Goal: Task Accomplishment & Management: Manage account settings

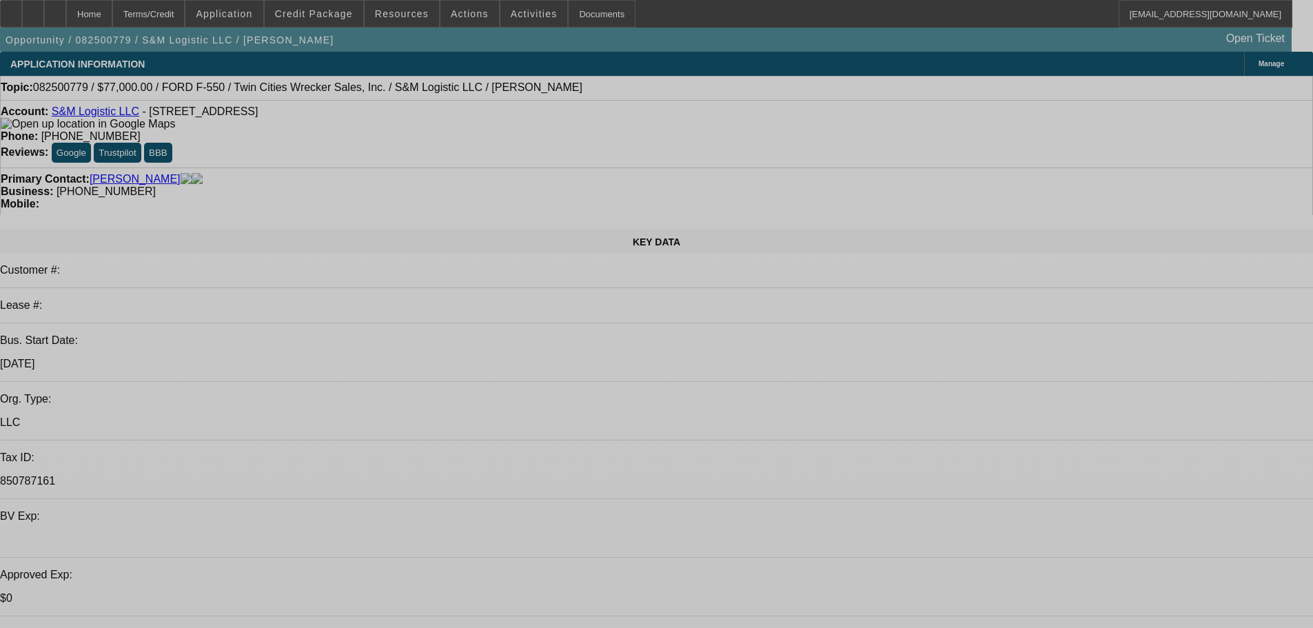
select select "0"
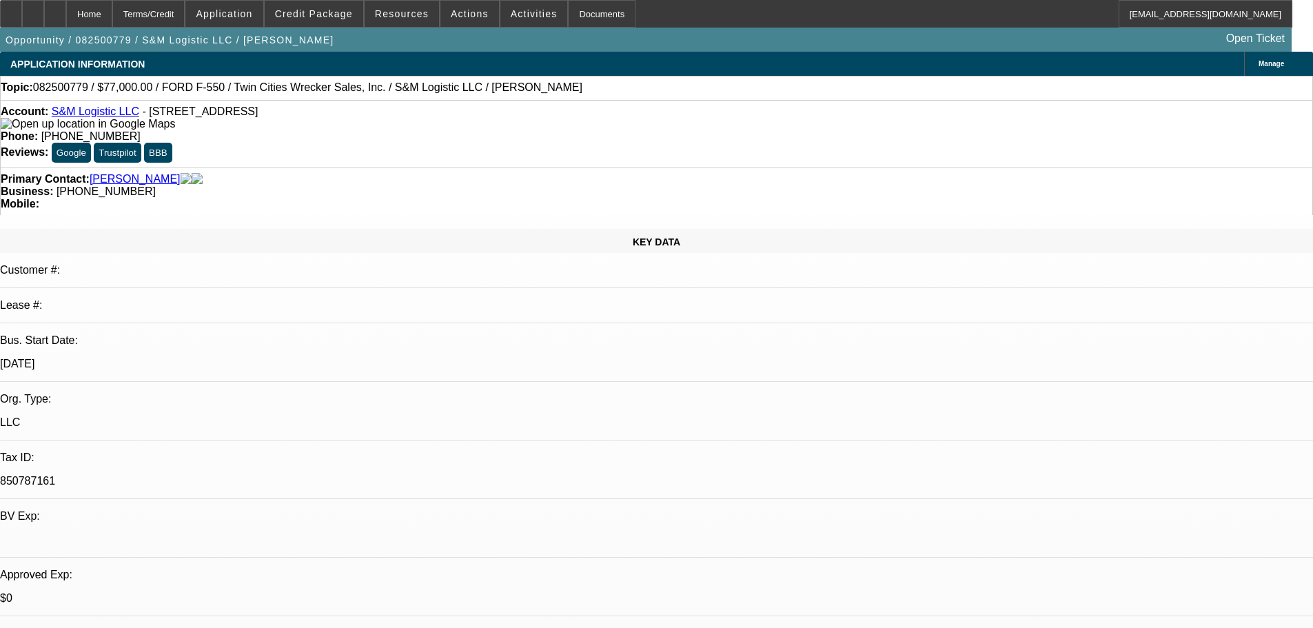
select select "0"
select select "6"
select select "0"
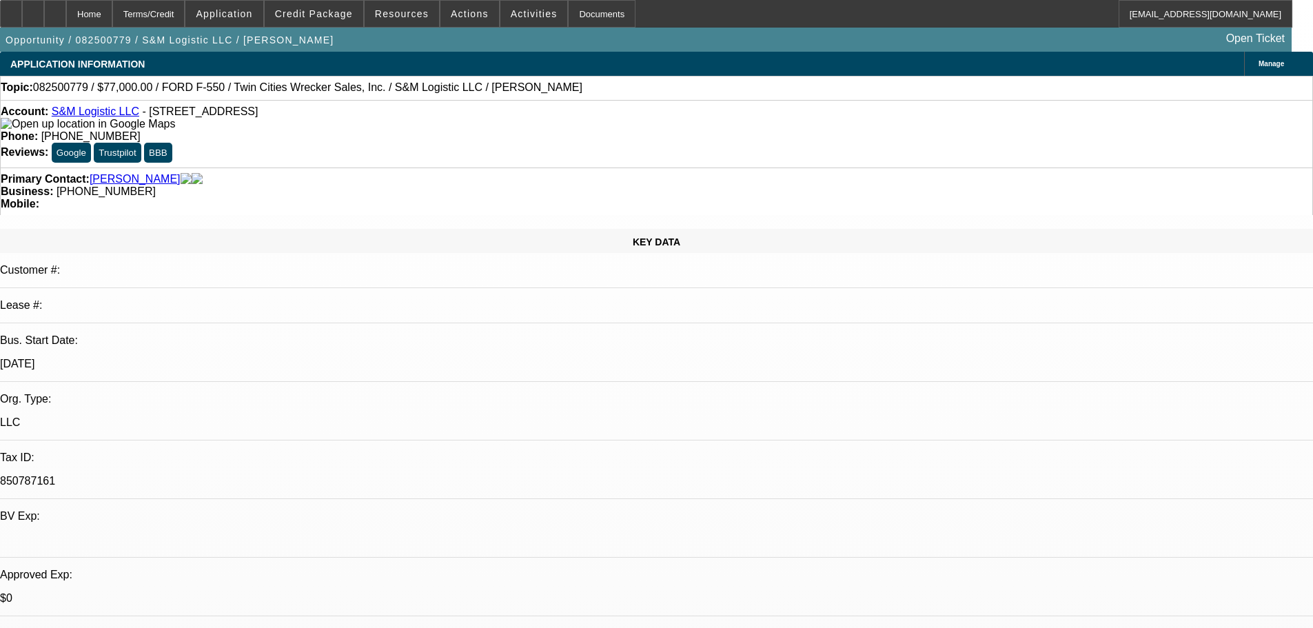
select select "6"
select select "0"
select select "6"
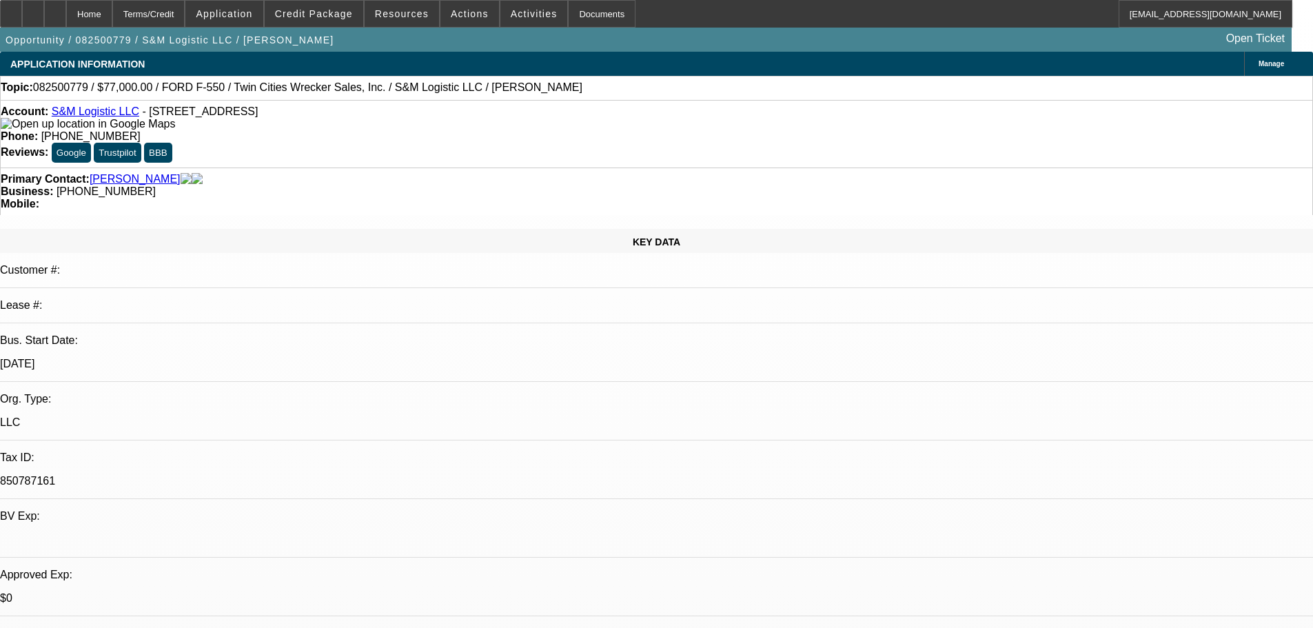
select select "0.2"
select select "2"
select select "0"
select select "6"
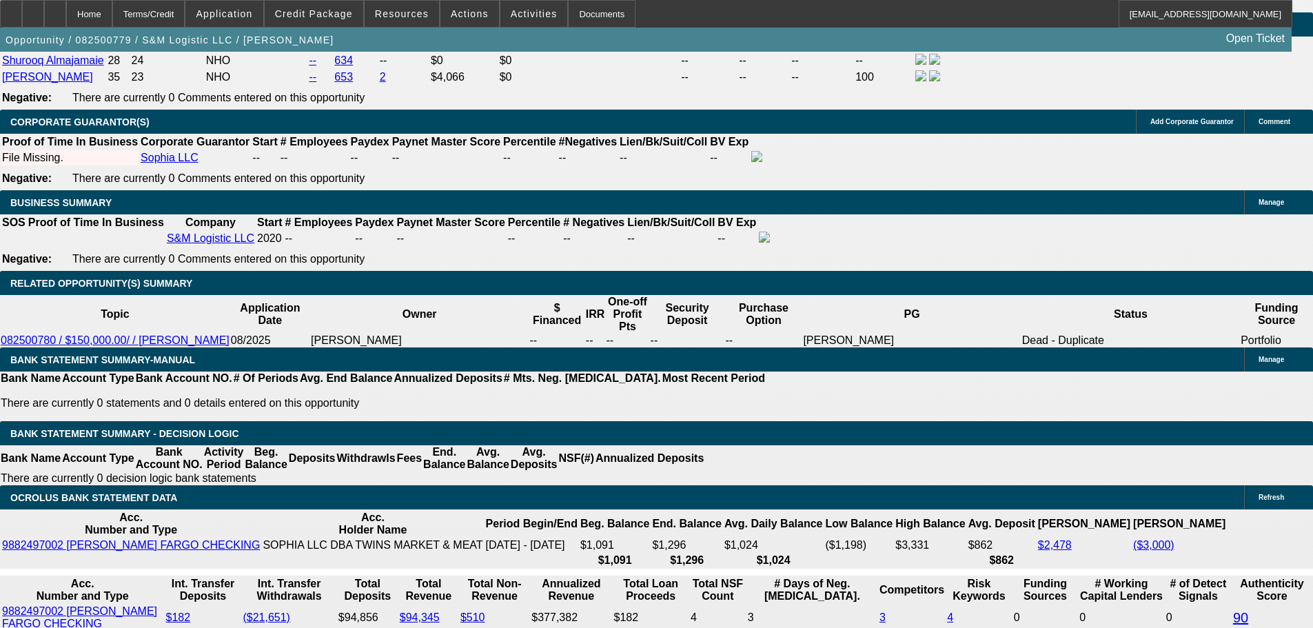
scroll to position [2045, 0]
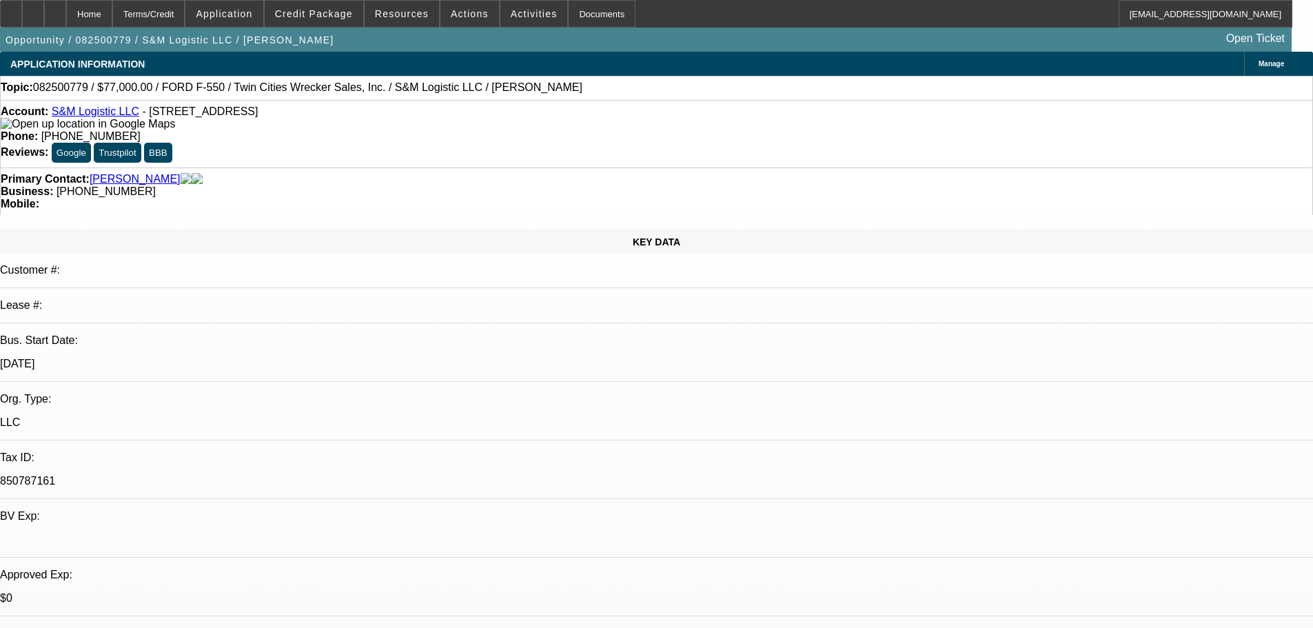
select select "0"
select select "6"
select select "0"
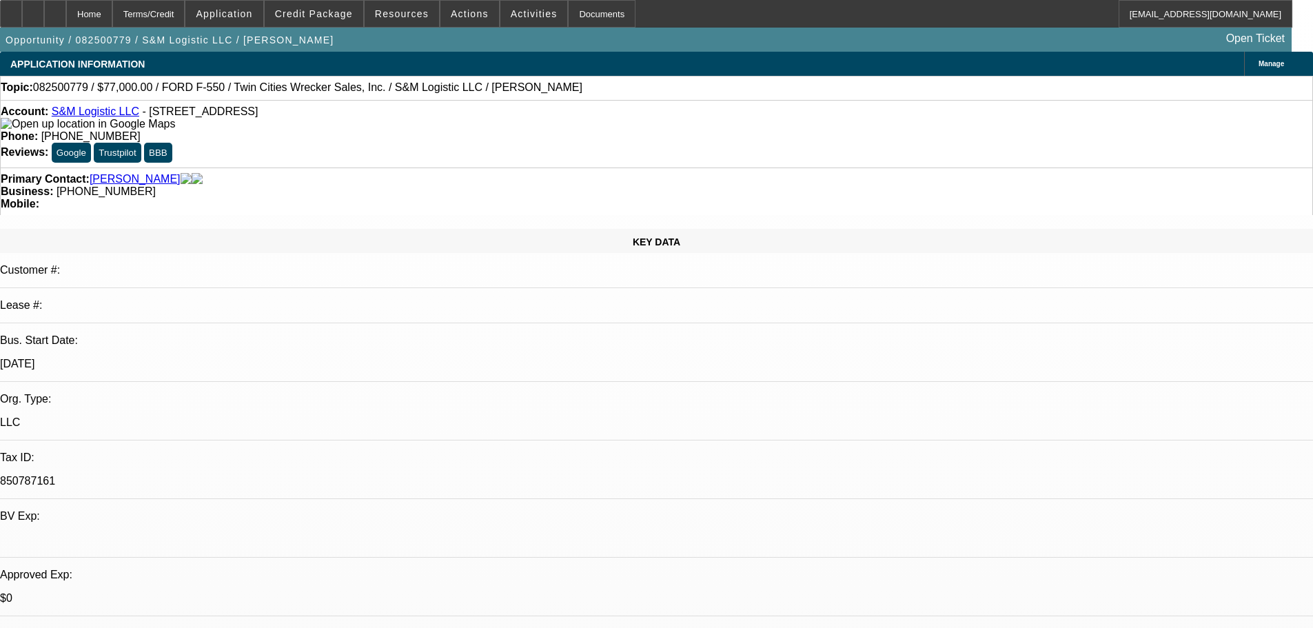
select select "0"
select select "6"
select select "0"
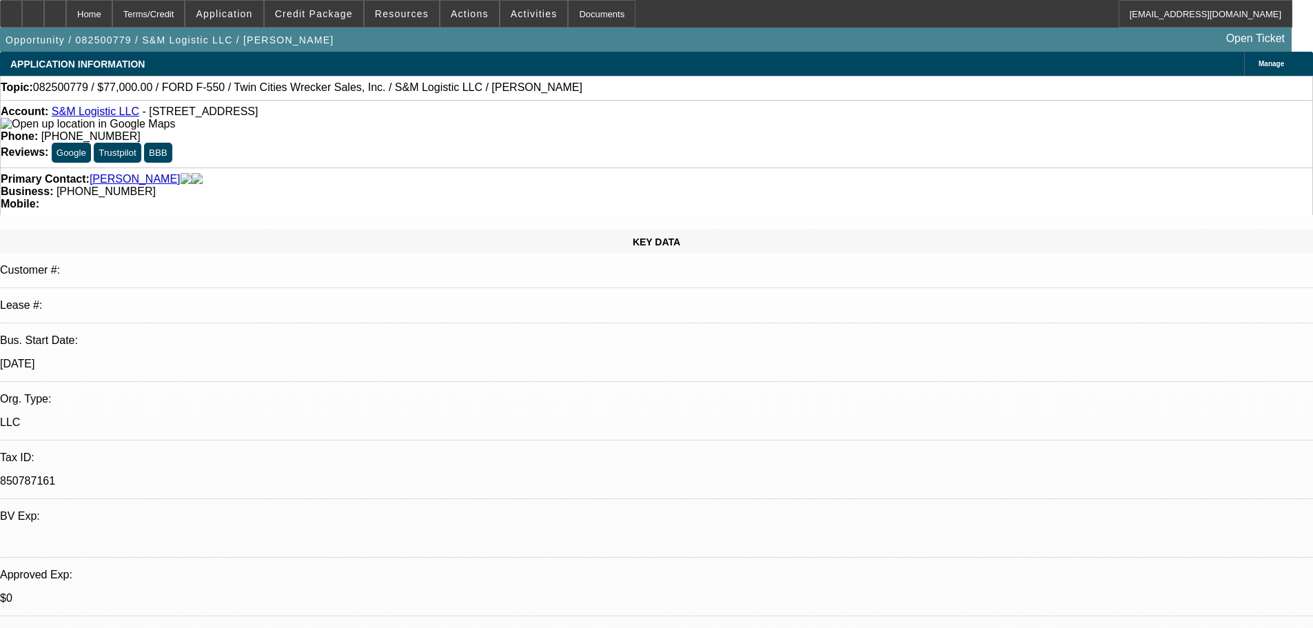
select select "0"
select select "6"
select select "0.2"
select select "2"
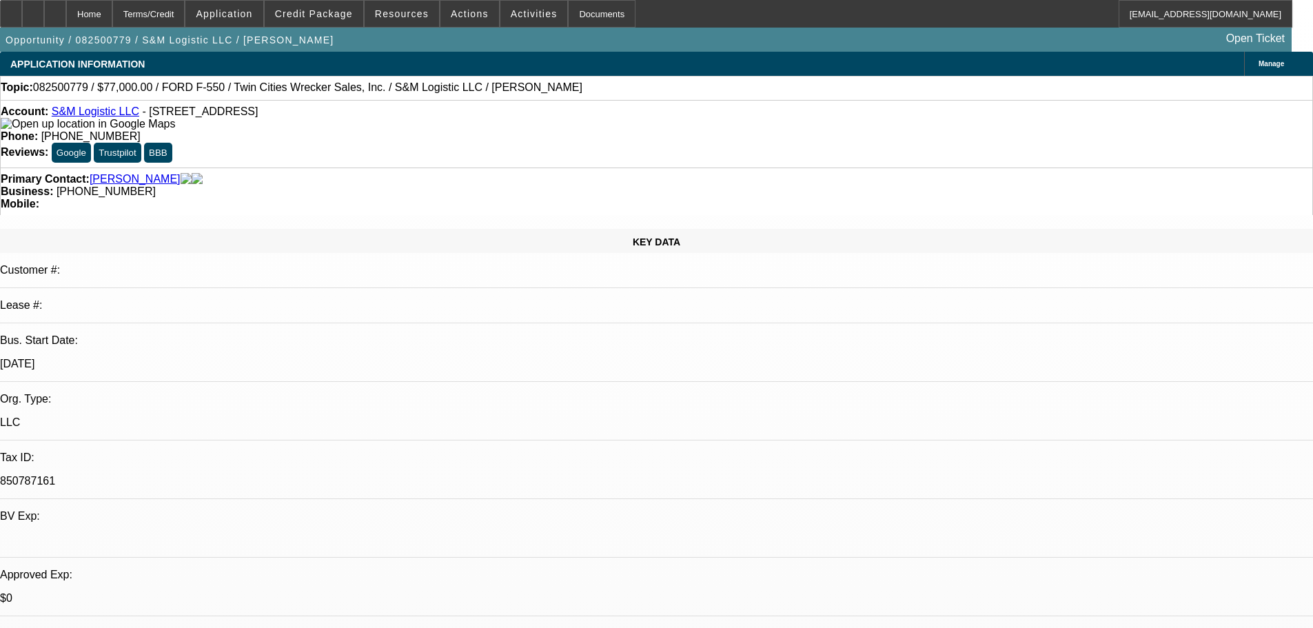
select select "0"
select select "6"
select select "0"
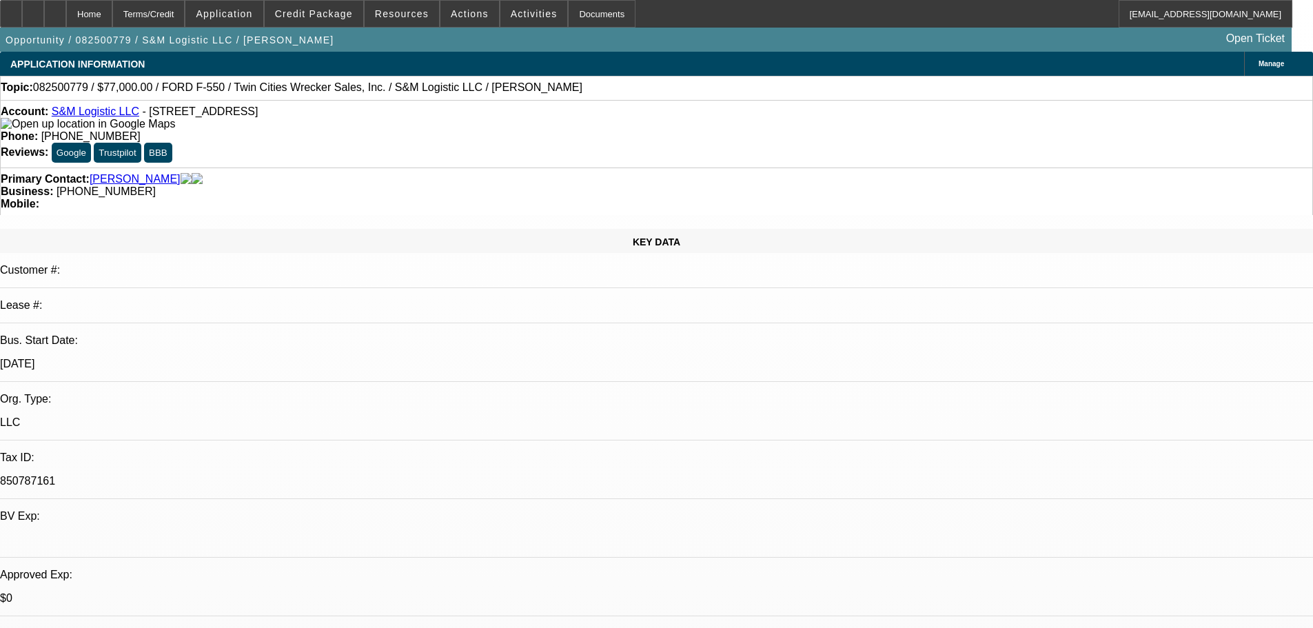
select select "6"
select select "0"
select select "6"
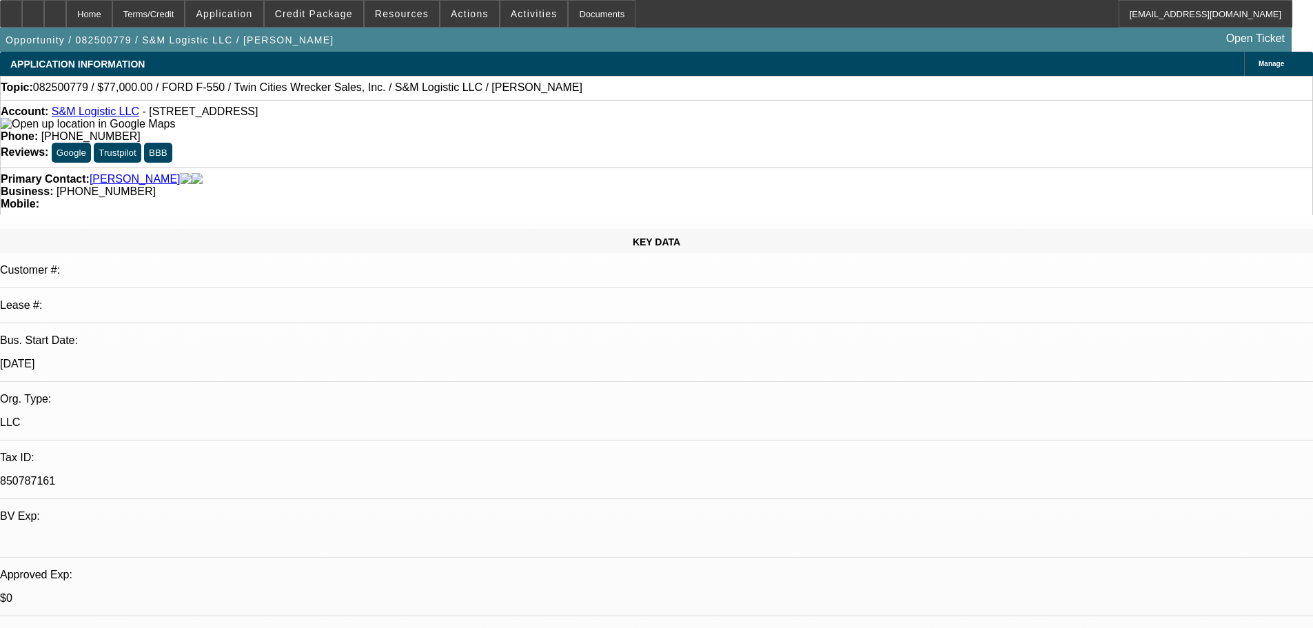
select select "0"
select select "6"
select select "0.2"
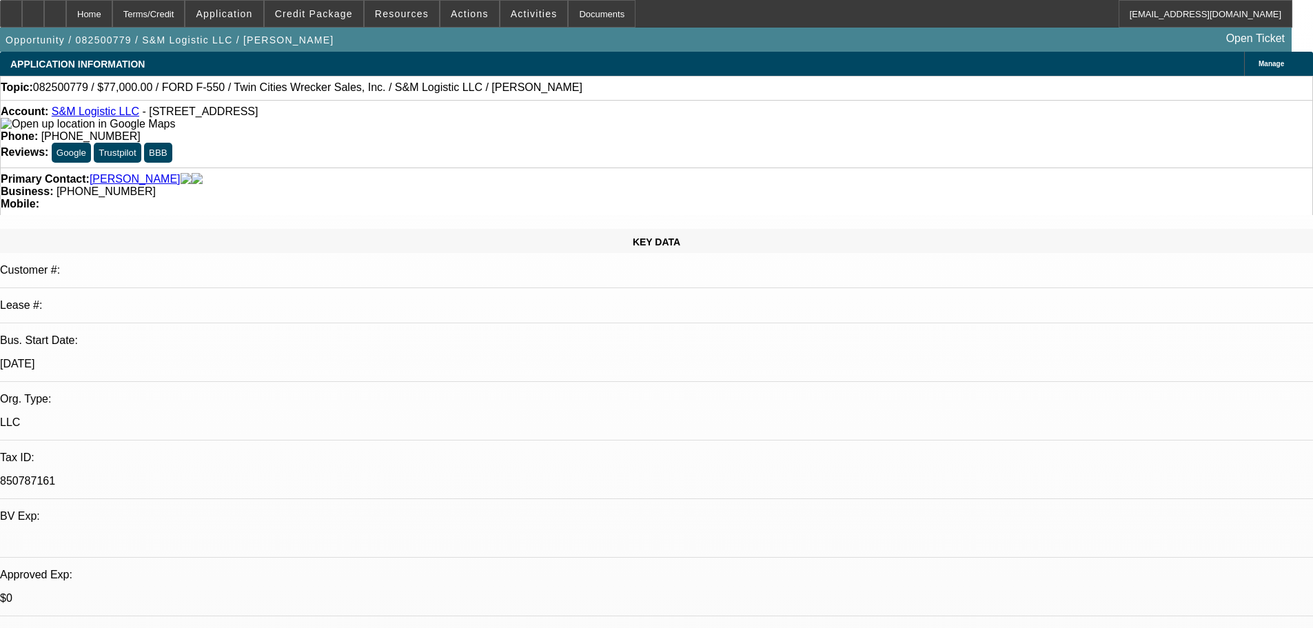
select select "2"
select select "0"
select select "6"
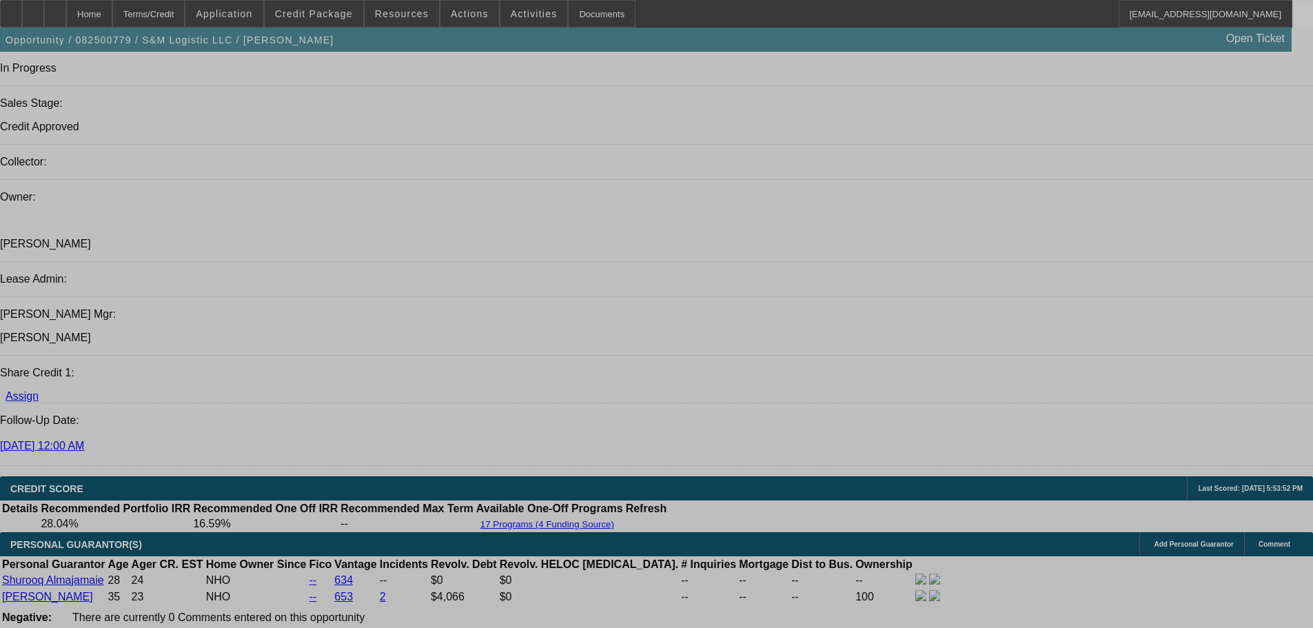
select select "0"
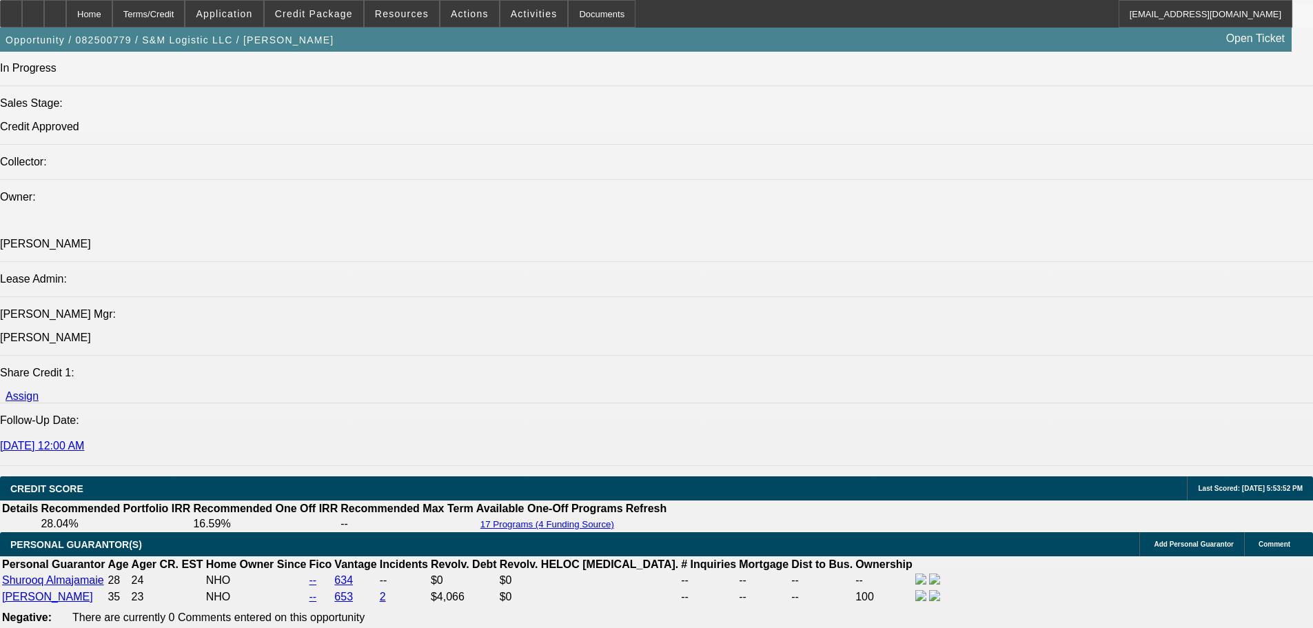
select select "0"
select select "2"
select select "0"
select select "21"
select select "0"
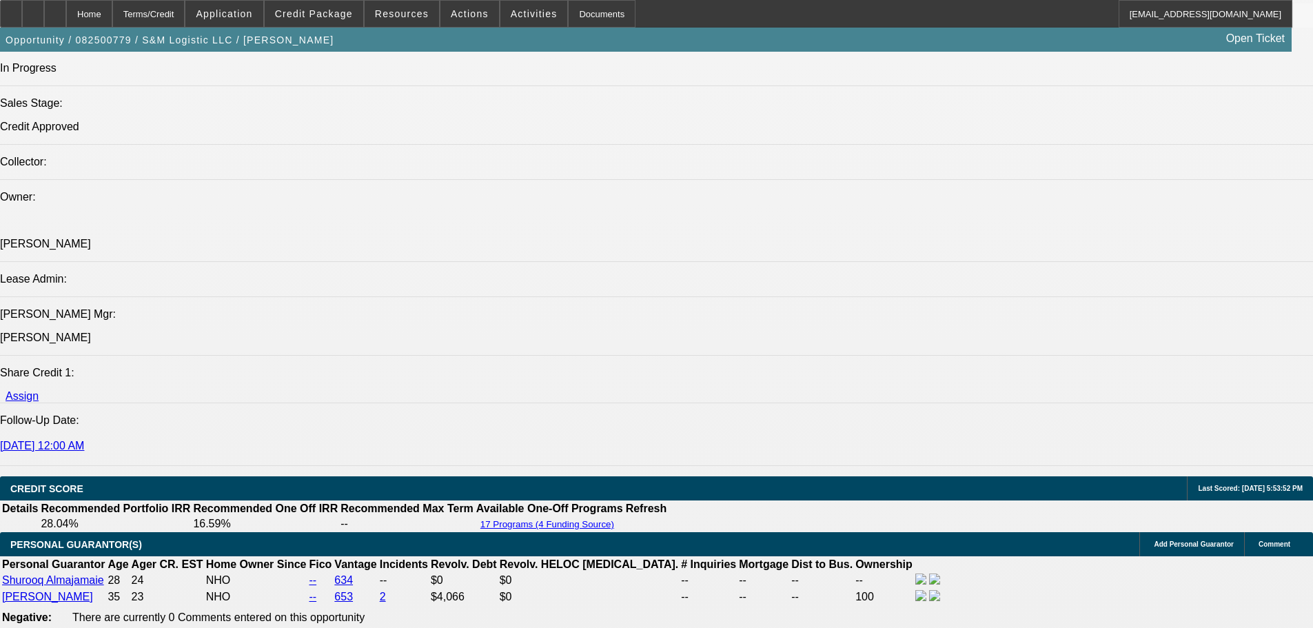
select select "0"
select select "2"
select select "0"
select select "21"
select select "0"
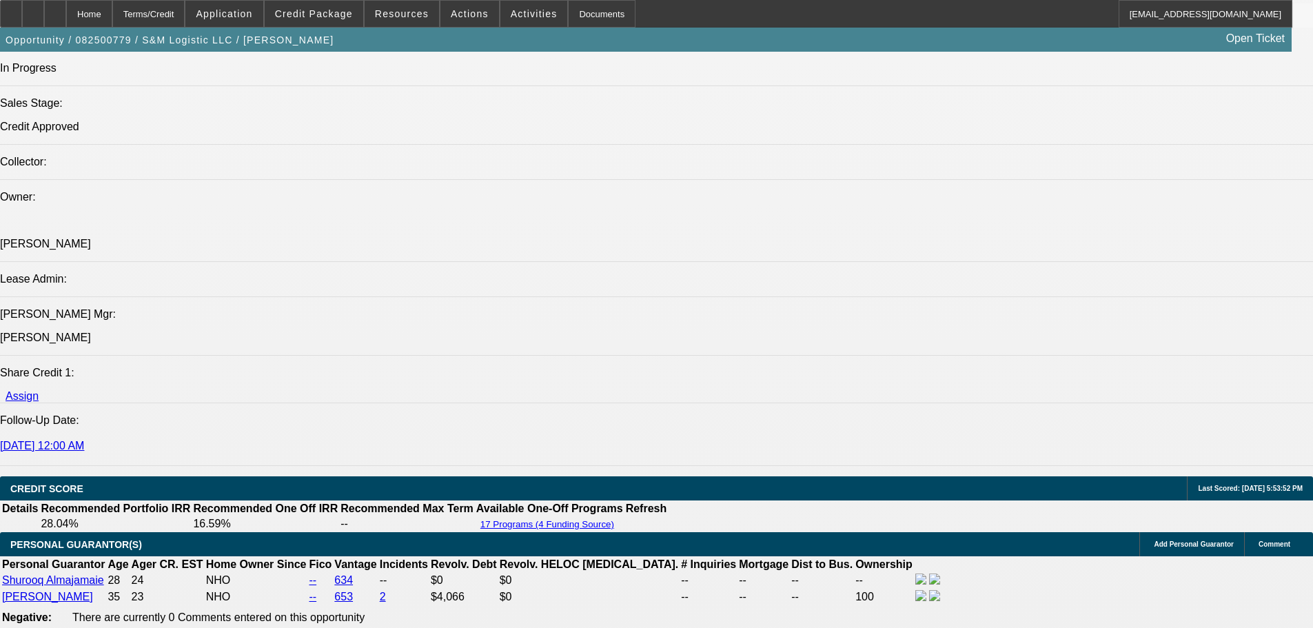
select select "0"
select select "6"
select select "0"
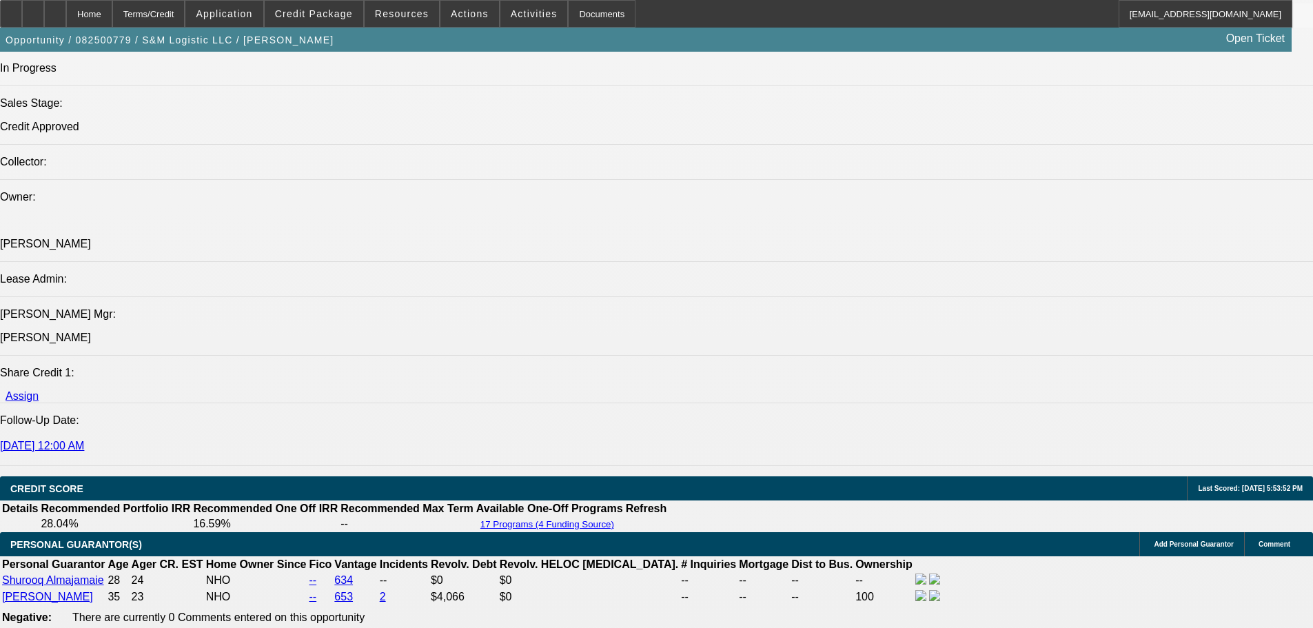
select select "0"
select select "6"
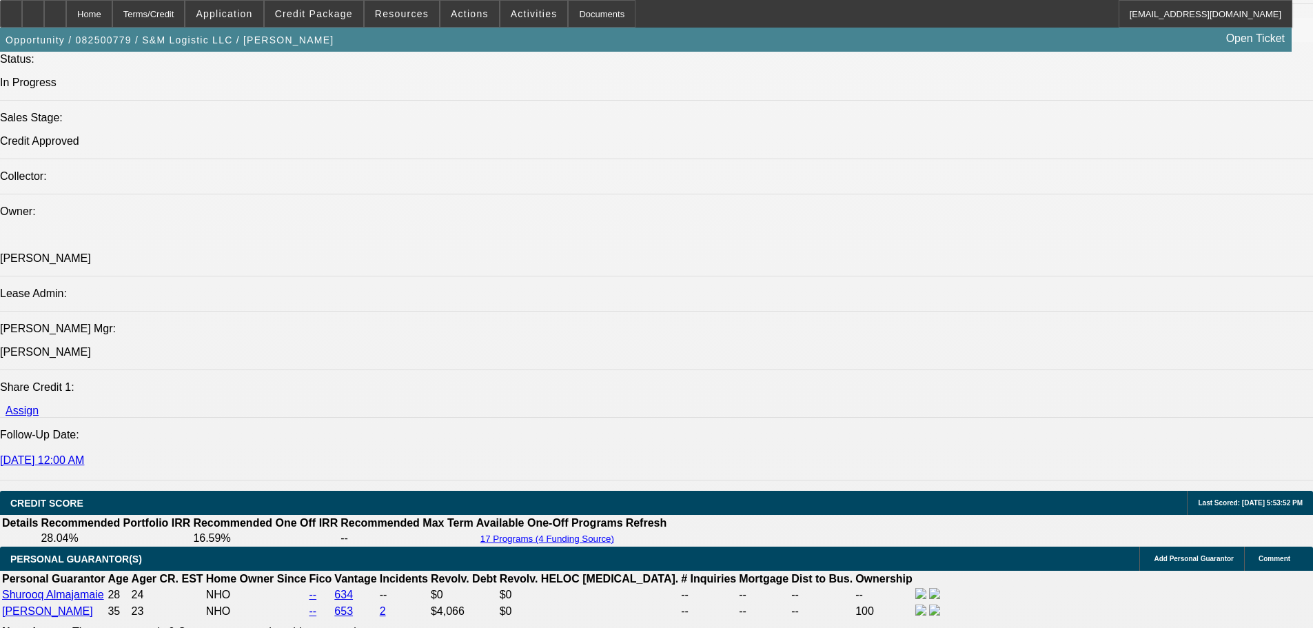
scroll to position [1389, 0]
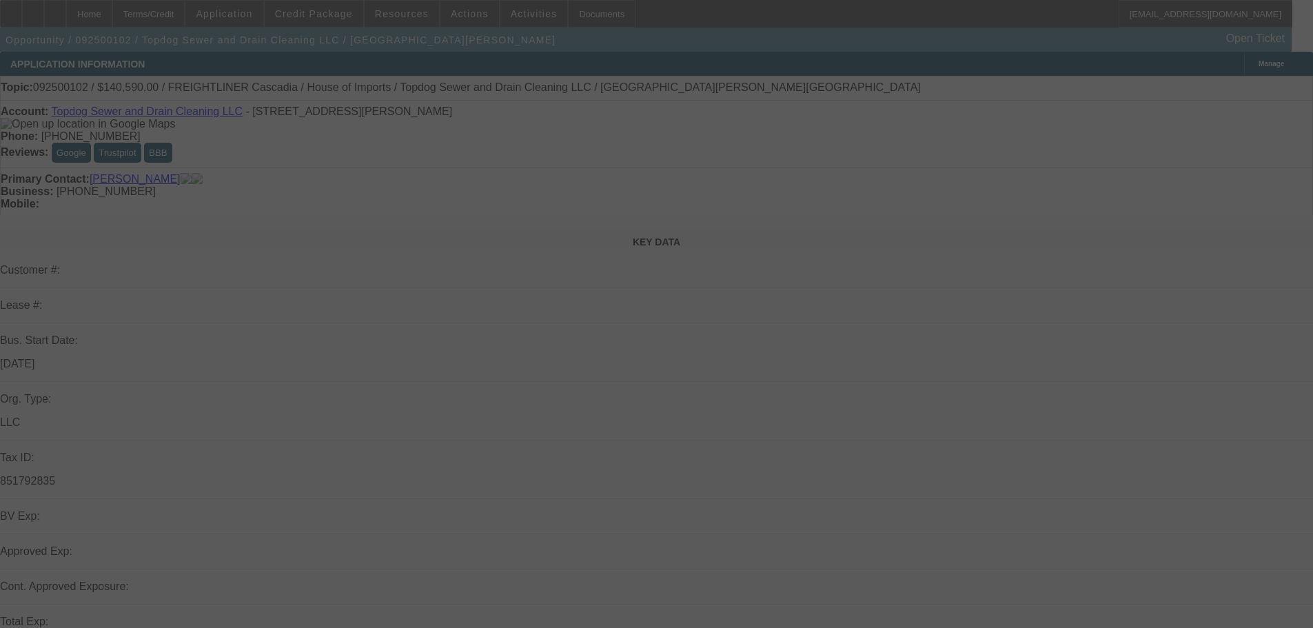
select select "0.15"
select select "2"
select select "0.1"
select select "4"
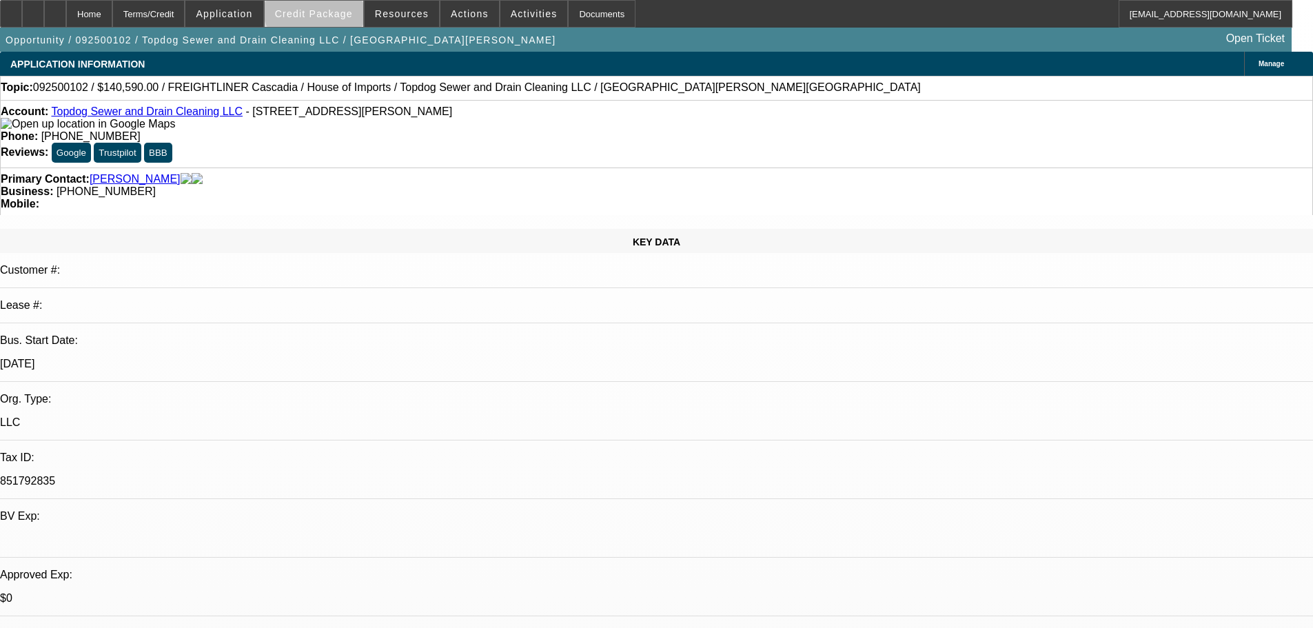
click at [336, 8] on span at bounding box center [314, 13] width 99 height 33
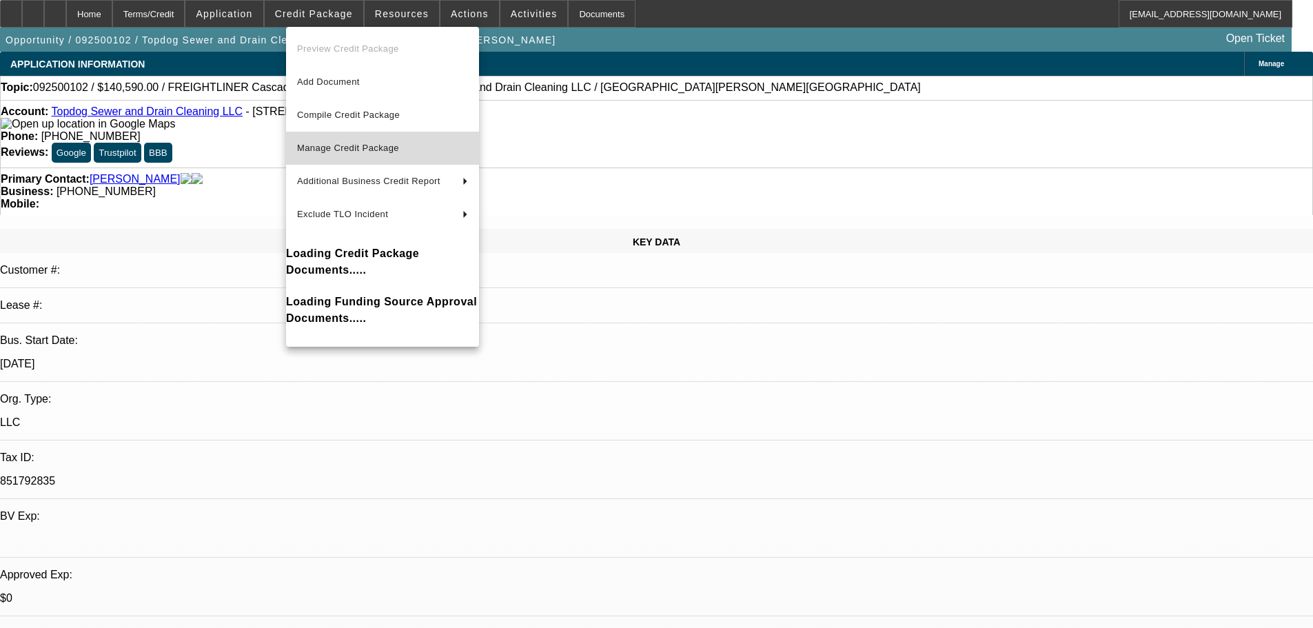
click at [351, 148] on span "Manage Credit Package" at bounding box center [348, 148] width 102 height 10
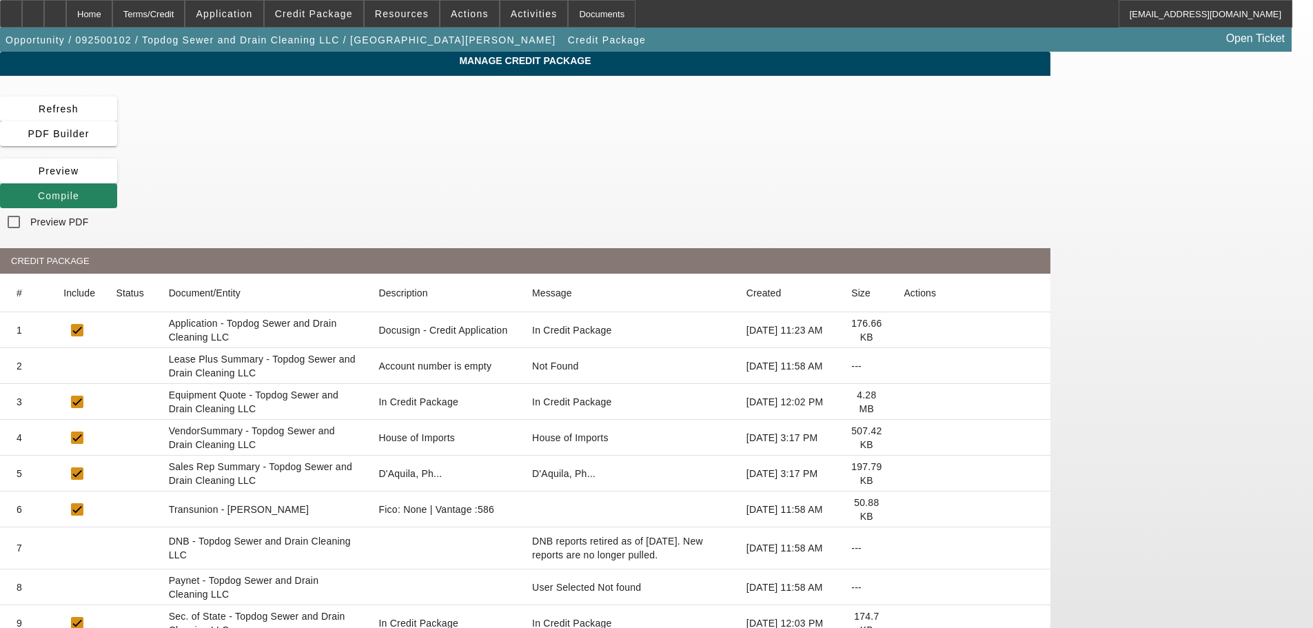
click at [904, 366] on icon at bounding box center [904, 366] width 0 height 0
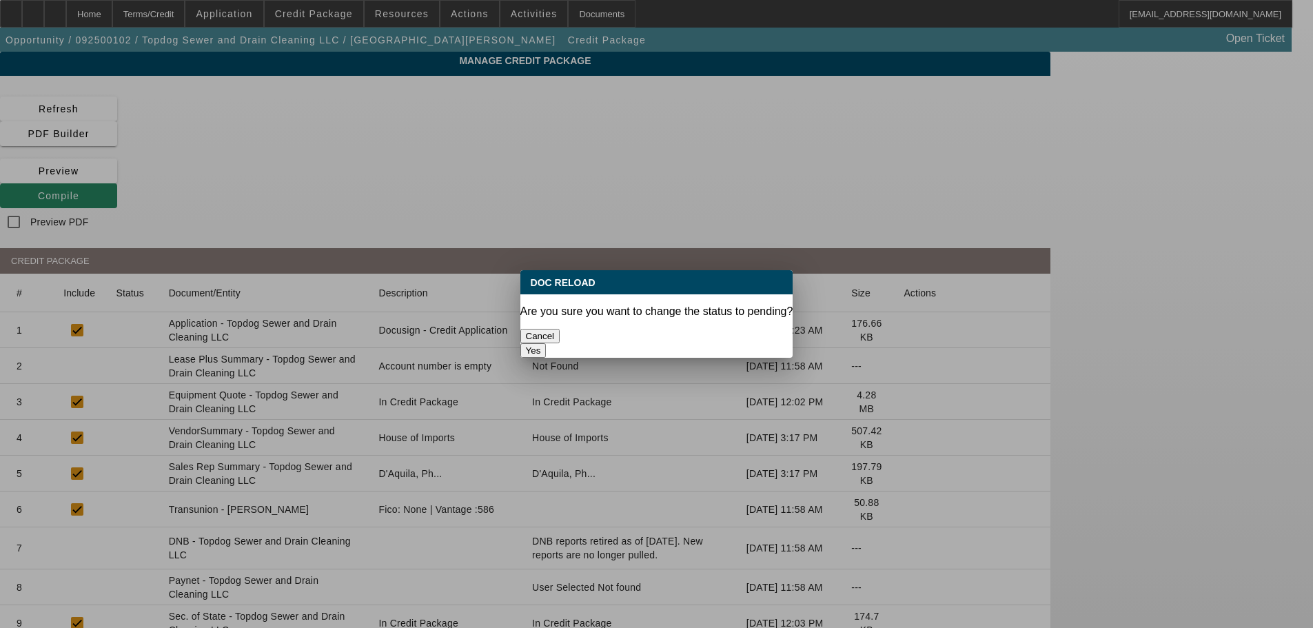
click at [547, 343] on button "Yes" at bounding box center [533, 350] width 26 height 14
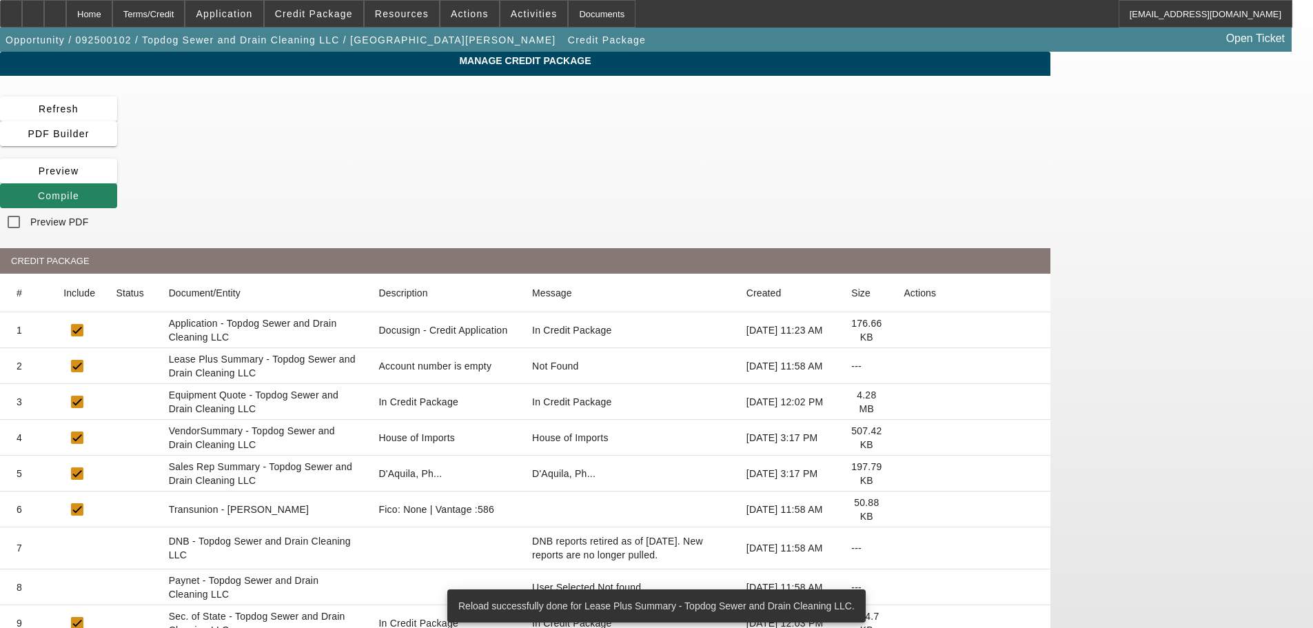
click at [904, 438] on icon at bounding box center [904, 438] width 0 height 0
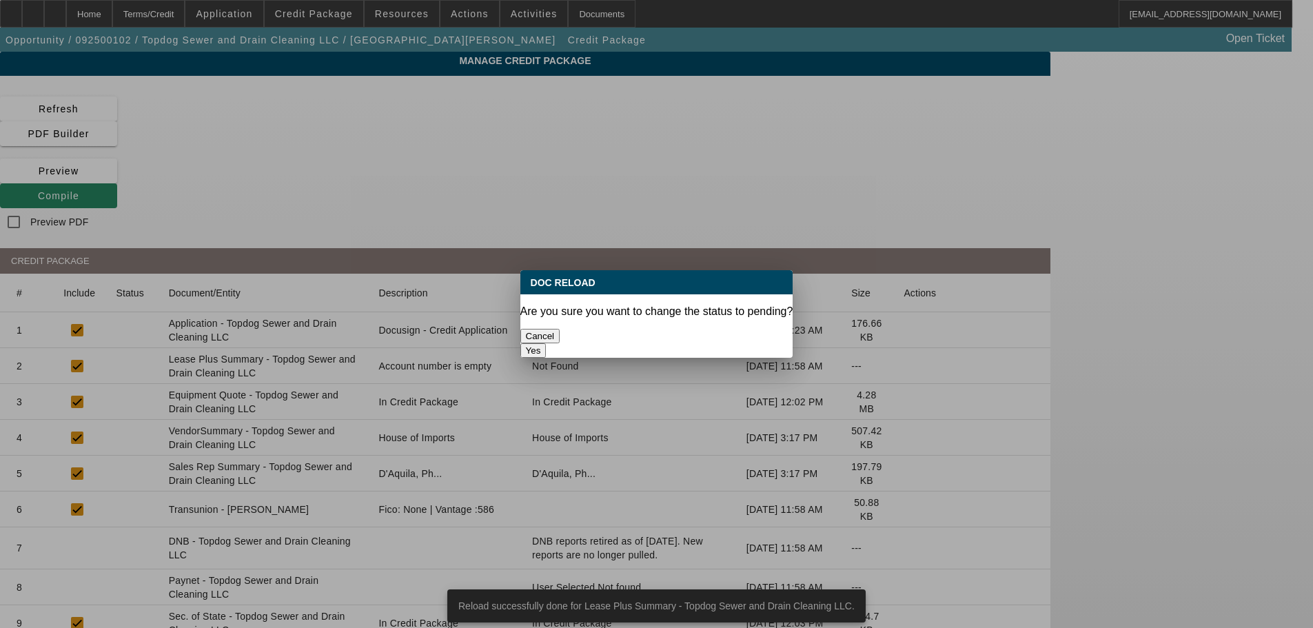
click at [547, 343] on button "Yes" at bounding box center [533, 350] width 26 height 14
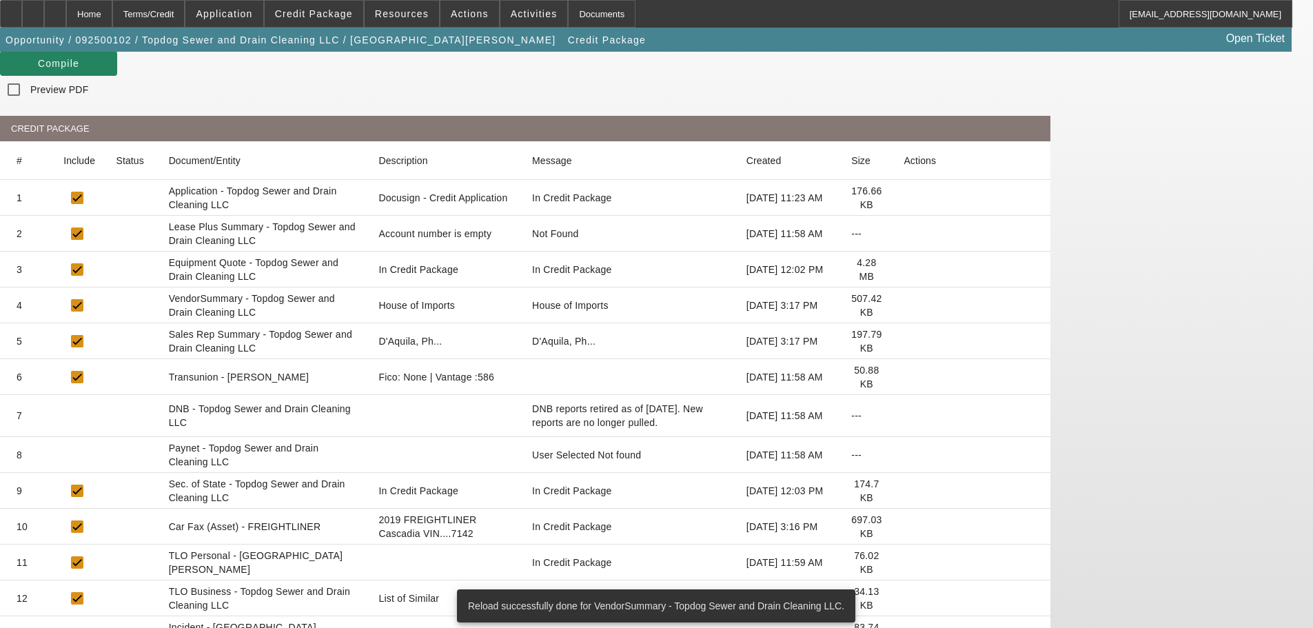
scroll to position [152, 0]
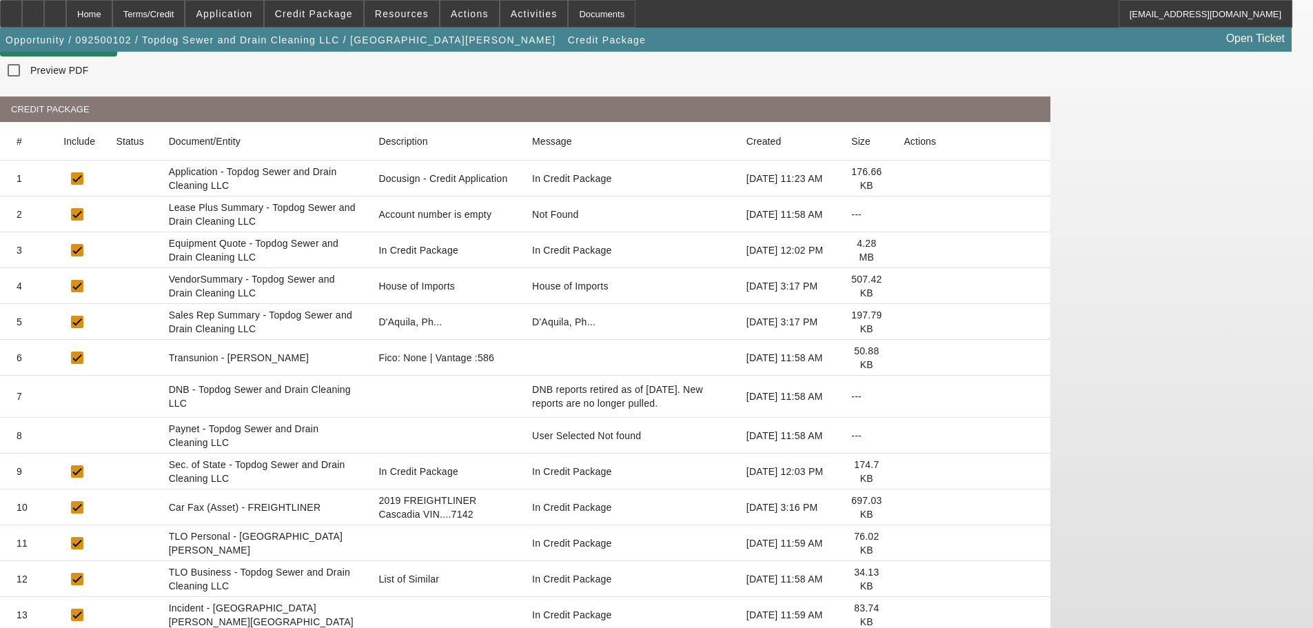
click at [904, 579] on icon at bounding box center [904, 579] width 0 height 0
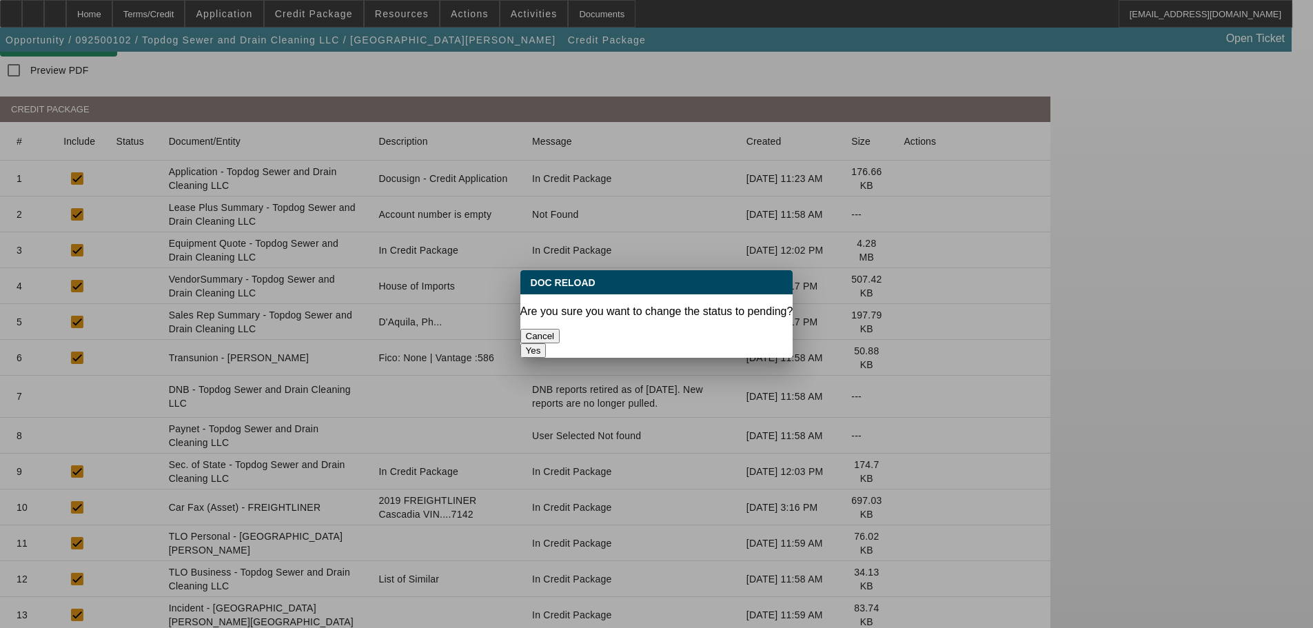
click at [547, 343] on button "Yes" at bounding box center [533, 350] width 26 height 14
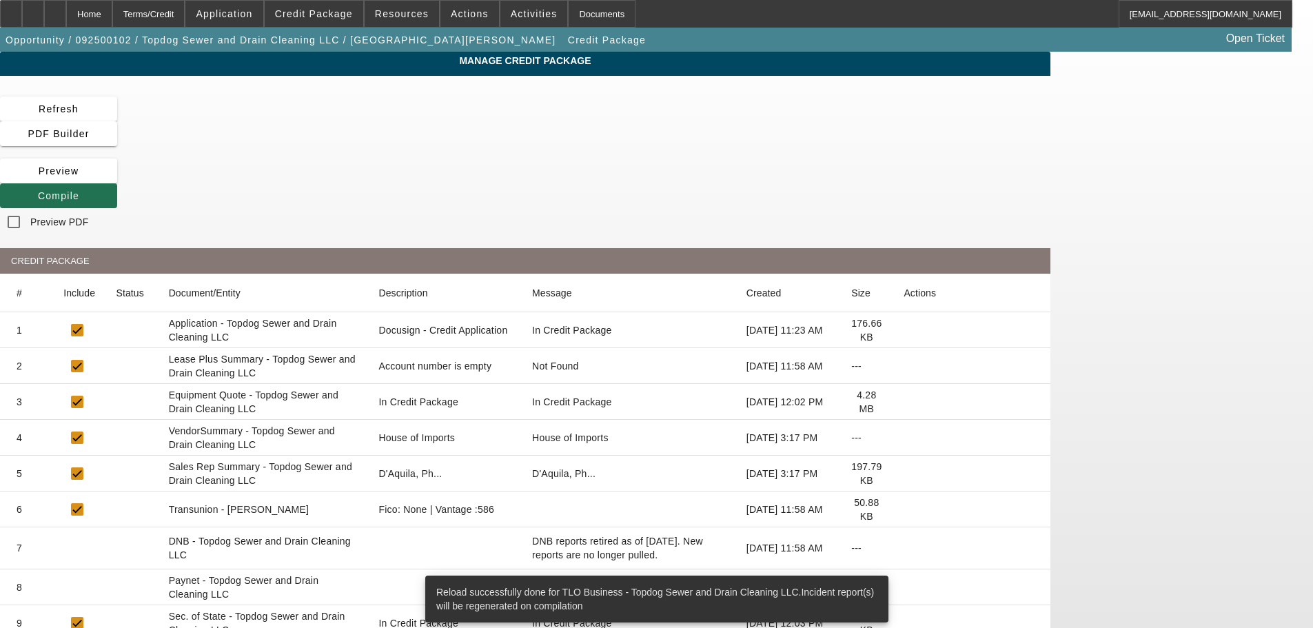
click at [38, 190] on icon at bounding box center [38, 195] width 0 height 11
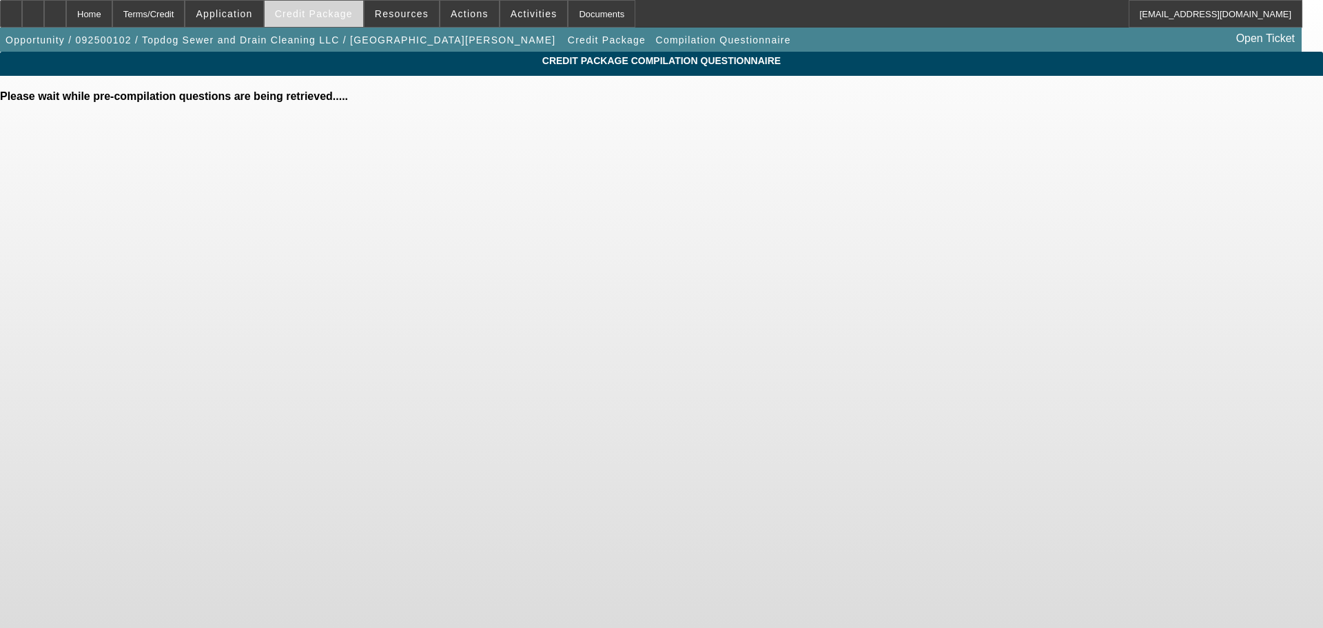
click at [325, 13] on span "Credit Package" at bounding box center [314, 13] width 78 height 11
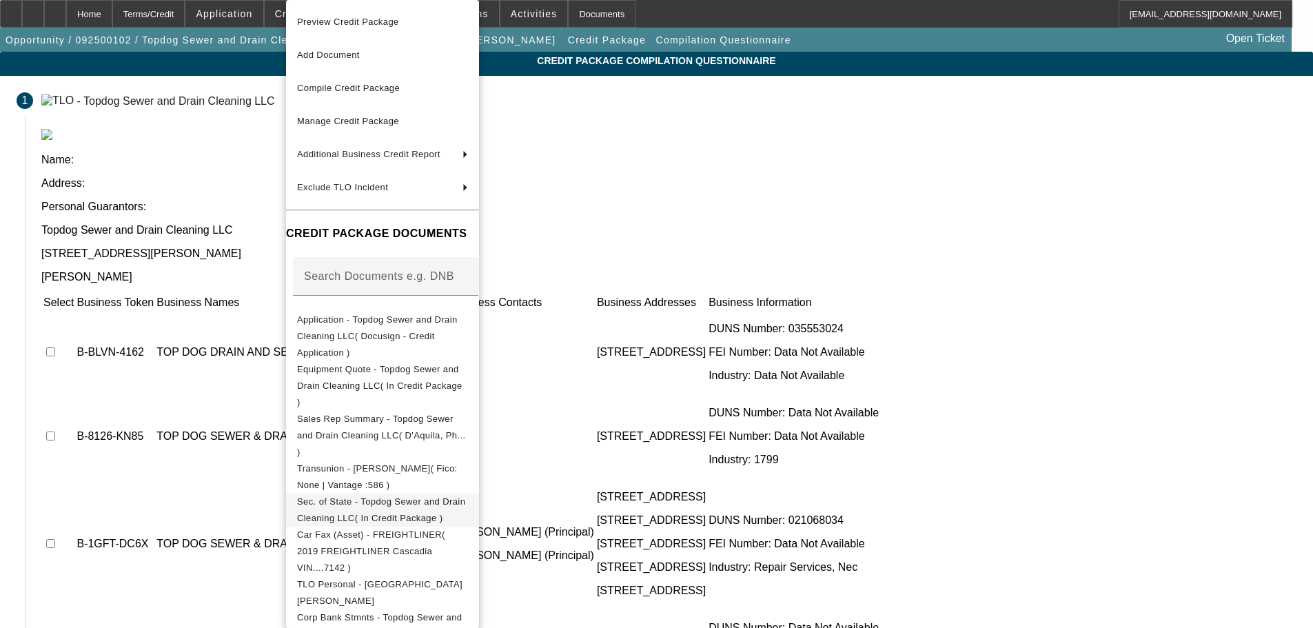
click at [382, 496] on span "Sec. of State - Topdog Sewer and Drain Cleaning LLC( In Credit Package )" at bounding box center [381, 509] width 168 height 27
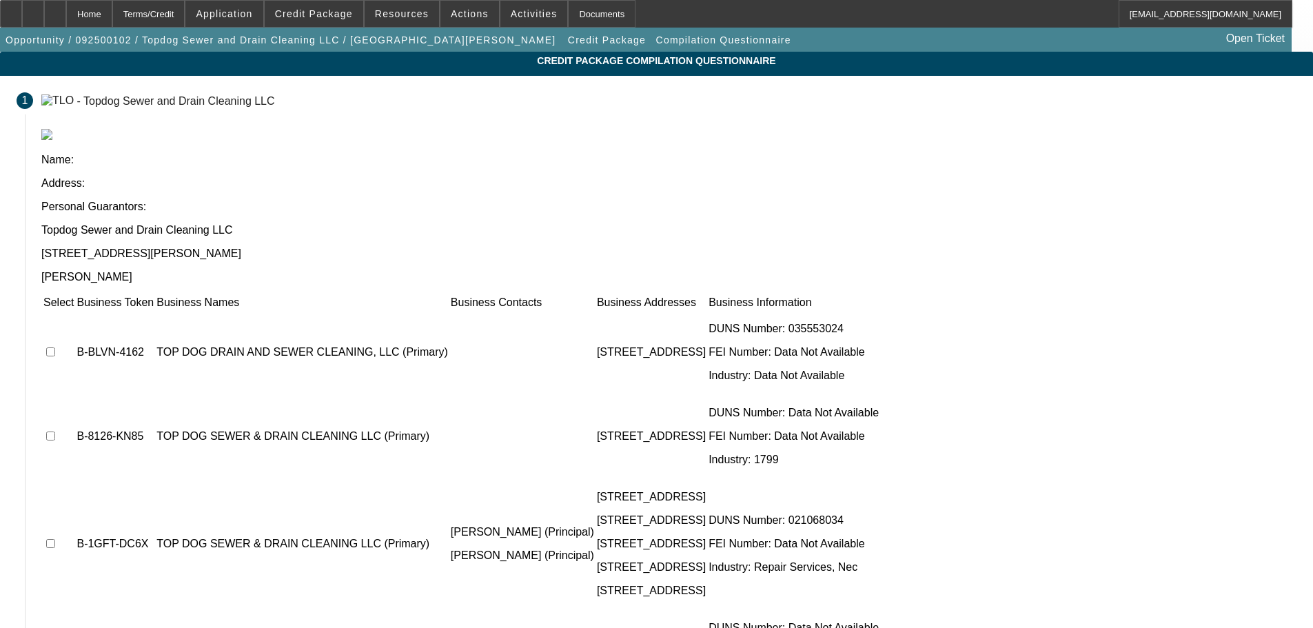
click at [55, 347] on input "checkbox" at bounding box center [50, 351] width 9 height 9
checkbox input "true"
click at [55, 431] on input "checkbox" at bounding box center [50, 435] width 9 height 9
checkbox input "true"
click at [55, 539] on input "checkbox" at bounding box center [50, 543] width 9 height 9
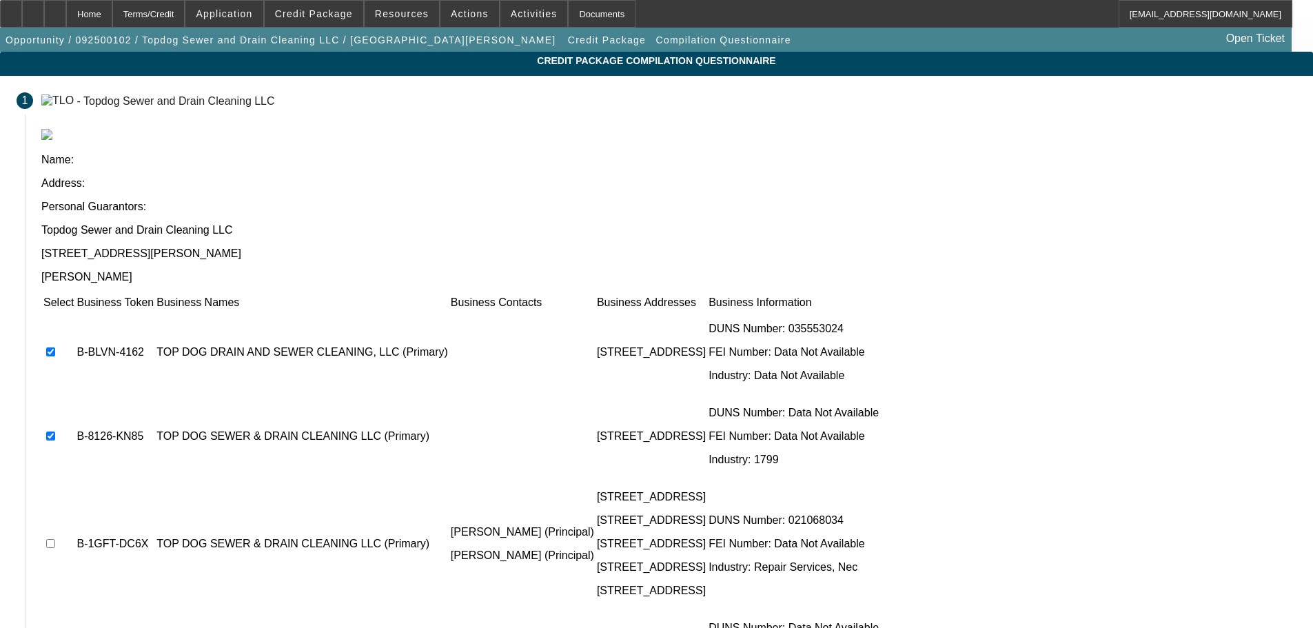
checkbox input "true"
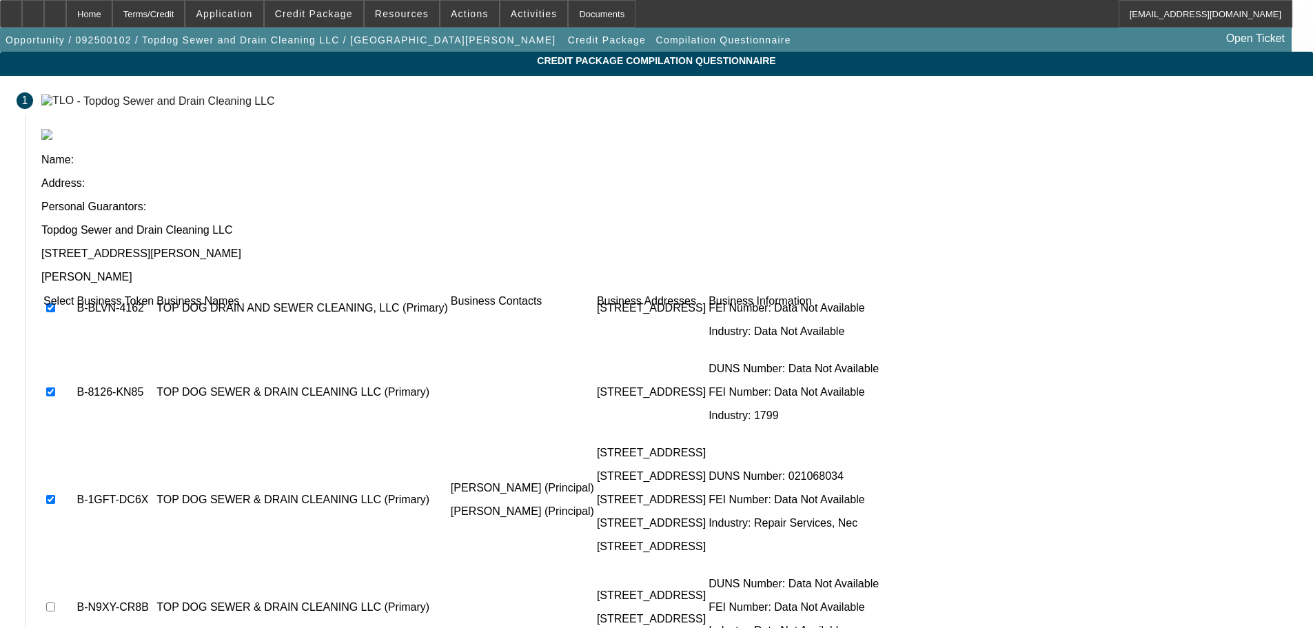
scroll to position [69, 0]
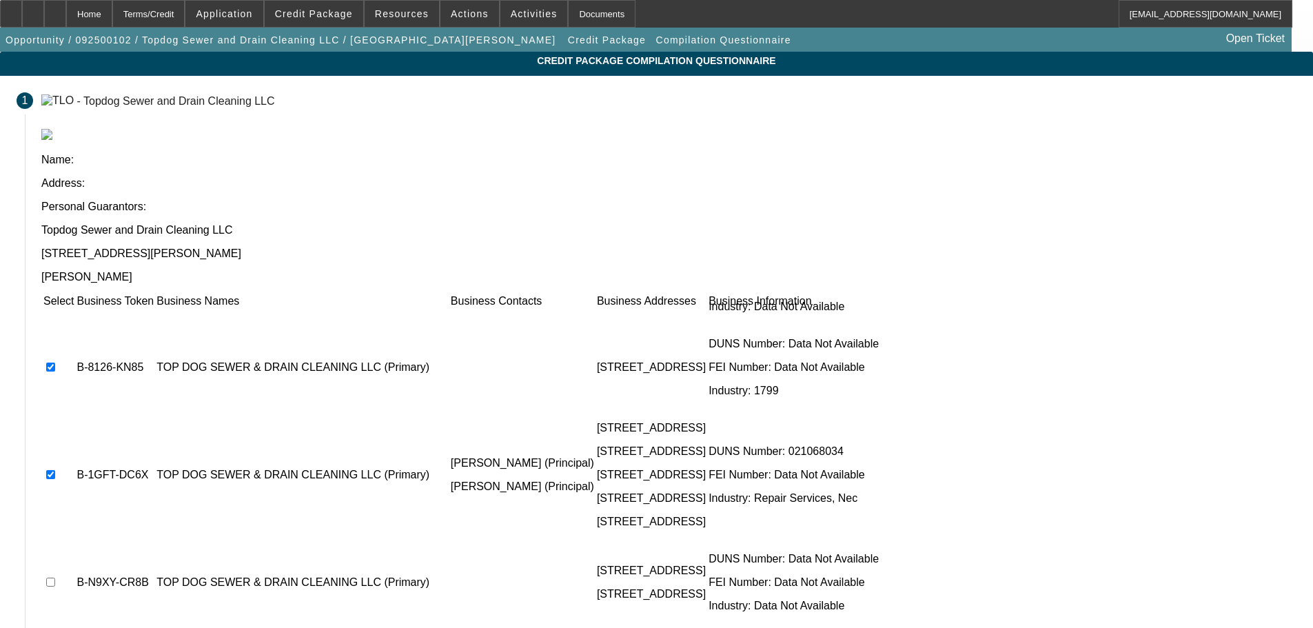
click at [55, 578] on input "checkbox" at bounding box center [50, 582] width 9 height 9
checkbox input "true"
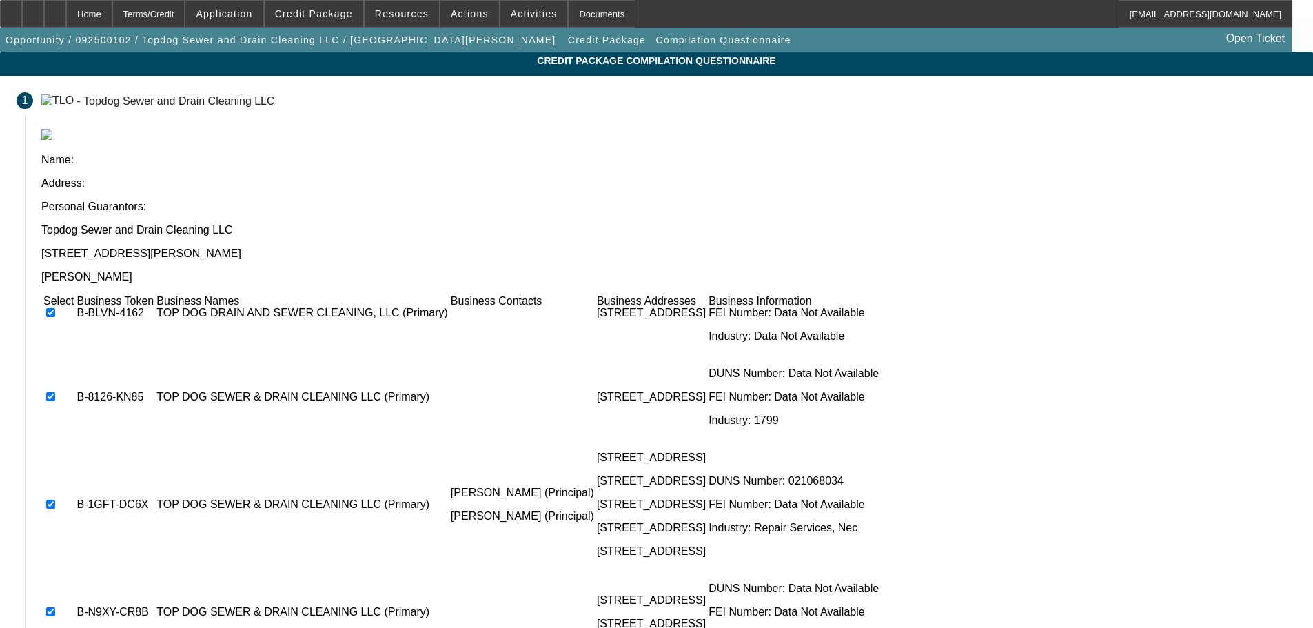
scroll to position [77, 0]
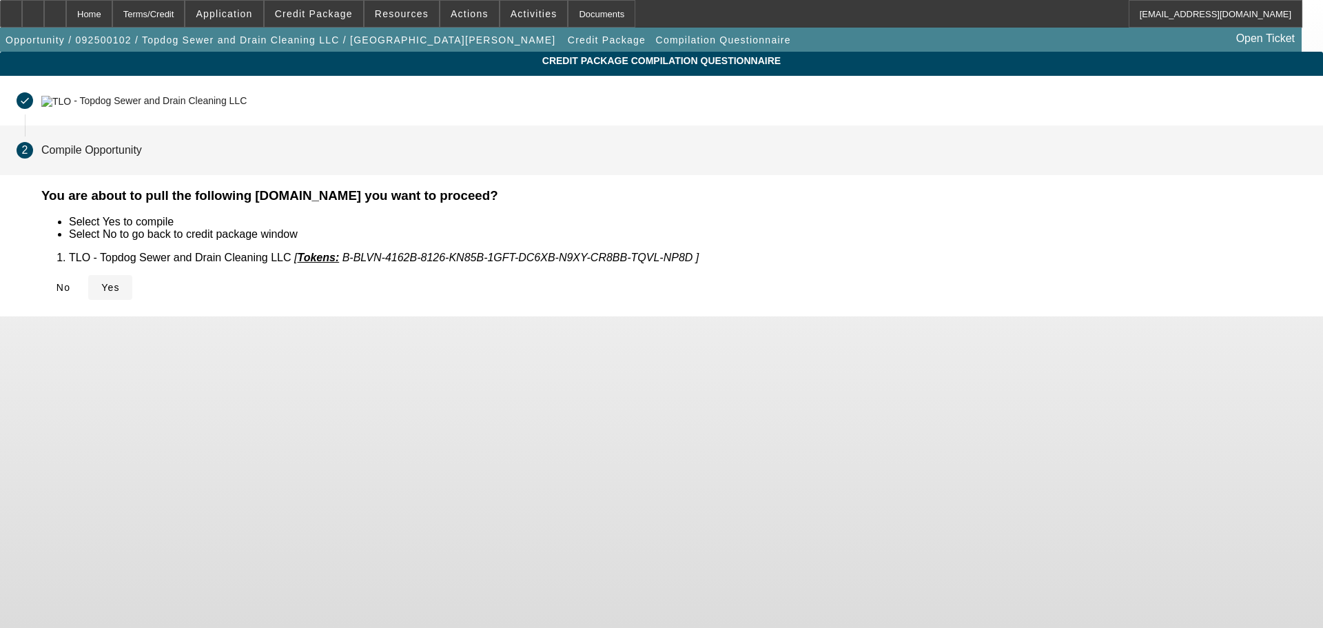
click at [120, 284] on span "Yes" at bounding box center [110, 287] width 19 height 11
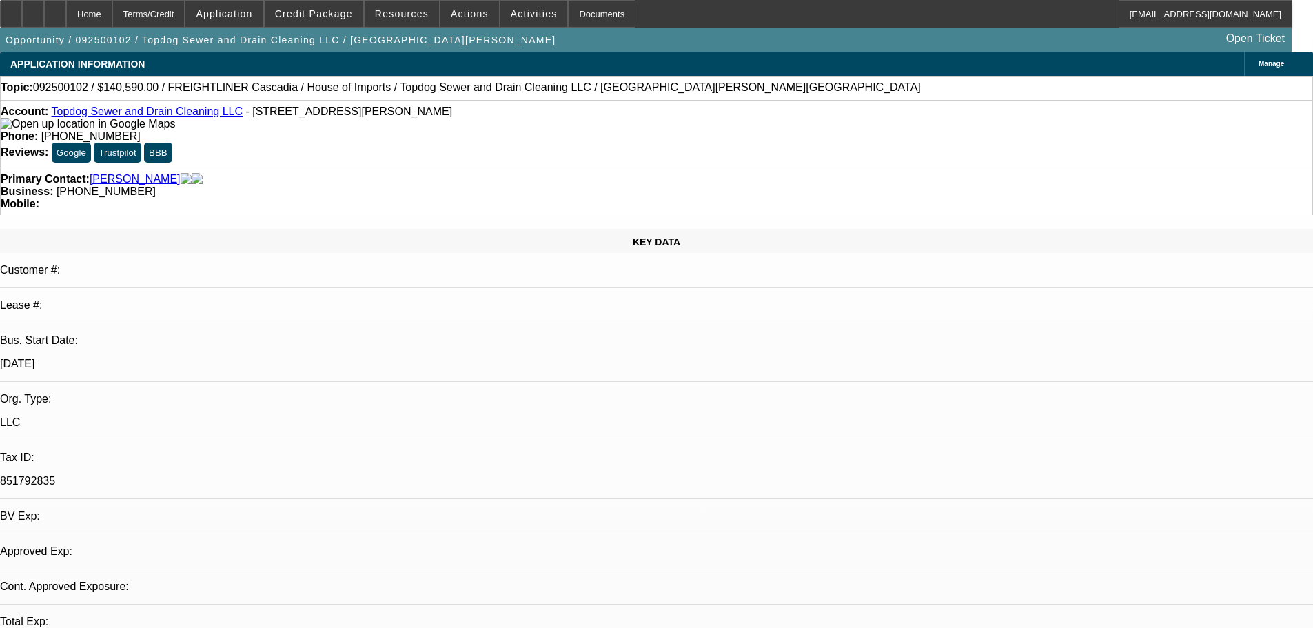
select select "0.15"
select select "2"
select select "0.1"
select select "4"
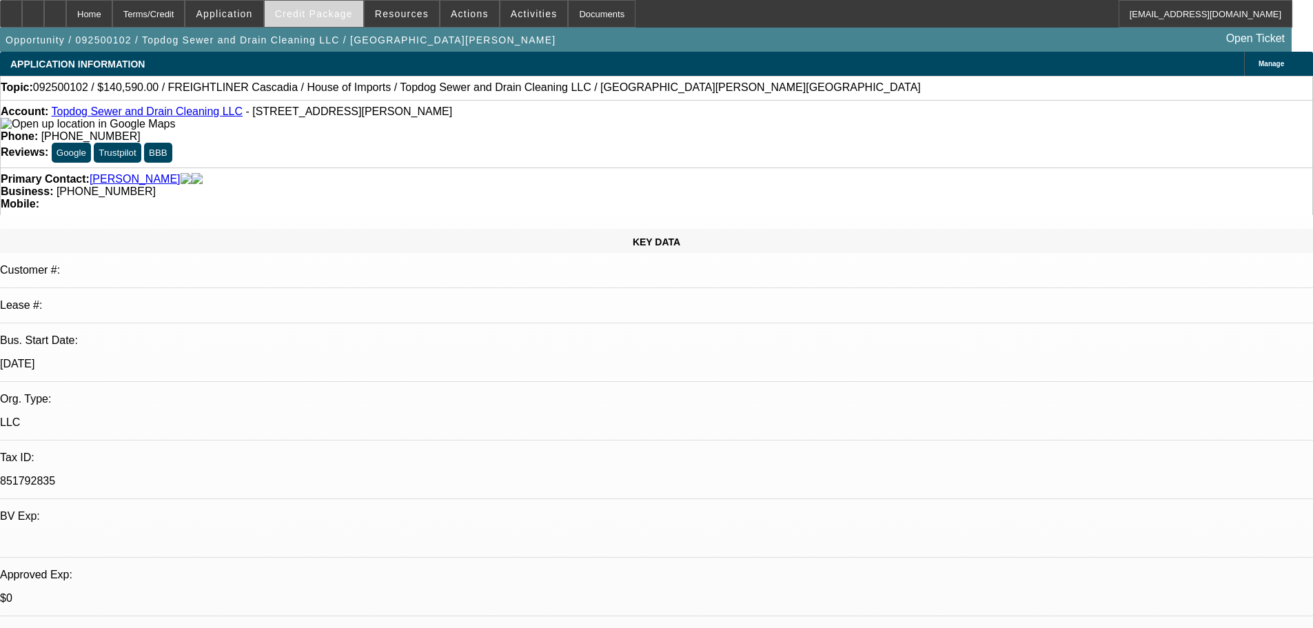
click at [328, 19] on span at bounding box center [314, 13] width 99 height 33
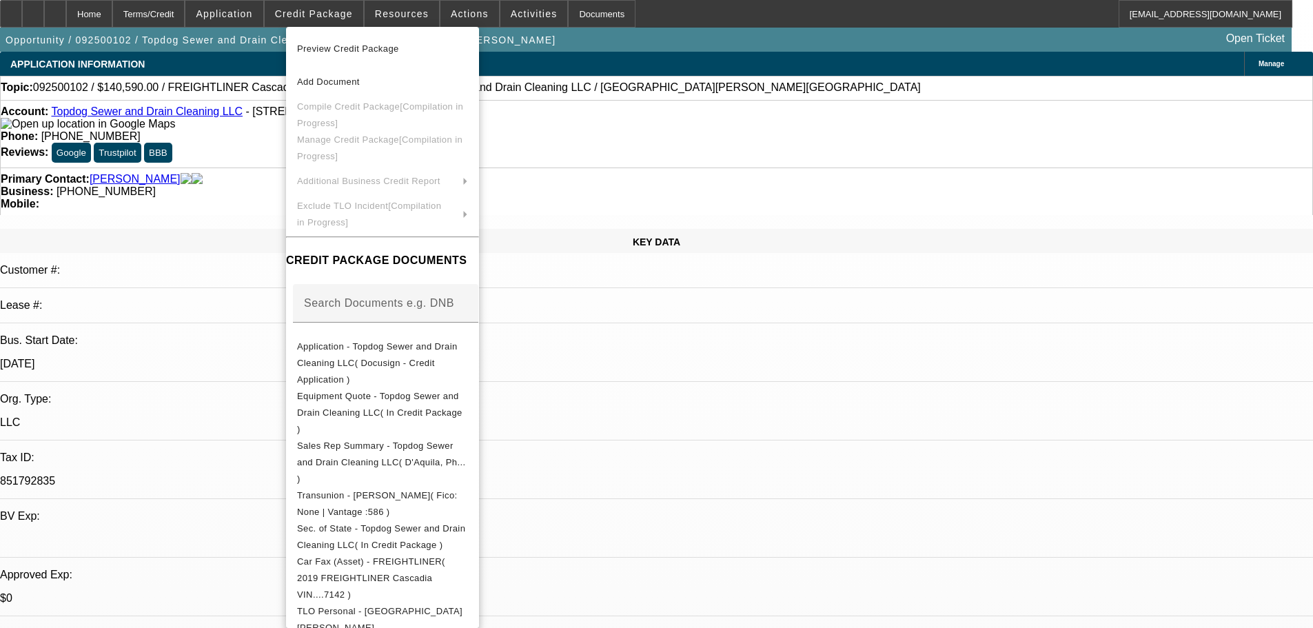
click at [262, 205] on div at bounding box center [656, 314] width 1313 height 628
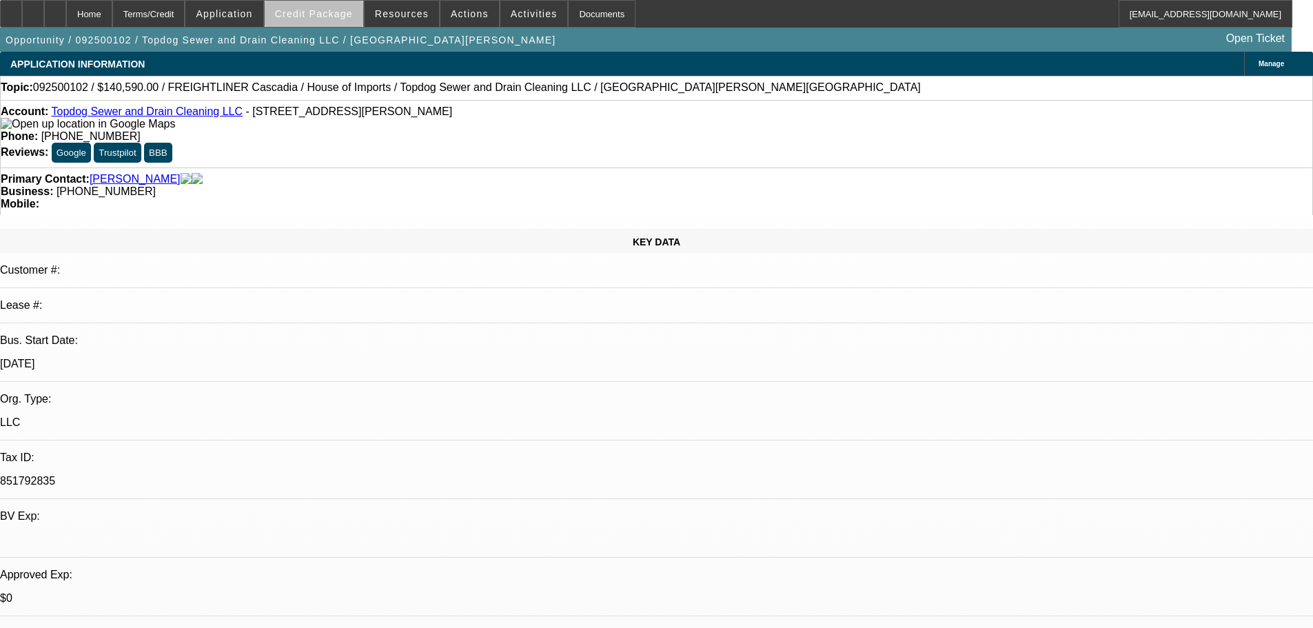
click at [336, 23] on span at bounding box center [314, 13] width 99 height 33
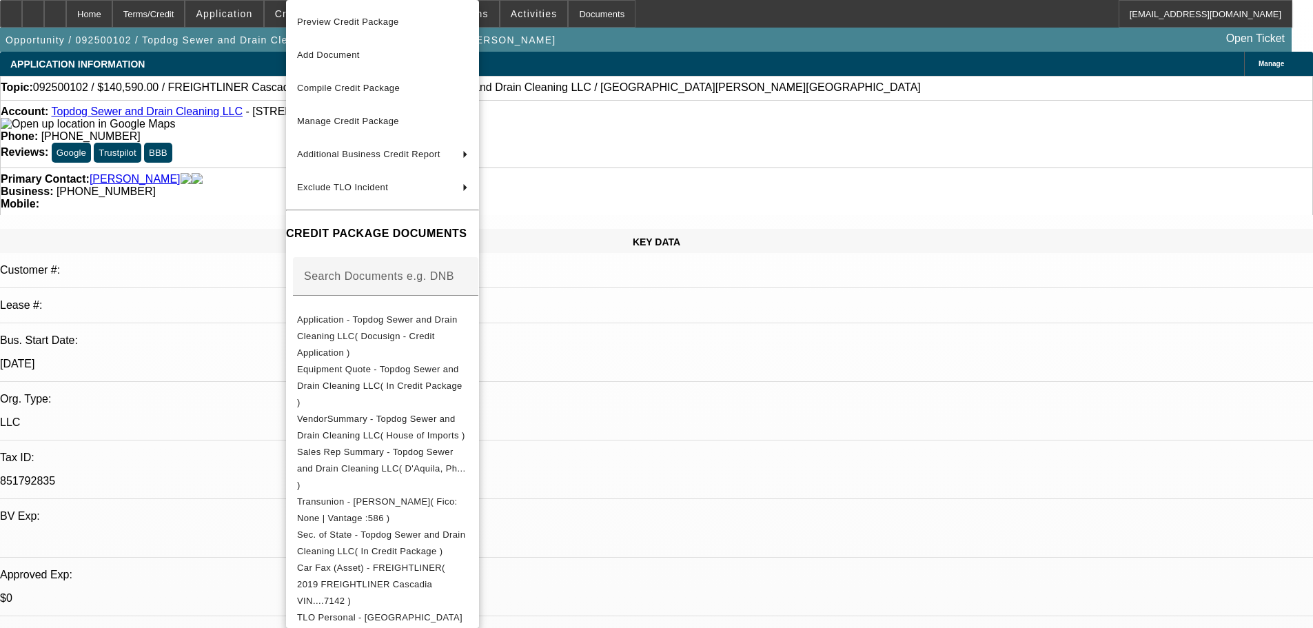
drag, startPoint x: 210, startPoint y: 242, endPoint x: 235, endPoint y: 252, distance: 26.9
click at [212, 242] on div at bounding box center [656, 314] width 1313 height 628
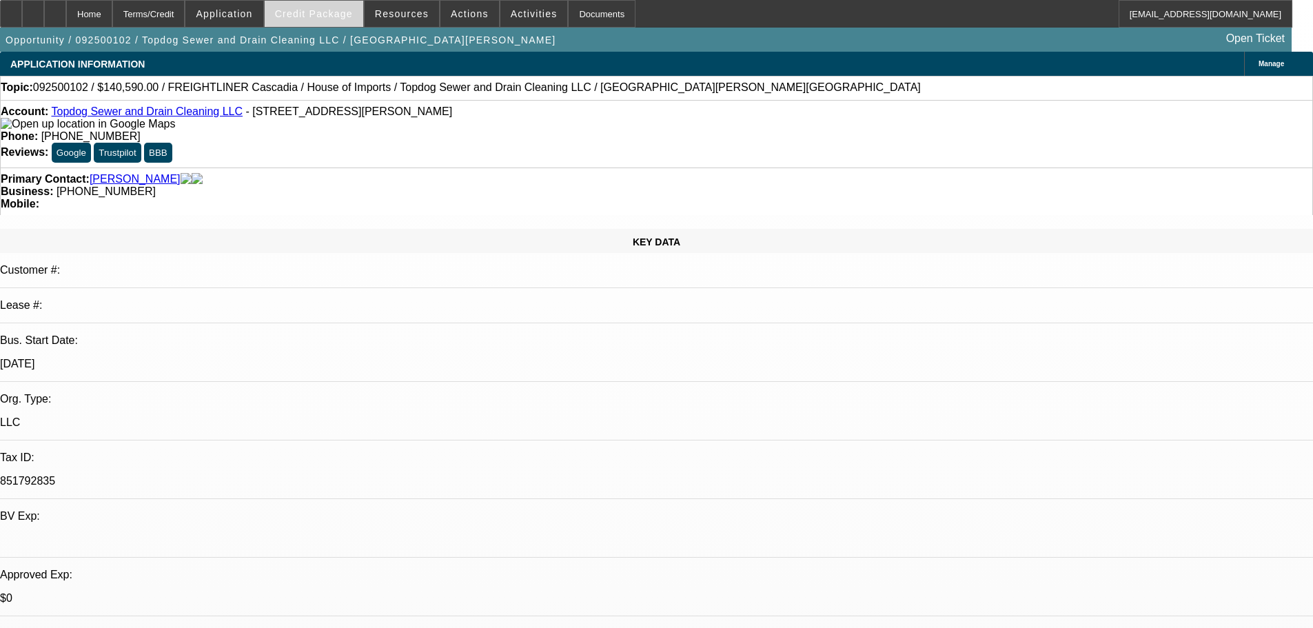
click at [307, 19] on span "Credit Package" at bounding box center [314, 13] width 78 height 11
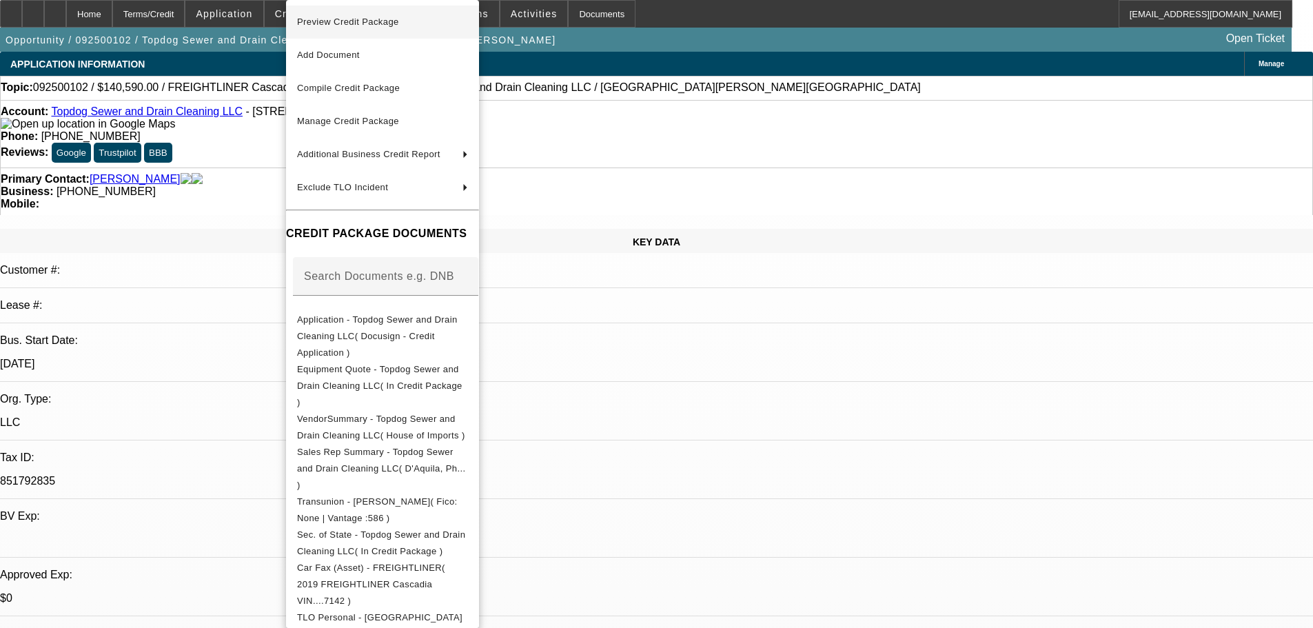
click at [345, 28] on span "Preview Credit Package" at bounding box center [382, 22] width 171 height 17
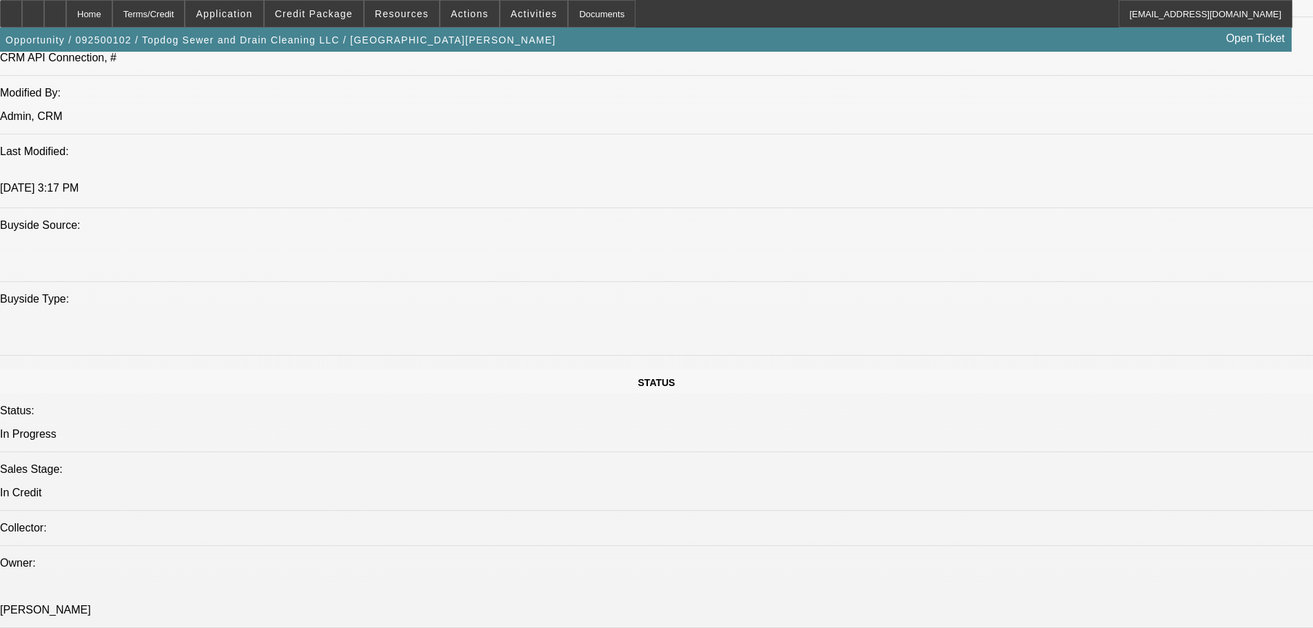
scroll to position [1172, 0]
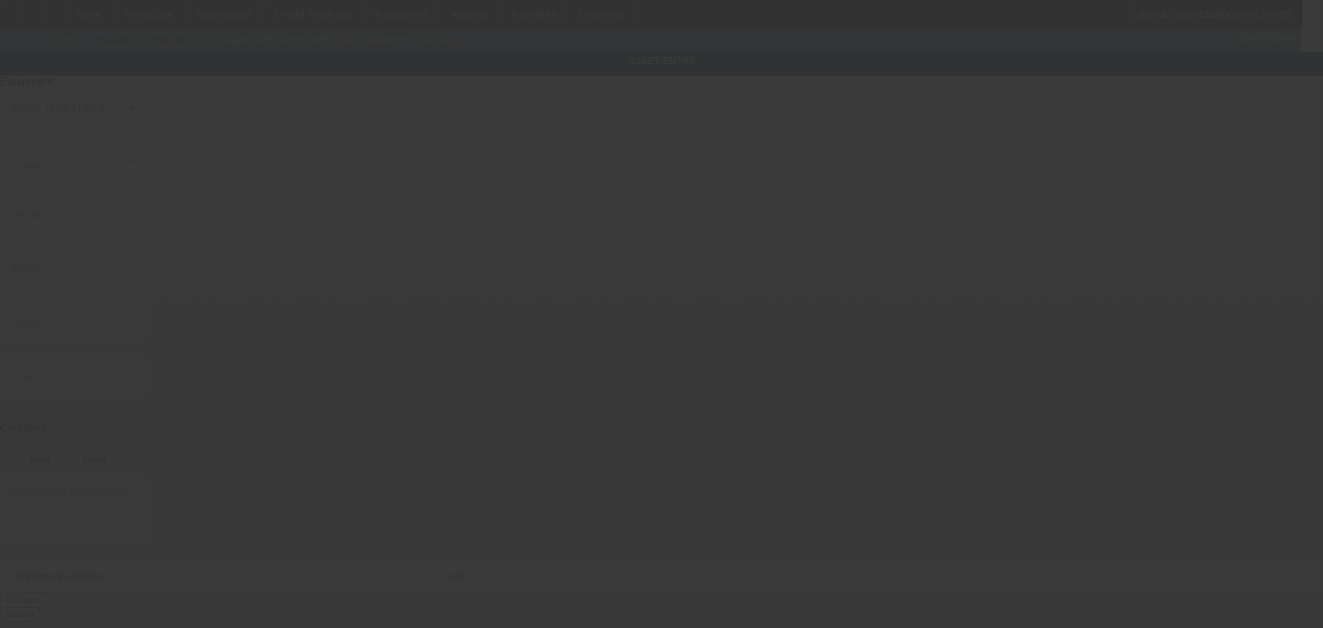
type input "3AKBGDDV0KSKR7142"
type input "Freightliner"
type input "Cascadia"
radio input "true"
type textarea "Pumper Truck"
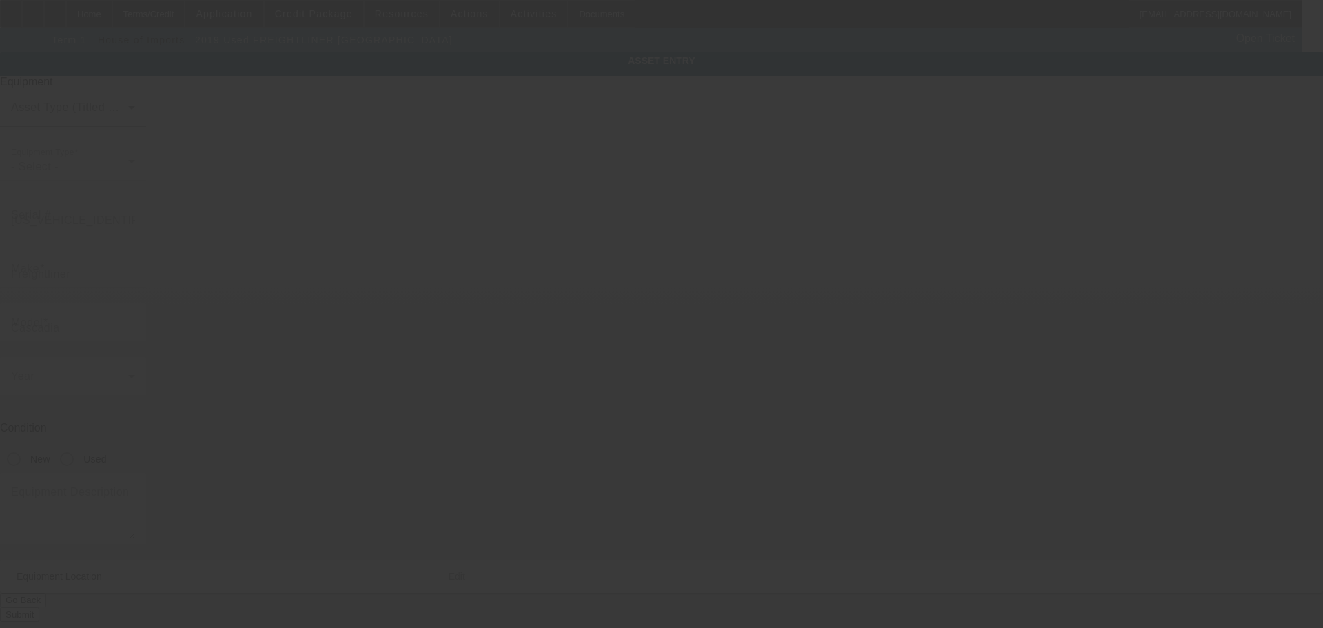
type input "2645 Executive Park Dr"
type input "Weston"
type input "33331"
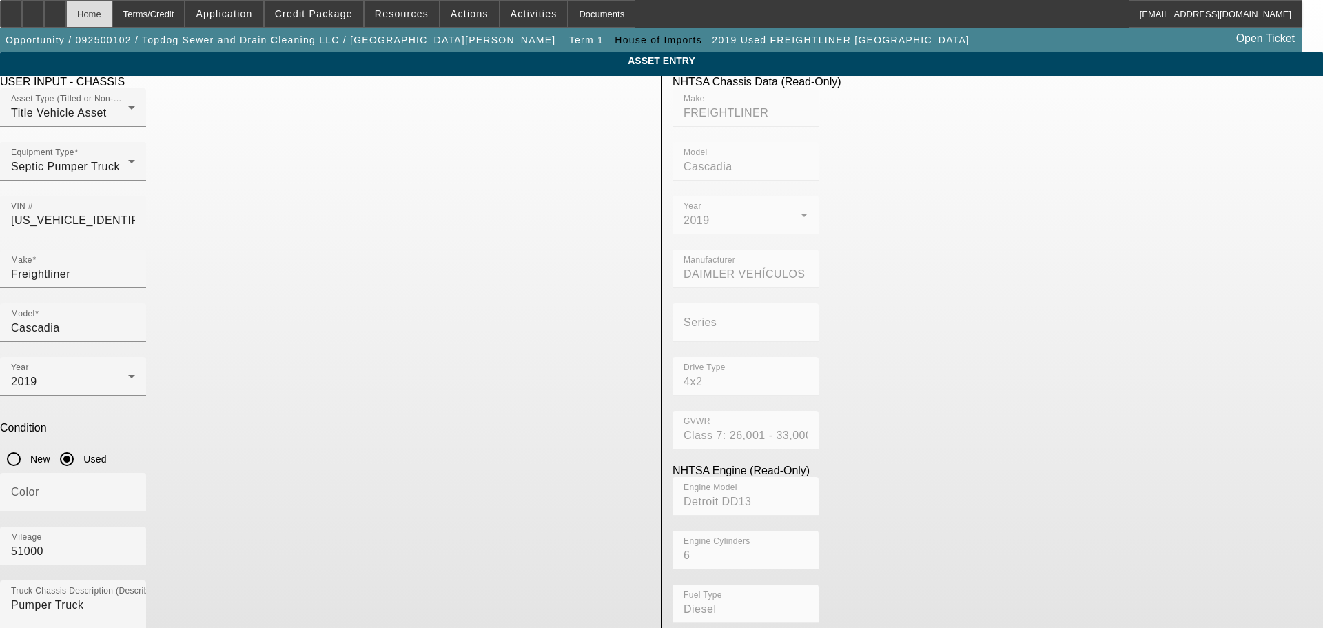
click at [111, 8] on div "Home" at bounding box center [89, 14] width 46 height 28
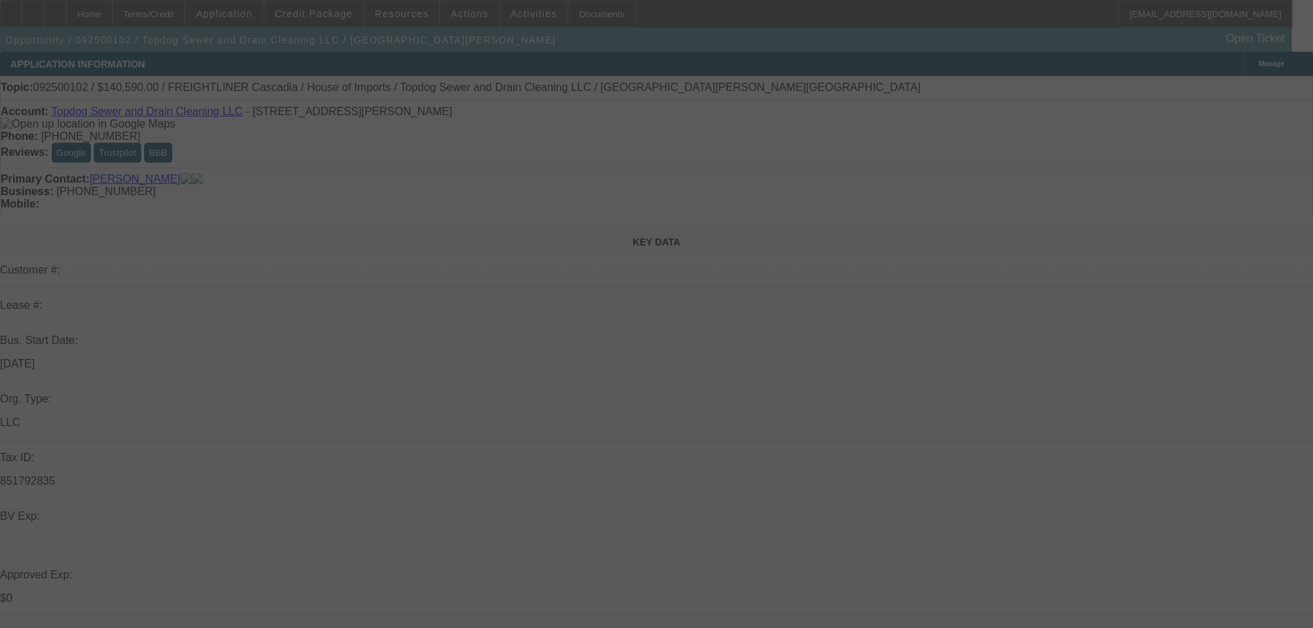
select select "0.15"
select select "2"
select select "0.1"
select select "4"
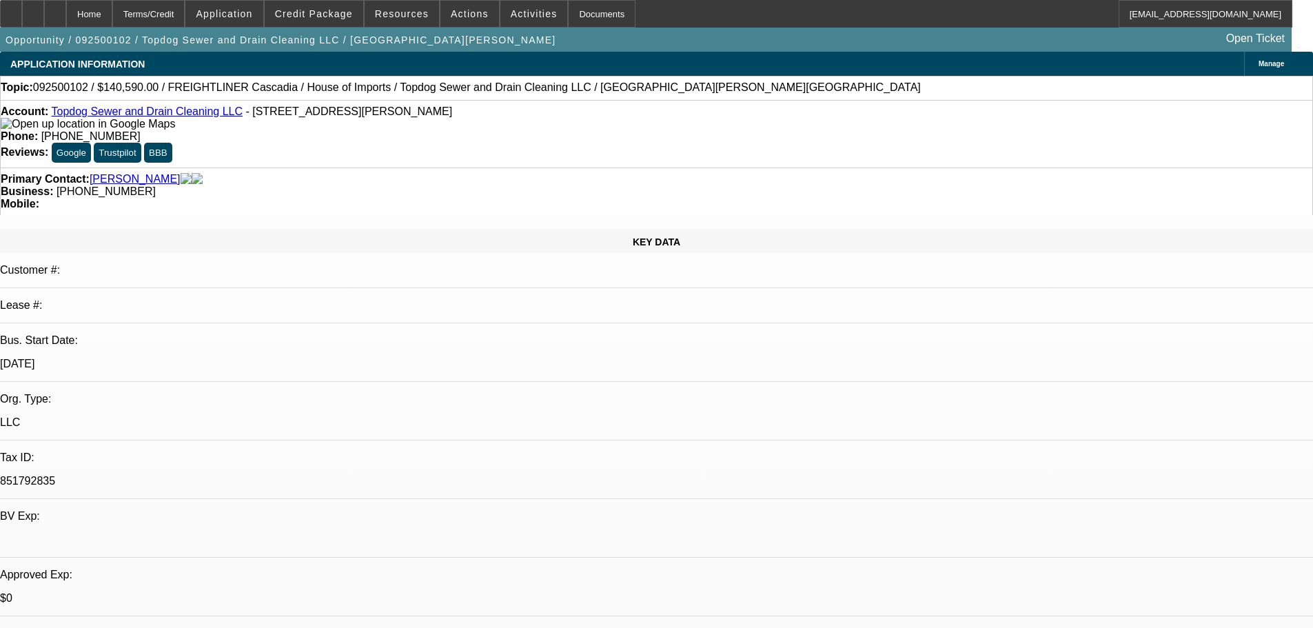
click at [86, 117] on link "Topdog Sewer and Drain Cleaning LLC" at bounding box center [147, 111] width 192 height 12
click at [327, 14] on span "Credit Package" at bounding box center [314, 13] width 78 height 11
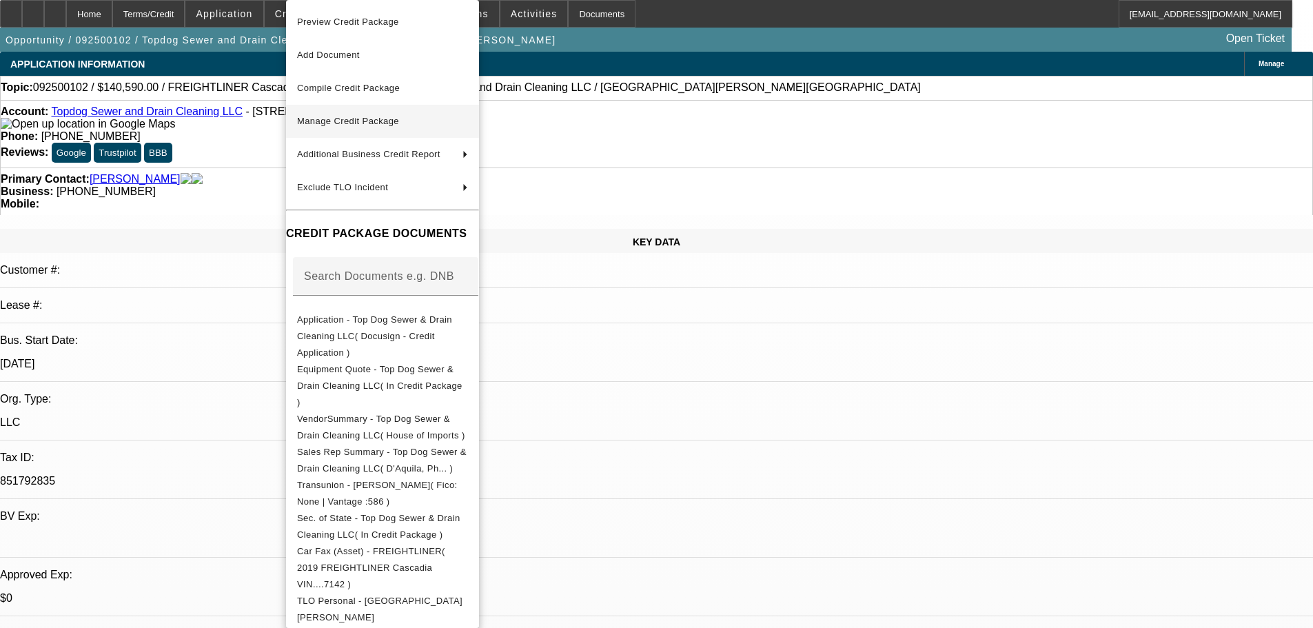
click at [340, 114] on span "Manage Credit Package" at bounding box center [382, 121] width 171 height 17
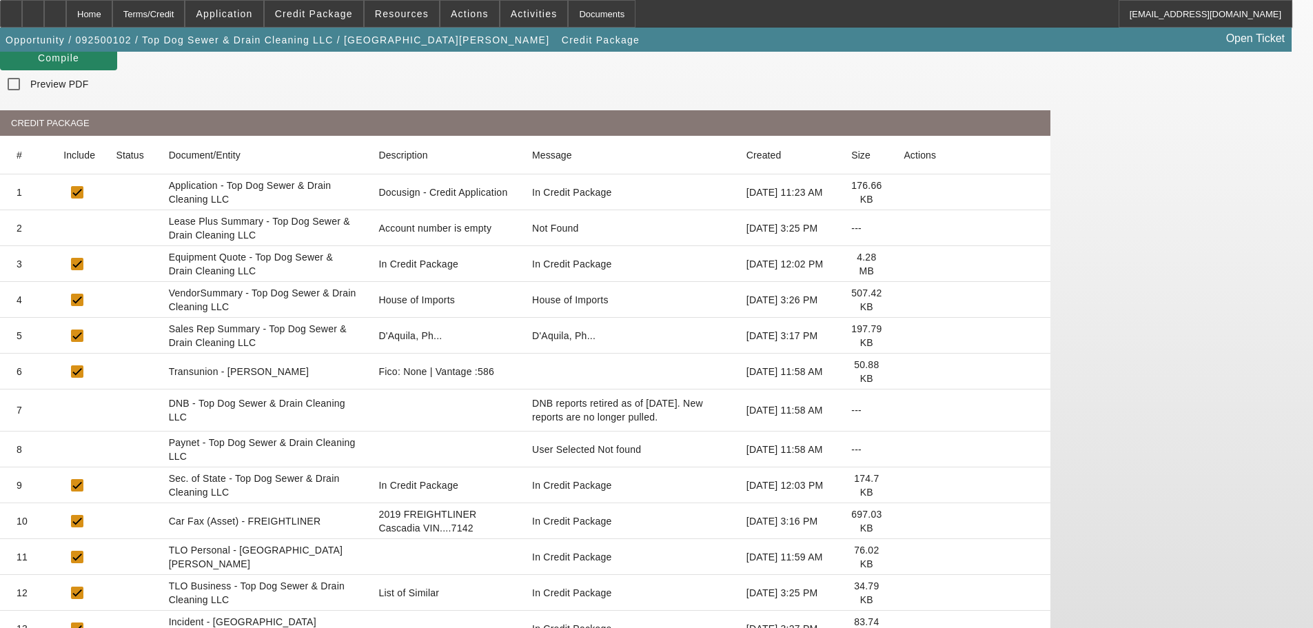
scroll to position [69, 0]
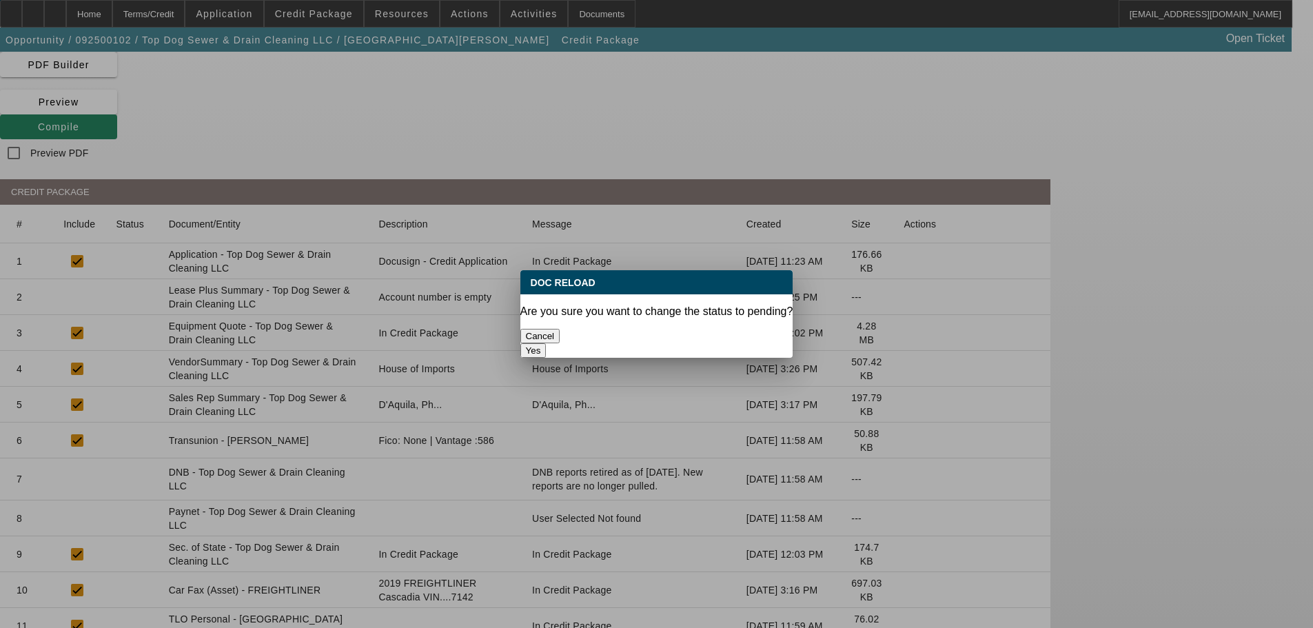
scroll to position [0, 0]
click at [547, 343] on button "Yes" at bounding box center [533, 350] width 26 height 14
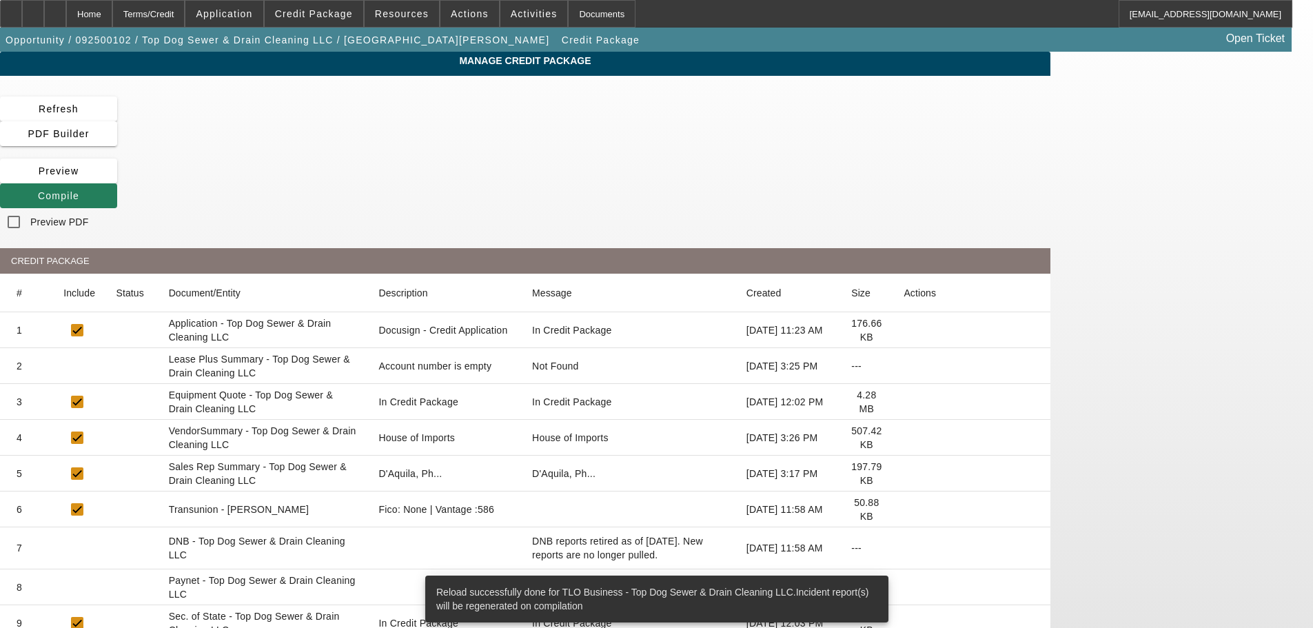
click at [38, 190] on icon at bounding box center [38, 195] width 0 height 11
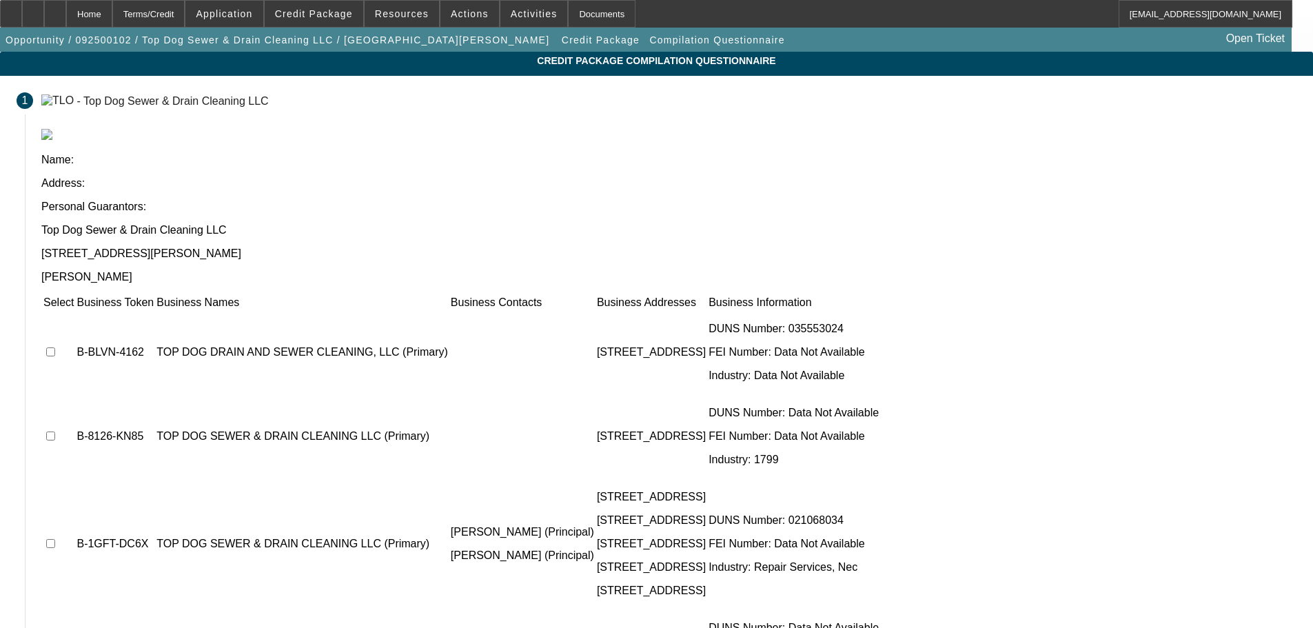
click at [55, 347] on input "checkbox" at bounding box center [50, 351] width 9 height 9
checkbox input "true"
click at [55, 431] on input "checkbox" at bounding box center [50, 435] width 9 height 9
checkbox input "true"
click at [55, 539] on input "checkbox" at bounding box center [50, 543] width 9 height 9
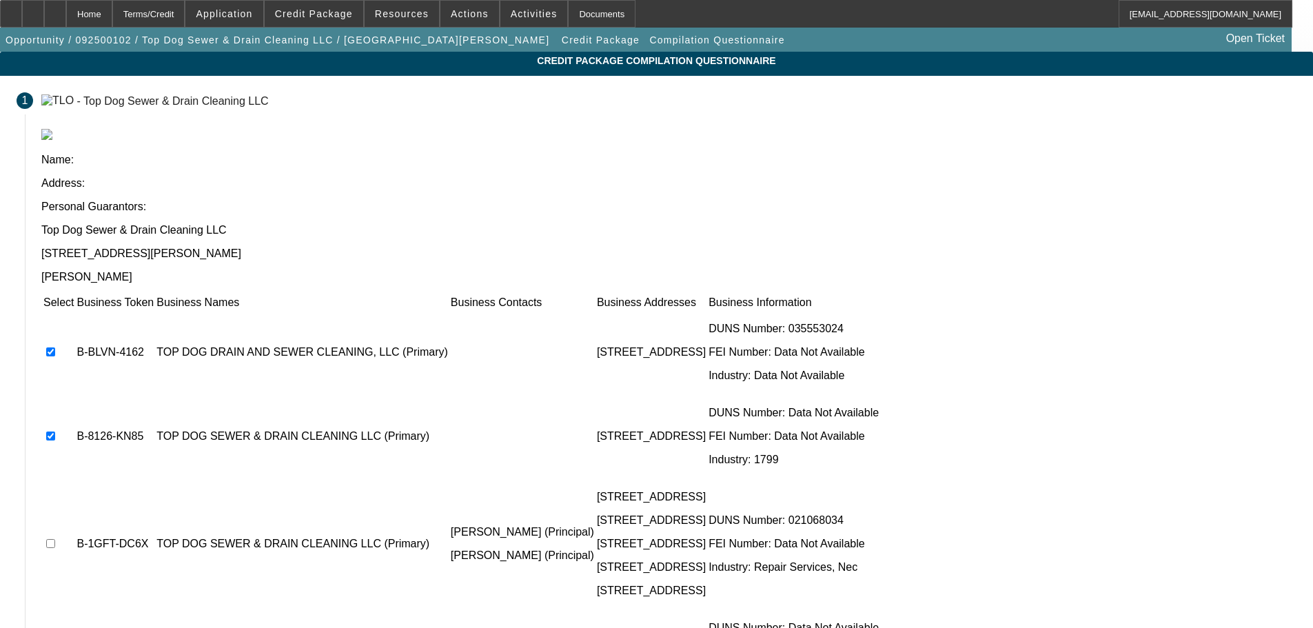
checkbox input "true"
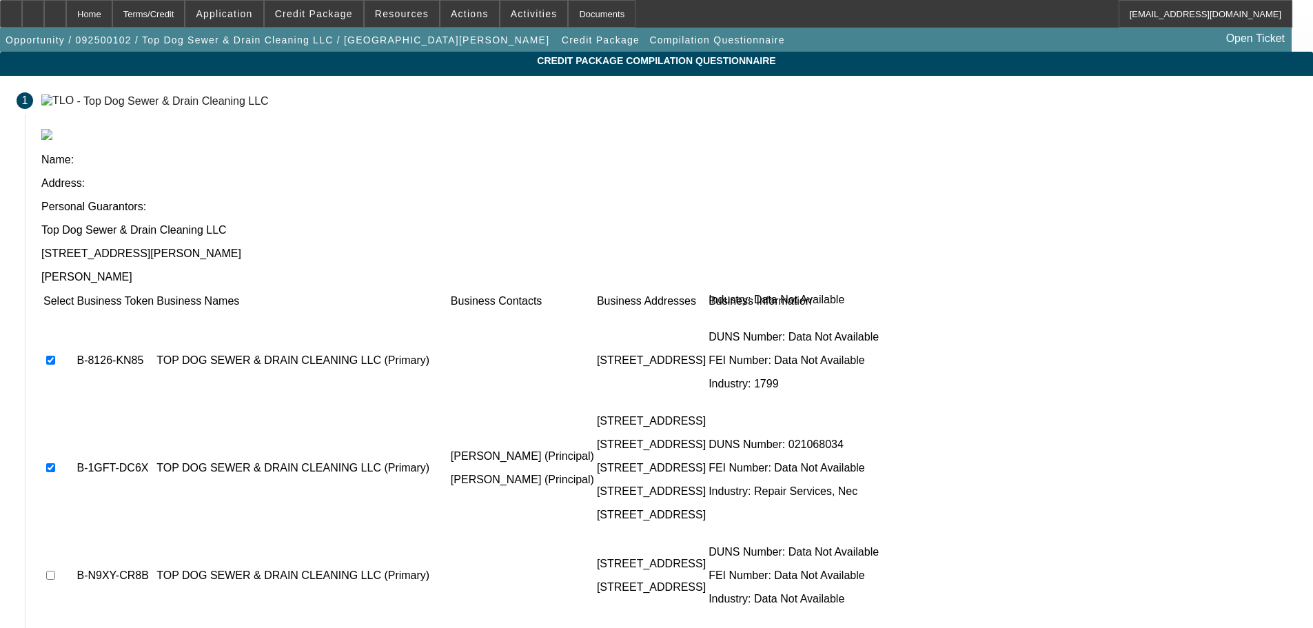
scroll to position [77, 0]
click at [55, 570] on input "checkbox" at bounding box center [50, 574] width 9 height 9
checkbox input "true"
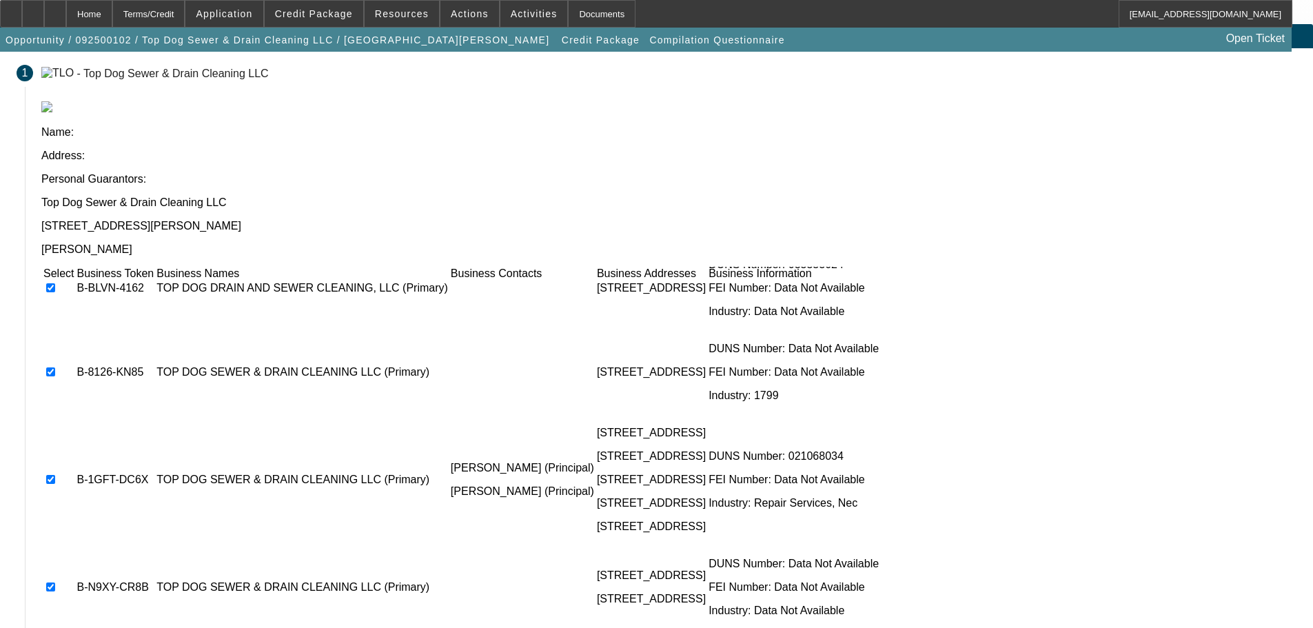
scroll to position [0, 0]
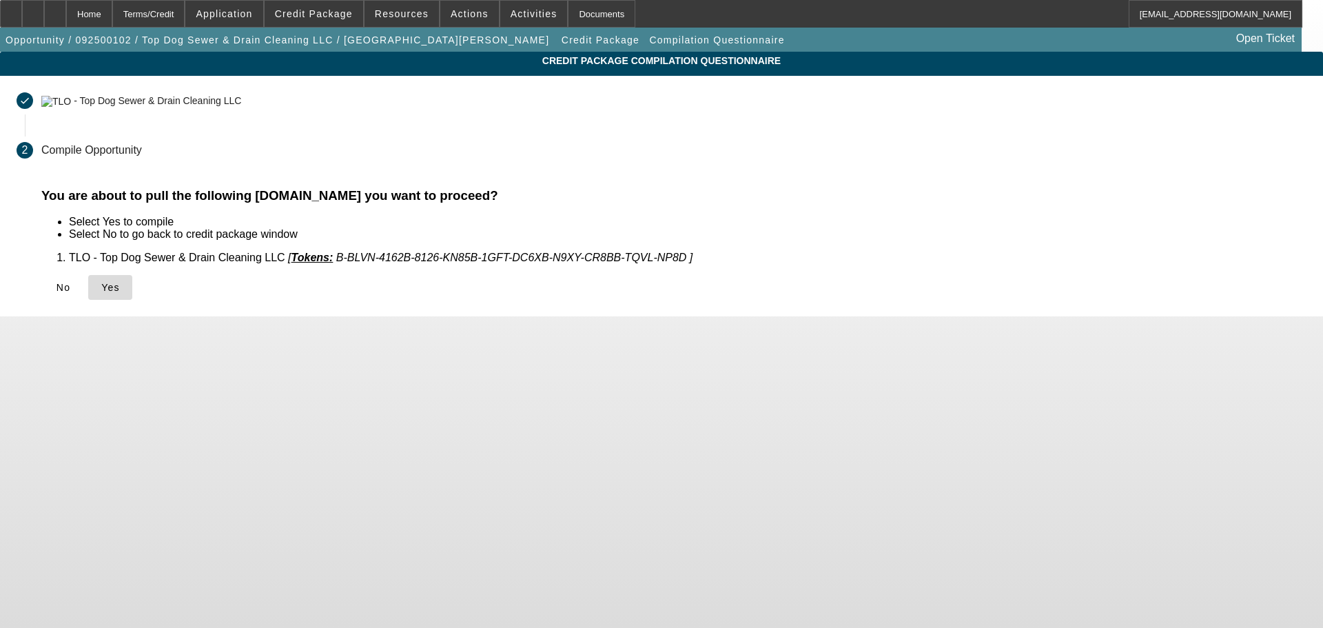
click at [120, 287] on span "Yes" at bounding box center [110, 287] width 19 height 11
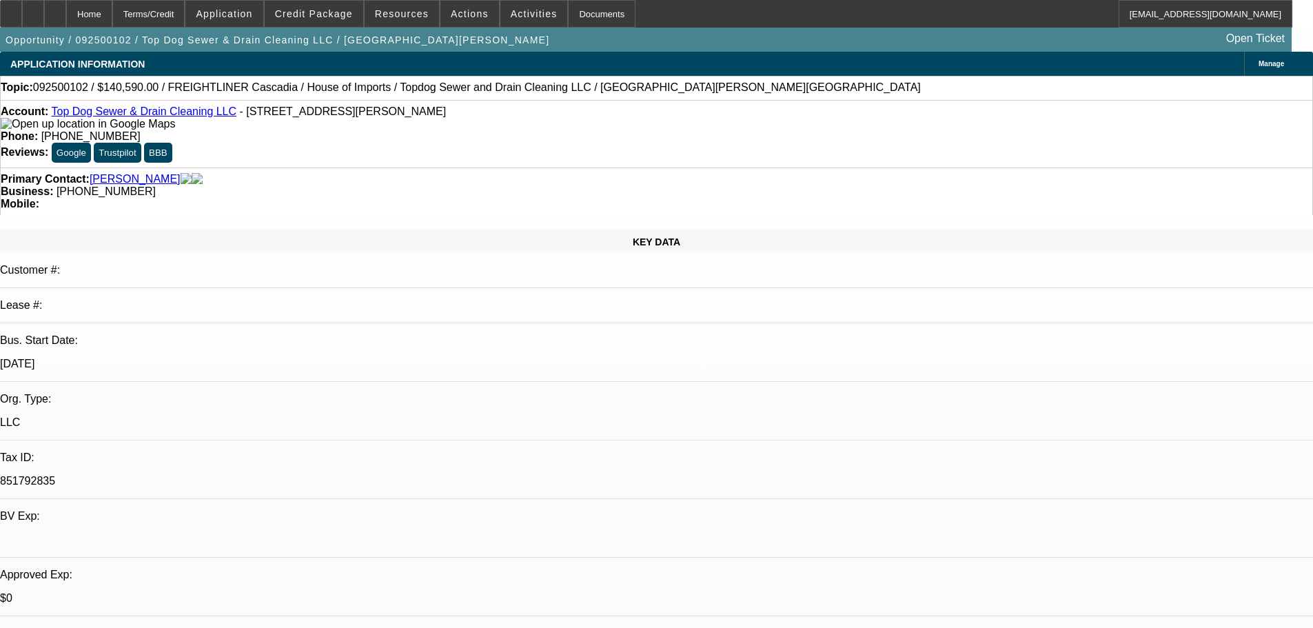
select select "0.15"
select select "2"
select select "0.1"
select select "4"
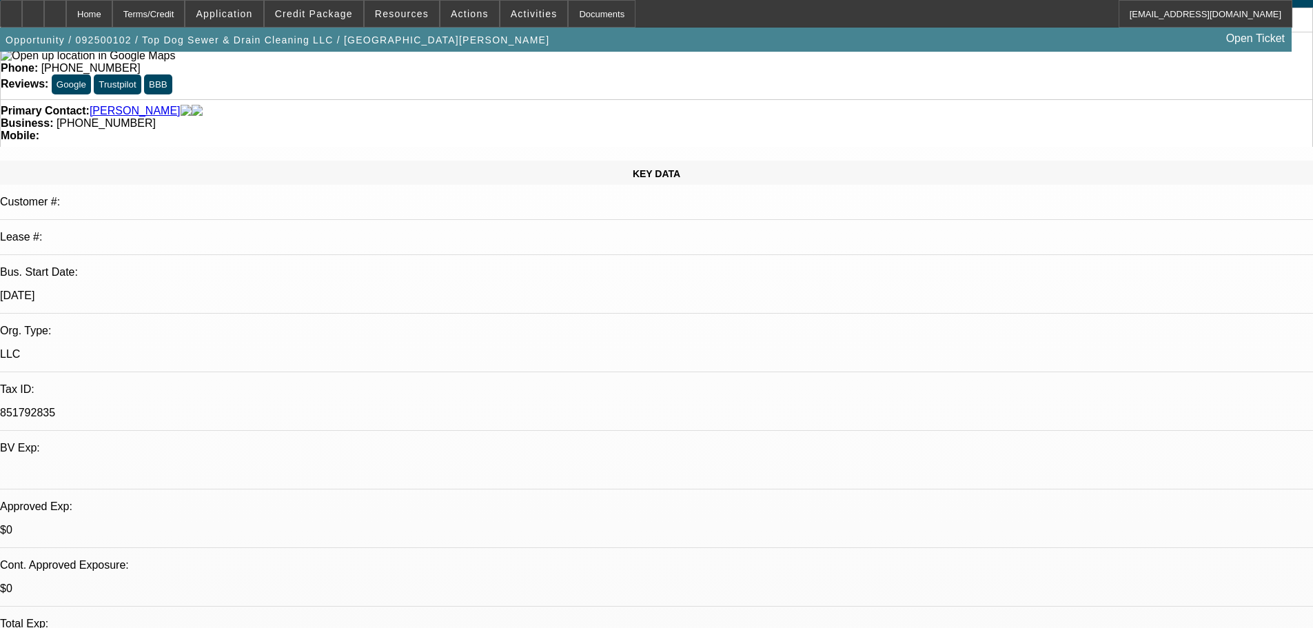
scroll to position [69, 0]
click at [327, 14] on span "Credit Package" at bounding box center [314, 13] width 78 height 11
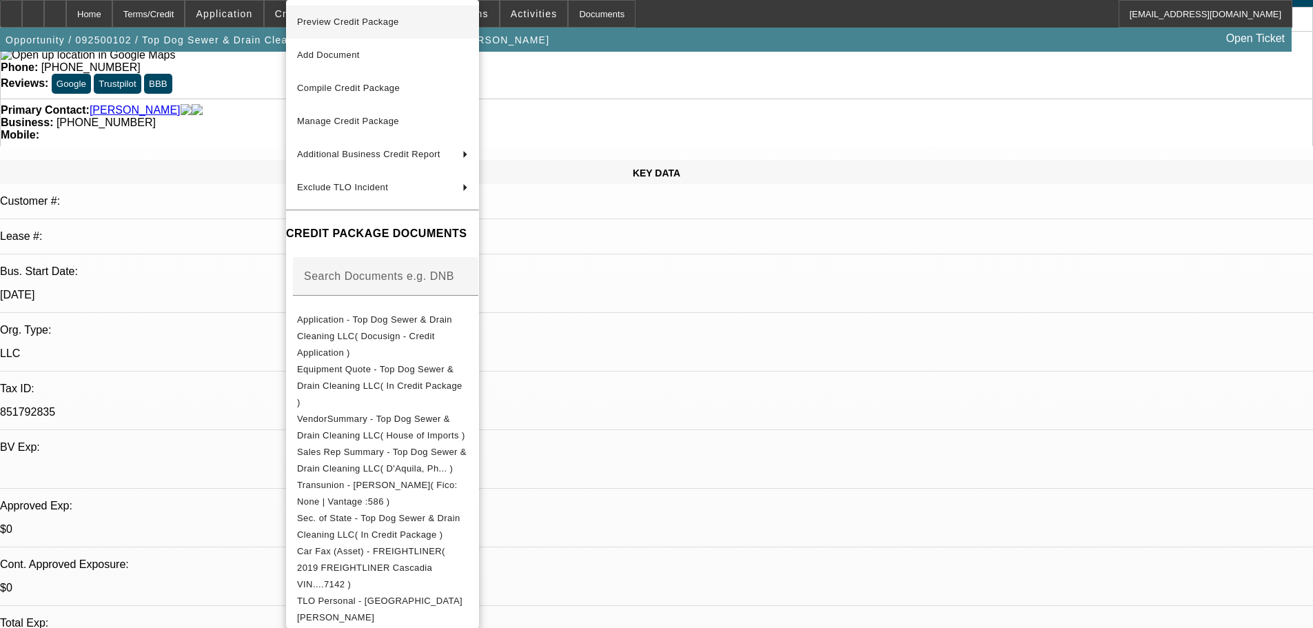
click at [342, 26] on span "Preview Credit Package" at bounding box center [348, 22] width 102 height 10
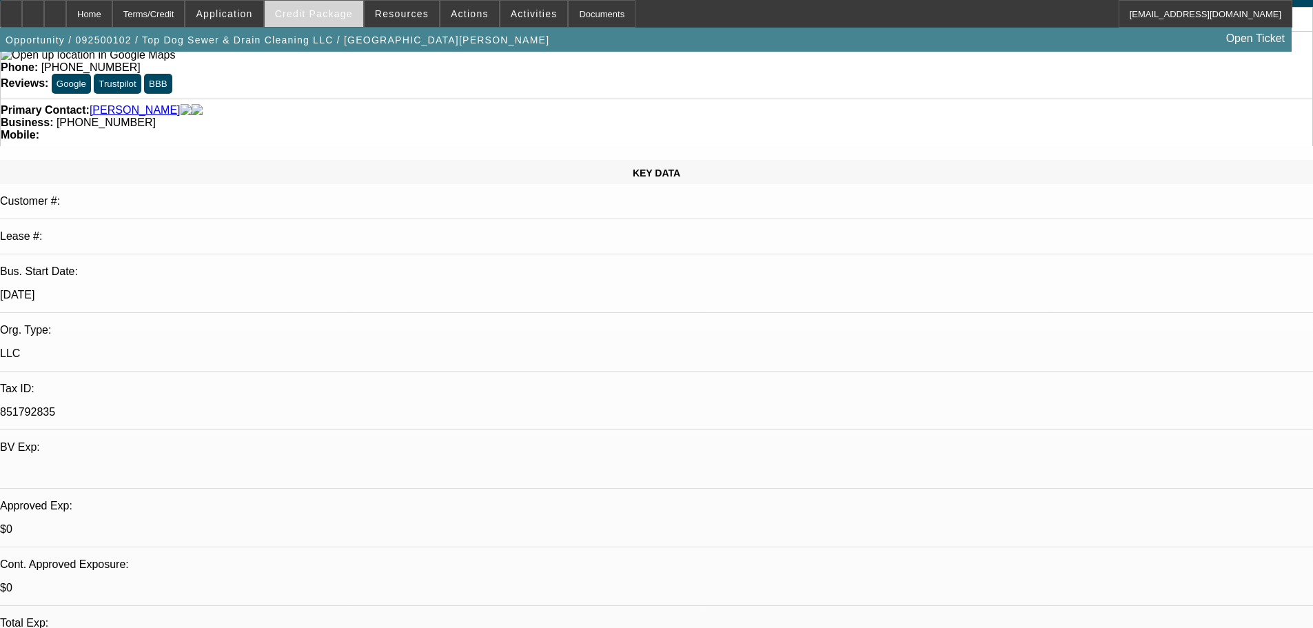
click at [318, 23] on span at bounding box center [314, 13] width 99 height 33
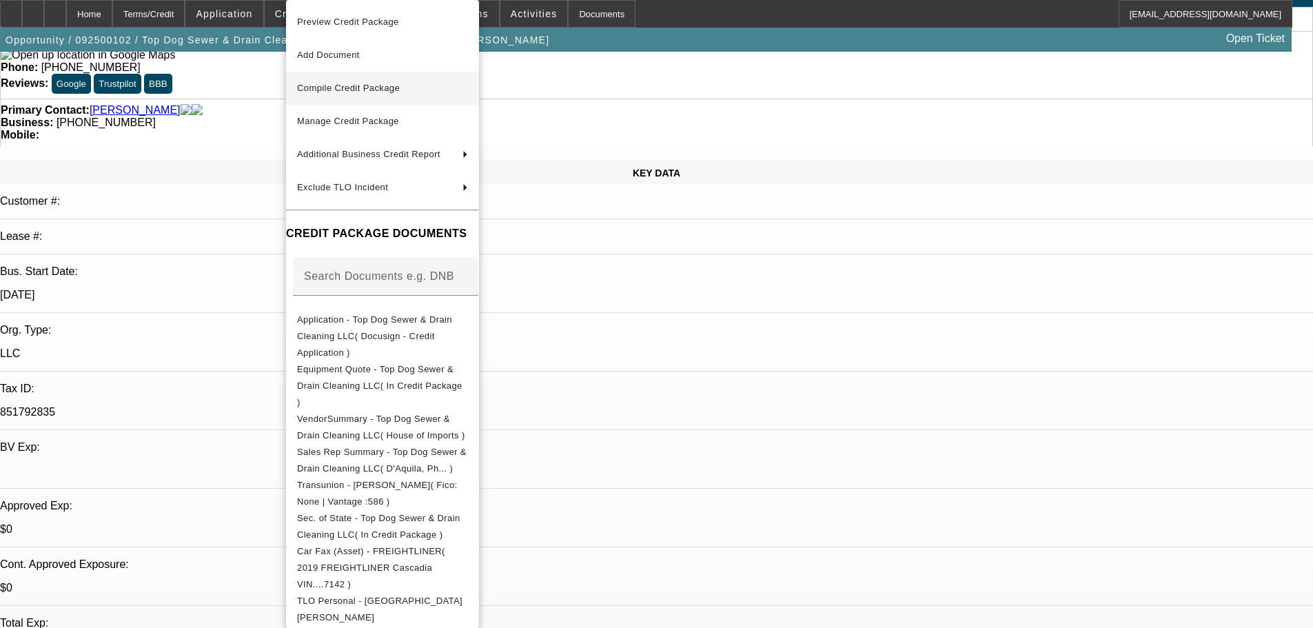
click at [332, 86] on span "Compile Credit Package" at bounding box center [348, 88] width 103 height 10
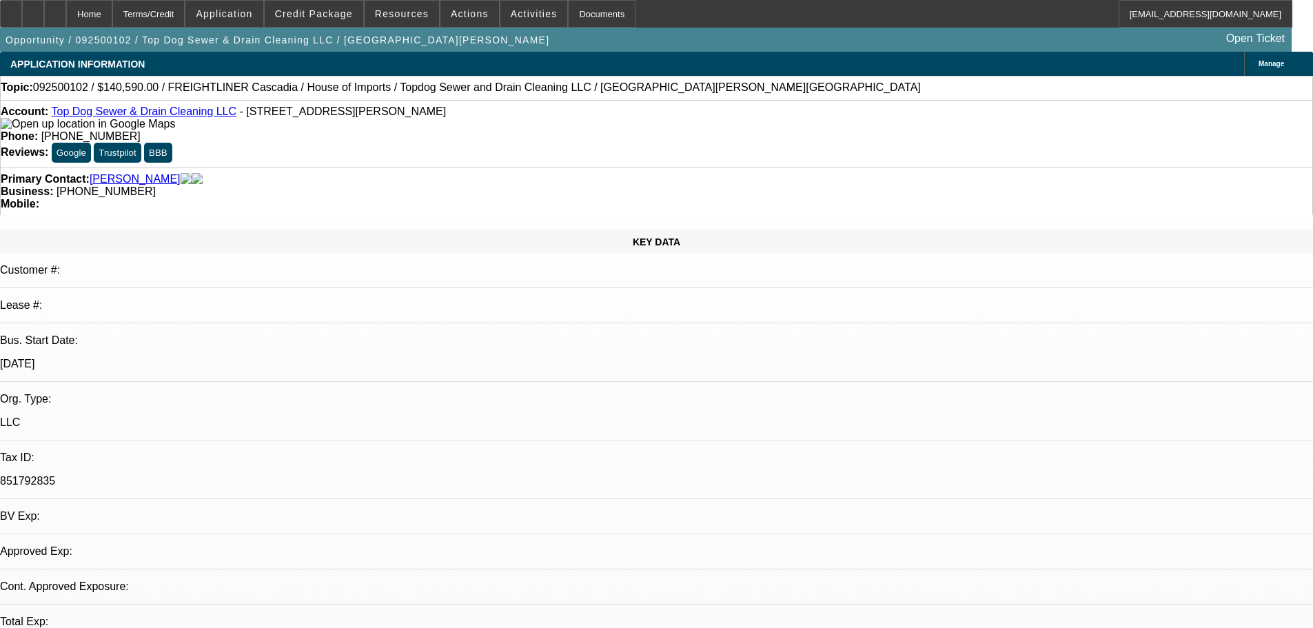
select select "0.15"
select select "2"
select select "0.1"
select select "4"
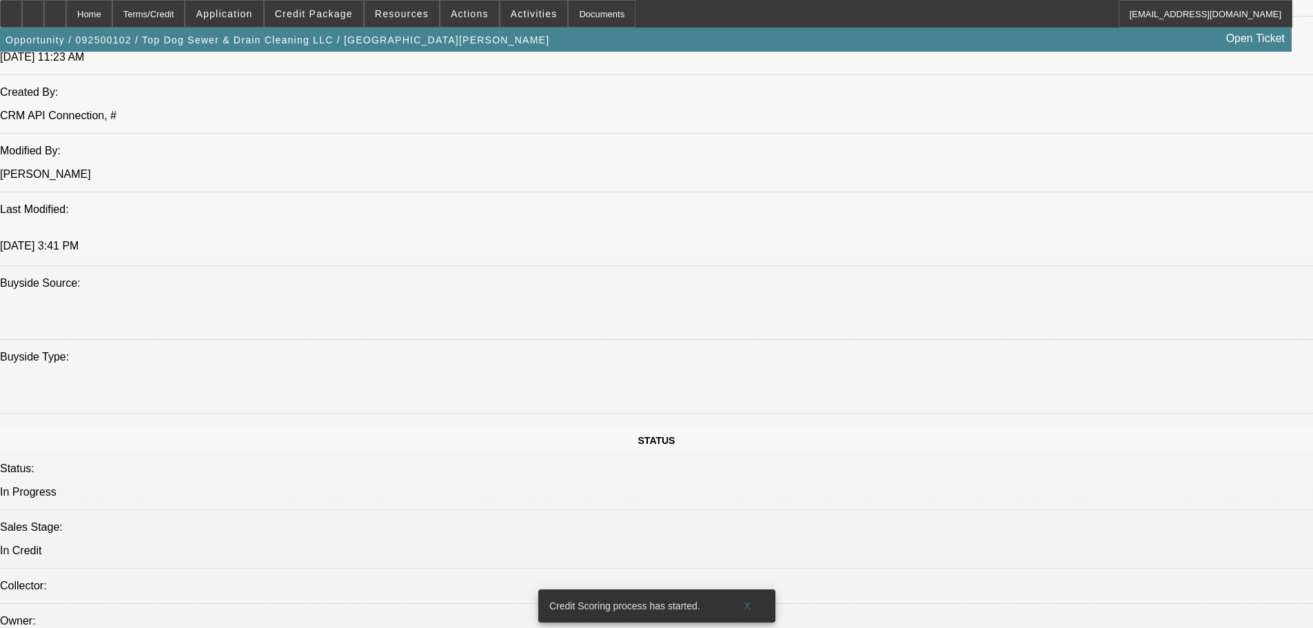
scroll to position [1447, 0]
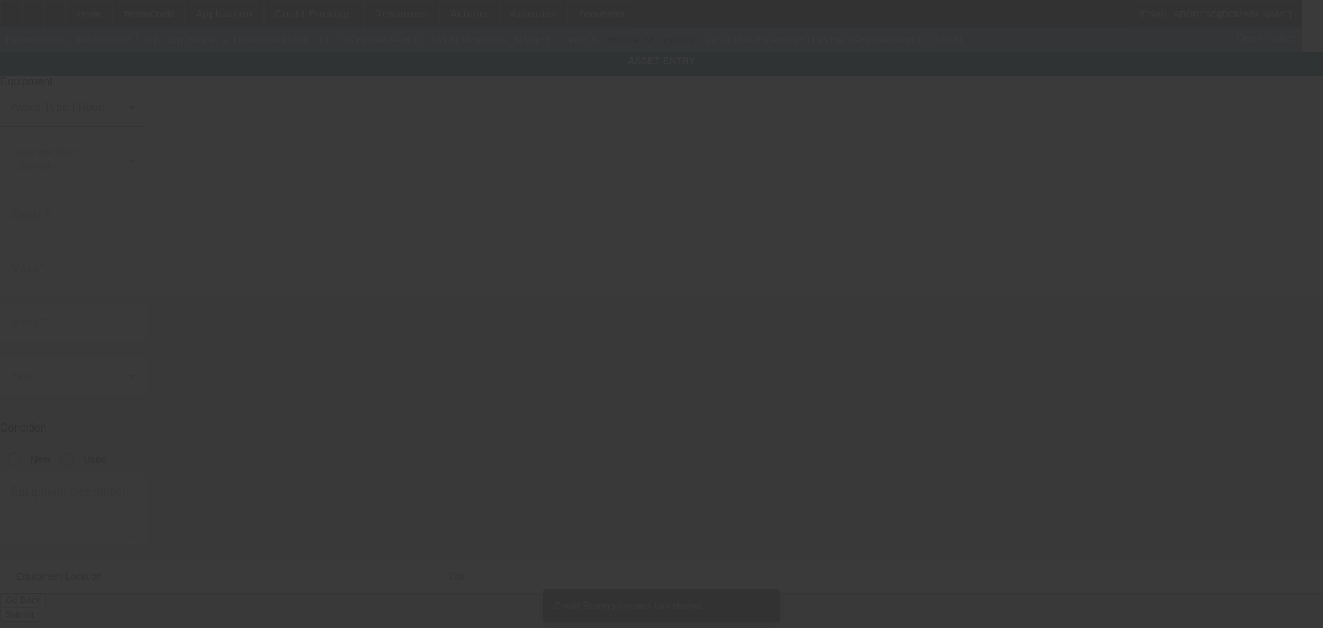
type input "3AKBGDDV0KSKR7142"
type input "Freightliner"
type input "Cascadia"
radio input "true"
type textarea "Pumper Truck"
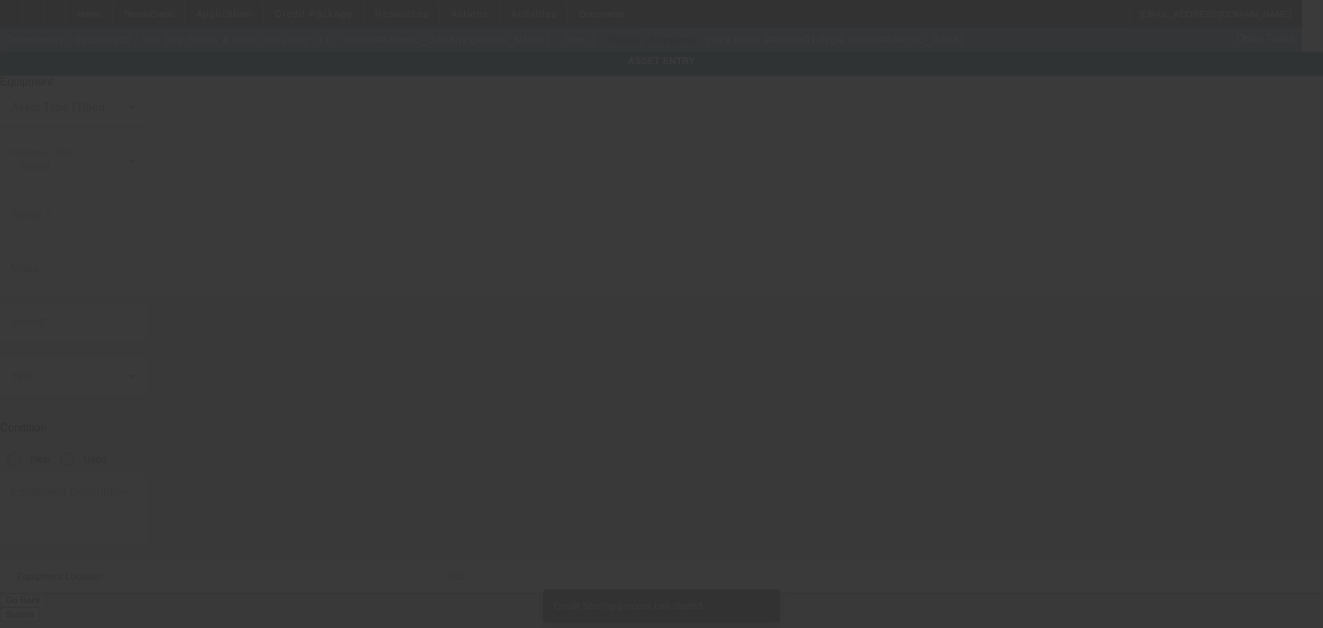
type input "2645 Executive Park Dr"
type input "Weston"
type input "33331"
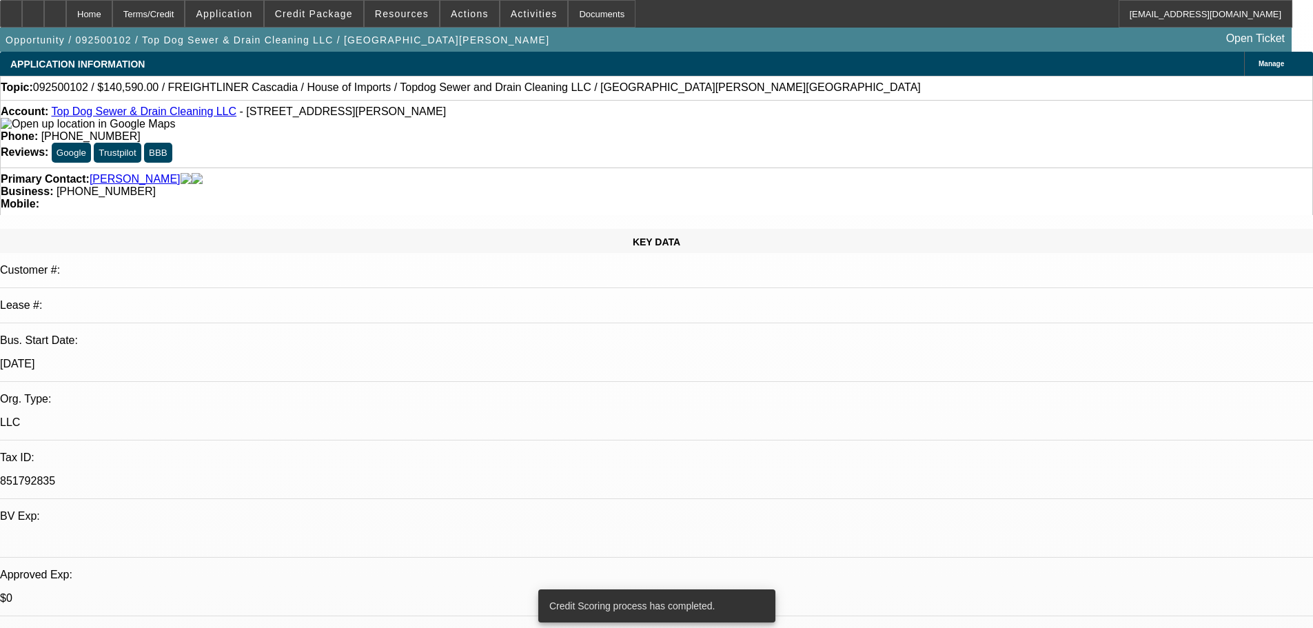
select select "0.15"
select select "2"
select select "0.1"
select select "4"
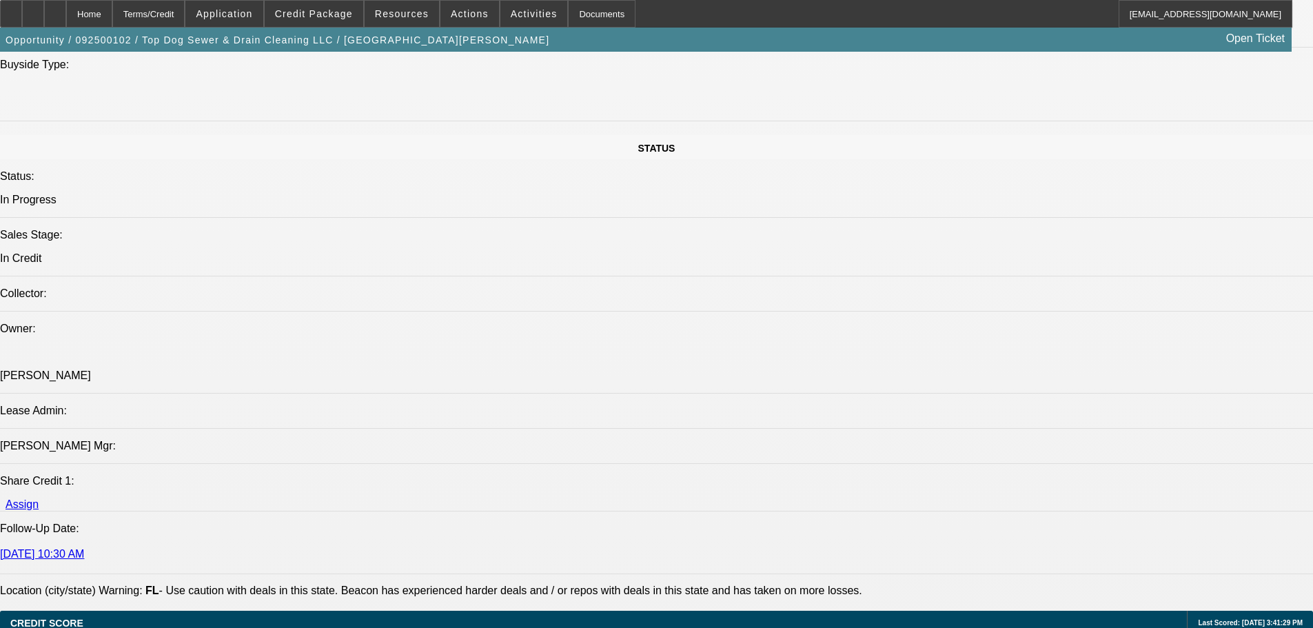
scroll to position [1241, 0]
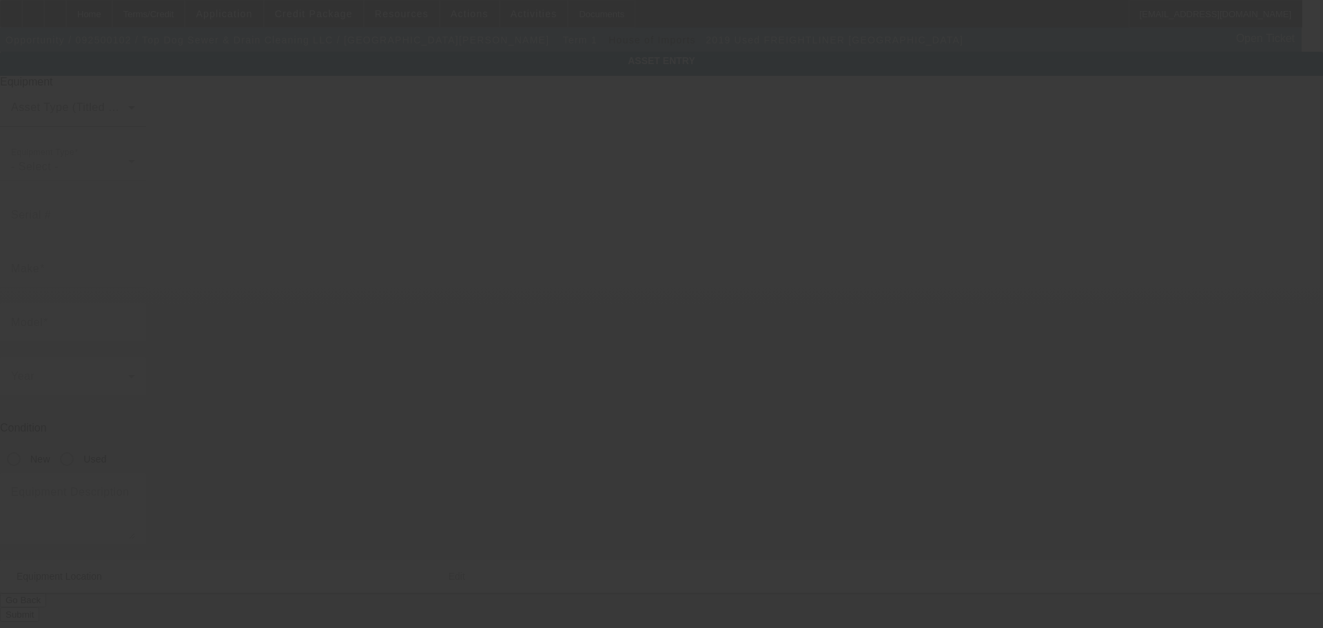
type input "3AKBGDDV0KSKR7142"
type input "Freightliner"
type input "Cascadia"
radio input "true"
type textarea "Pumper Truck"
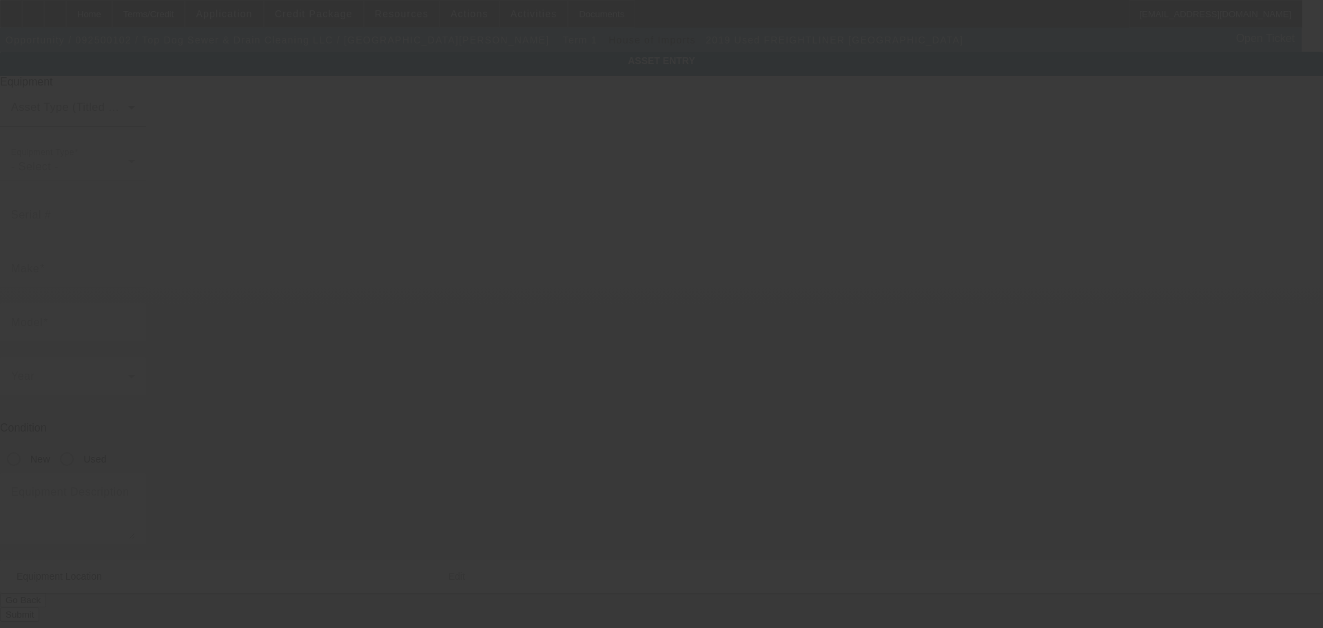
type input "2645 Executive Park Dr"
type input "Weston"
type input "33331"
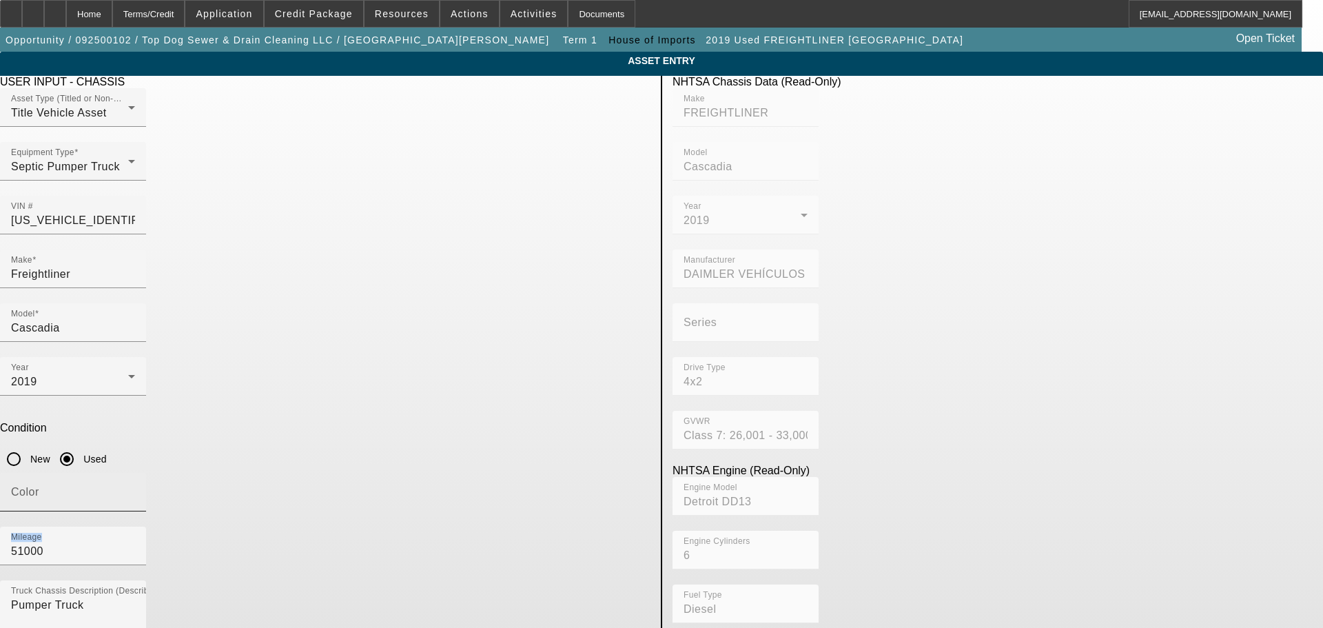
drag, startPoint x: 346, startPoint y: 355, endPoint x: 307, endPoint y: 359, distance: 38.8
click at [316, 473] on div "Color Mileage 51000" at bounding box center [325, 527] width 651 height 108
click at [135, 527] on div "Mileage 51000" at bounding box center [73, 546] width 124 height 39
drag, startPoint x: 539, startPoint y: 360, endPoint x: 389, endPoint y: 352, distance: 150.4
click at [389, 473] on div "Color Mileage 51000" at bounding box center [325, 527] width 651 height 108
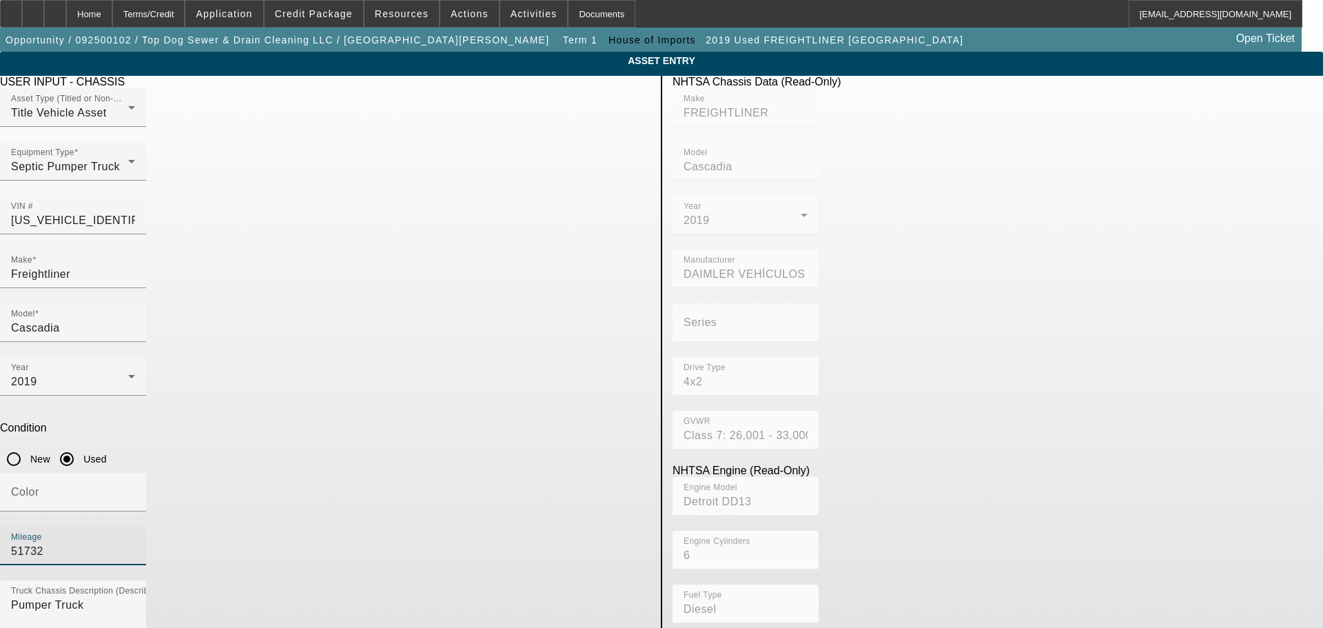
type input "51732"
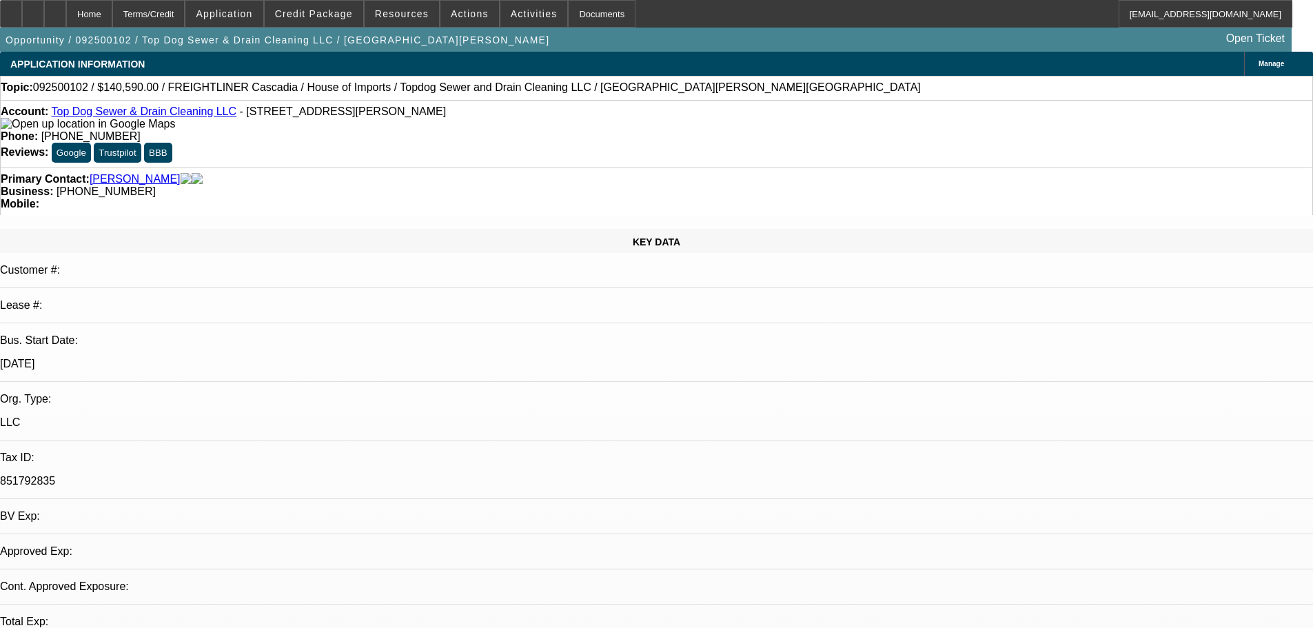
select select "0.15"
select select "2"
select select "0.1"
select select "4"
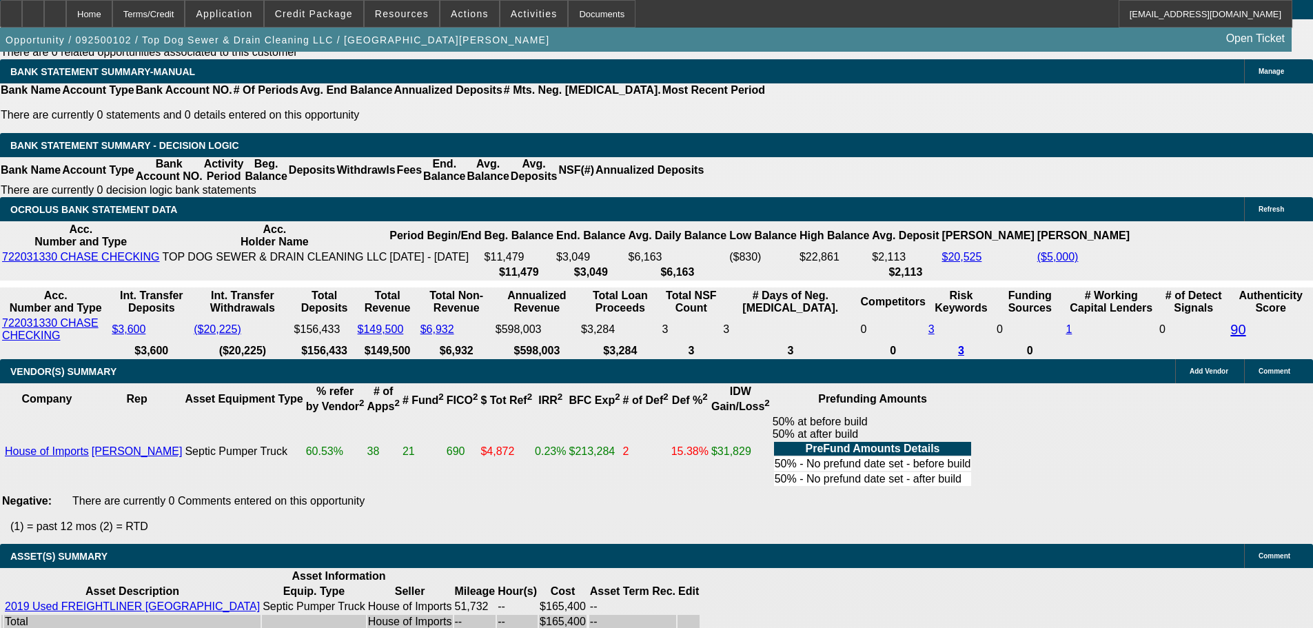
scroll to position [2412, 0]
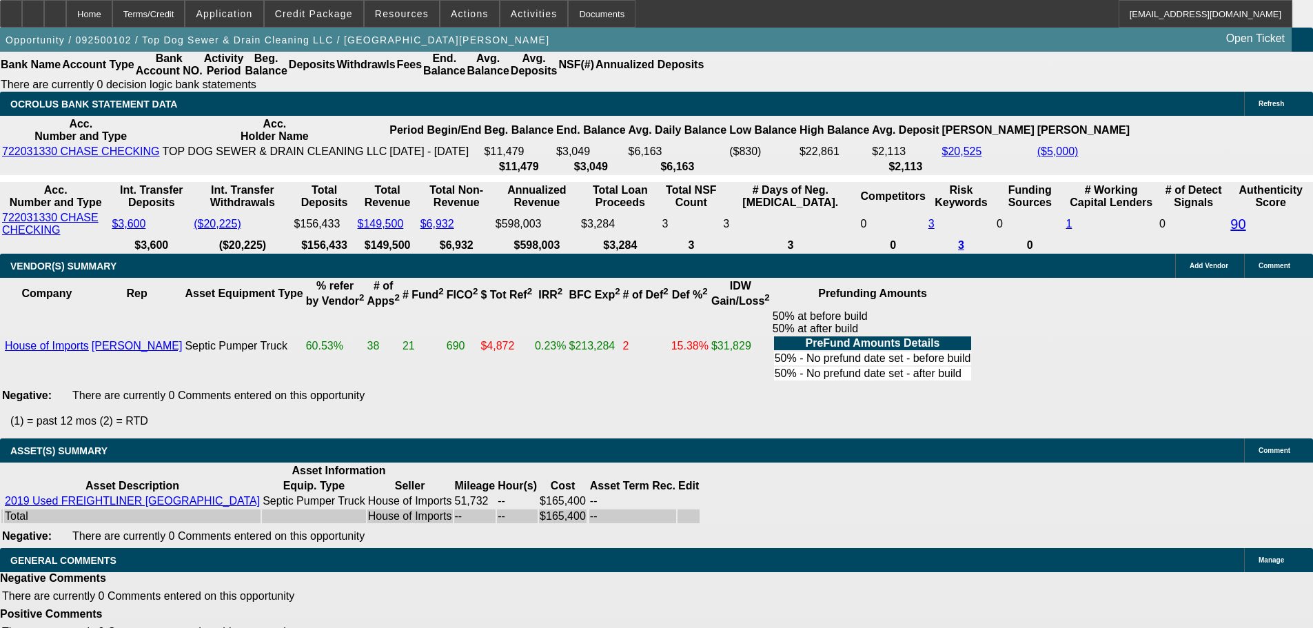
select select "5"
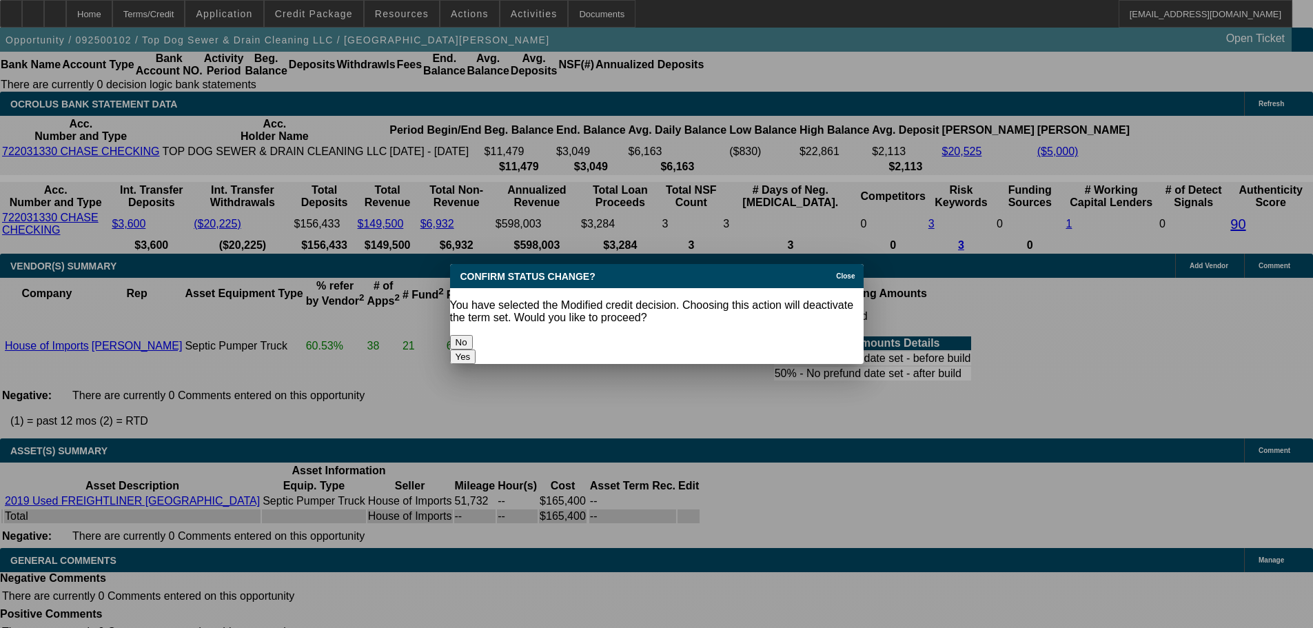
click at [476, 349] on button "Yes" at bounding box center [463, 356] width 26 height 14
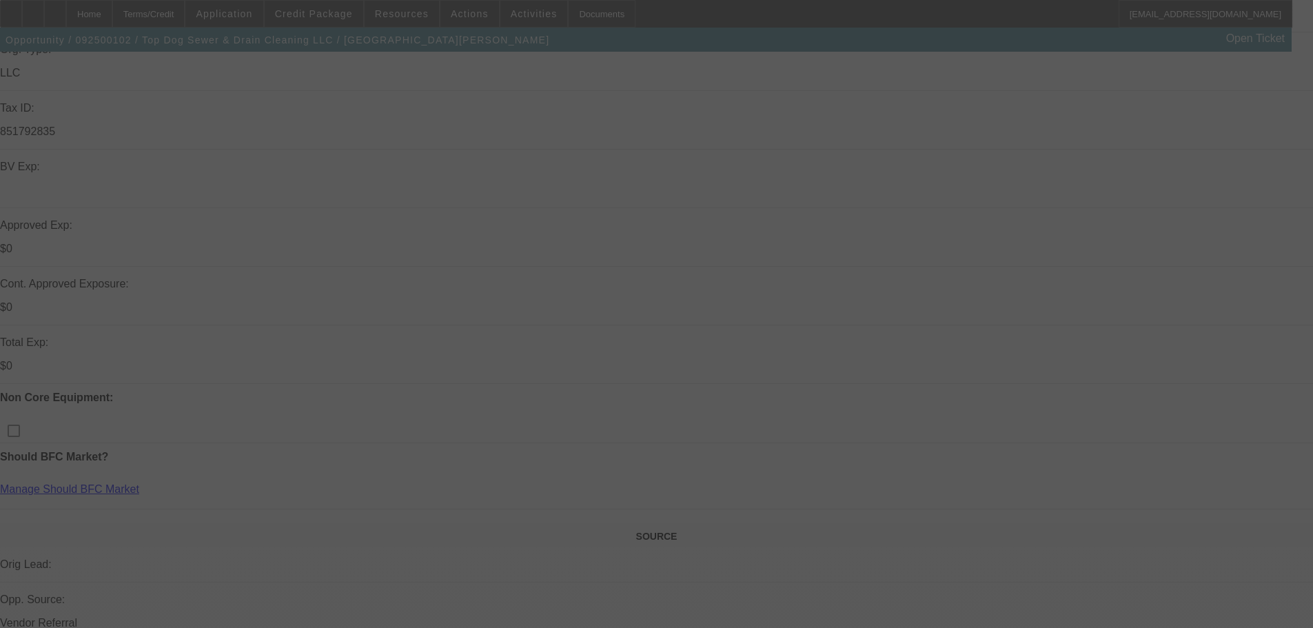
scroll to position [69, 0]
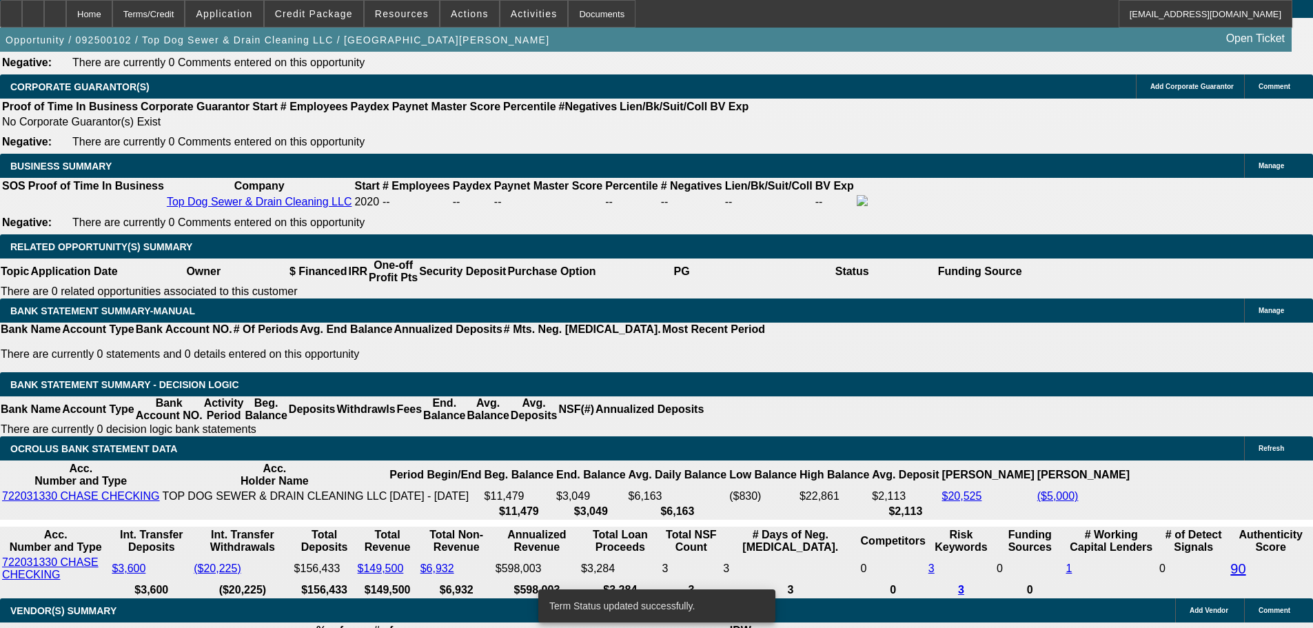
select select "0.15"
select select "2"
select select "0.1"
select select "4"
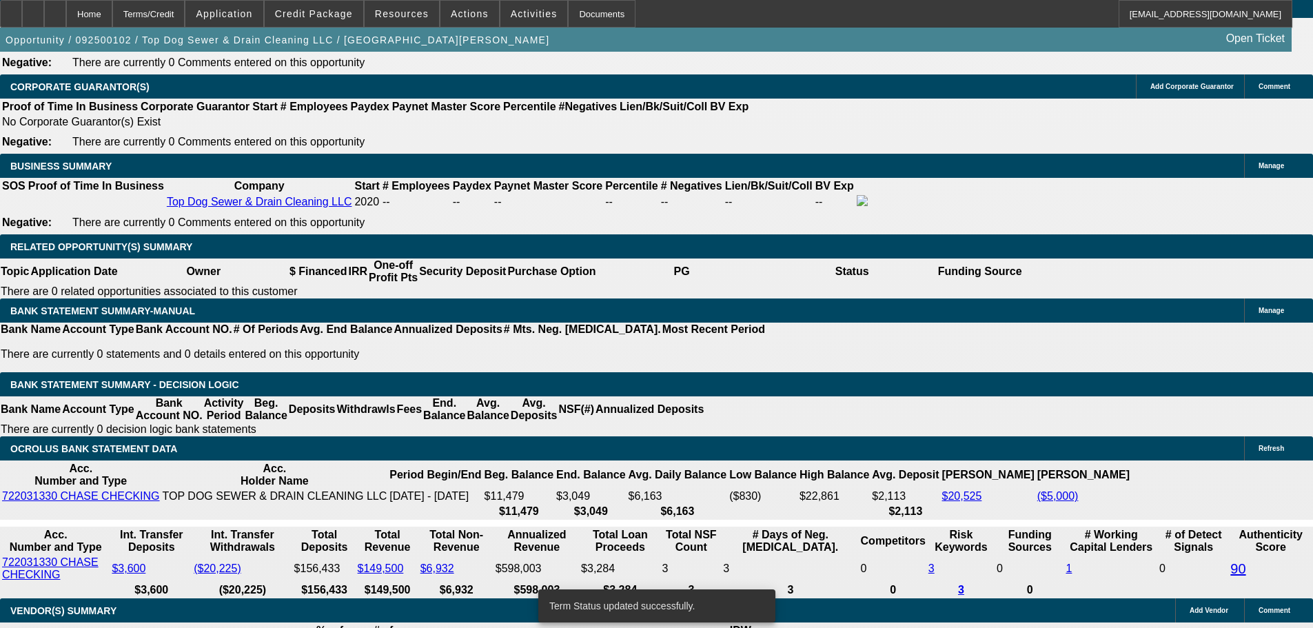
select select "0.15"
select select "2"
select select "0.1"
select select "4"
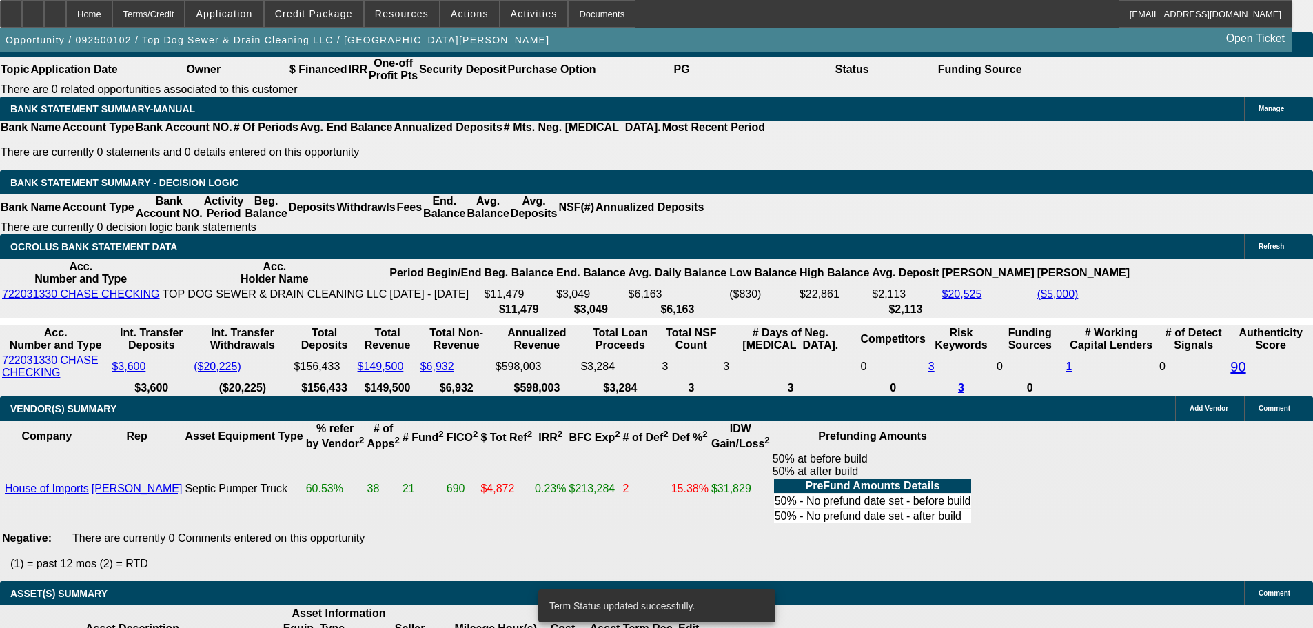
scroll to position [2137, 0]
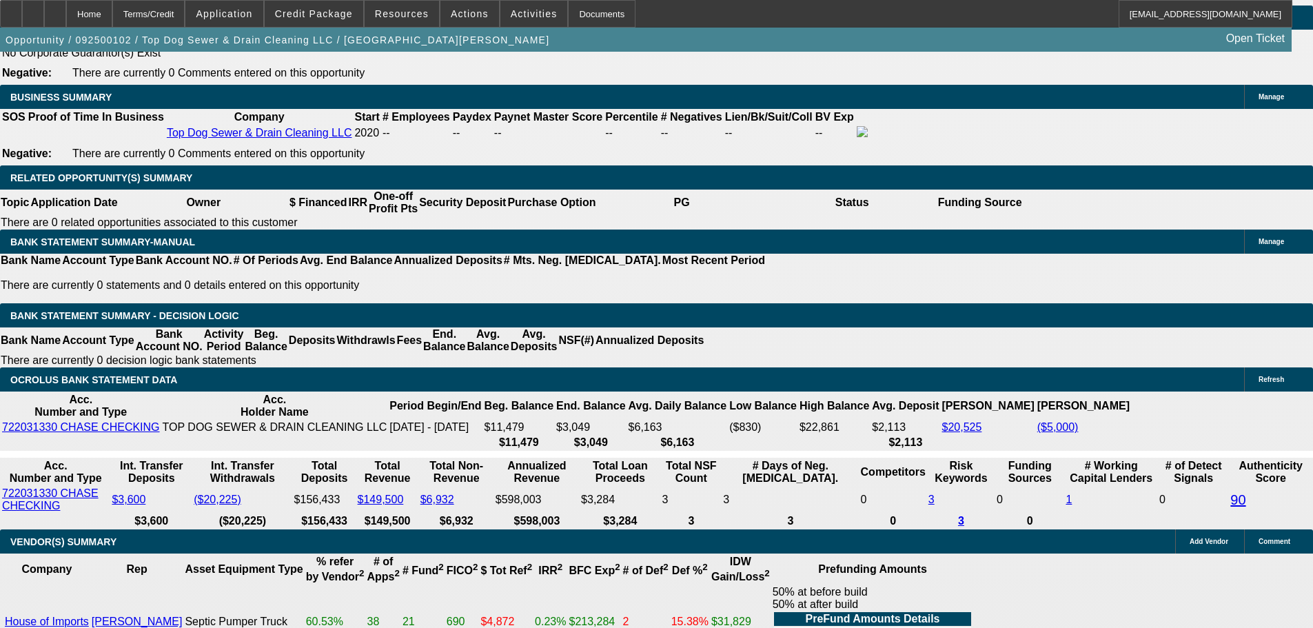
select select "0.2"
type input "$33,080.00"
type input "UNKNOWN"
type input "$7,011.34"
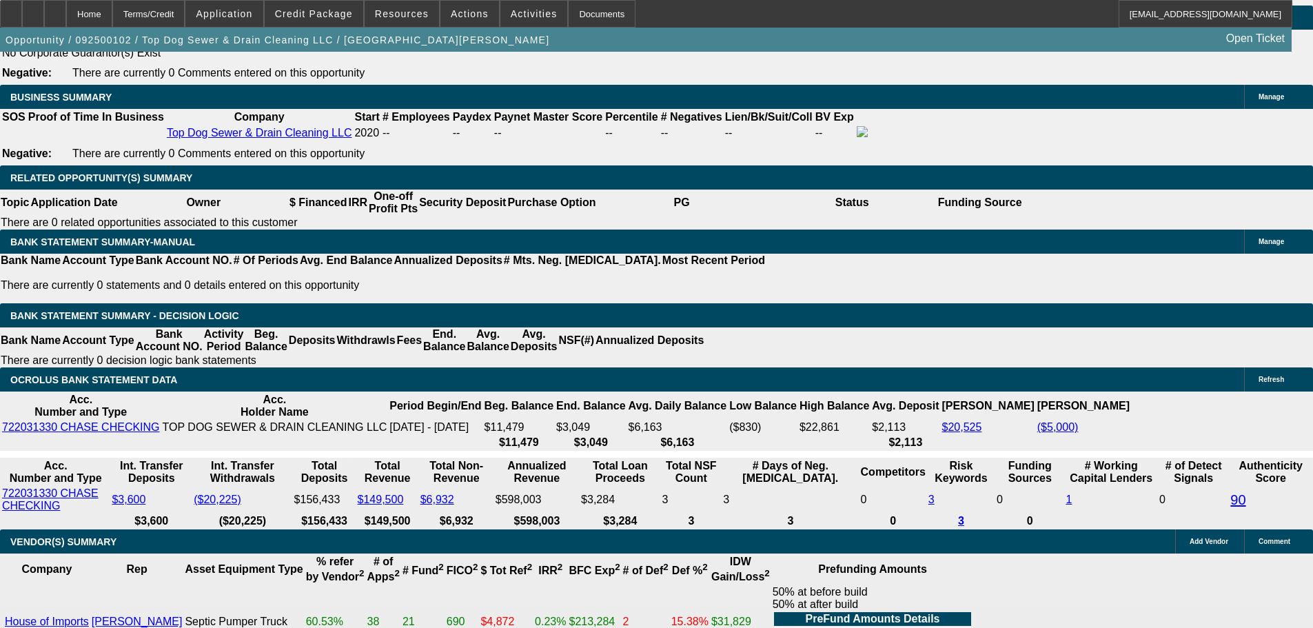
type input "$3,505.67"
drag, startPoint x: 298, startPoint y: 309, endPoint x: 407, endPoint y: 300, distance: 109.3
type input "23"
type input "$4,638.54"
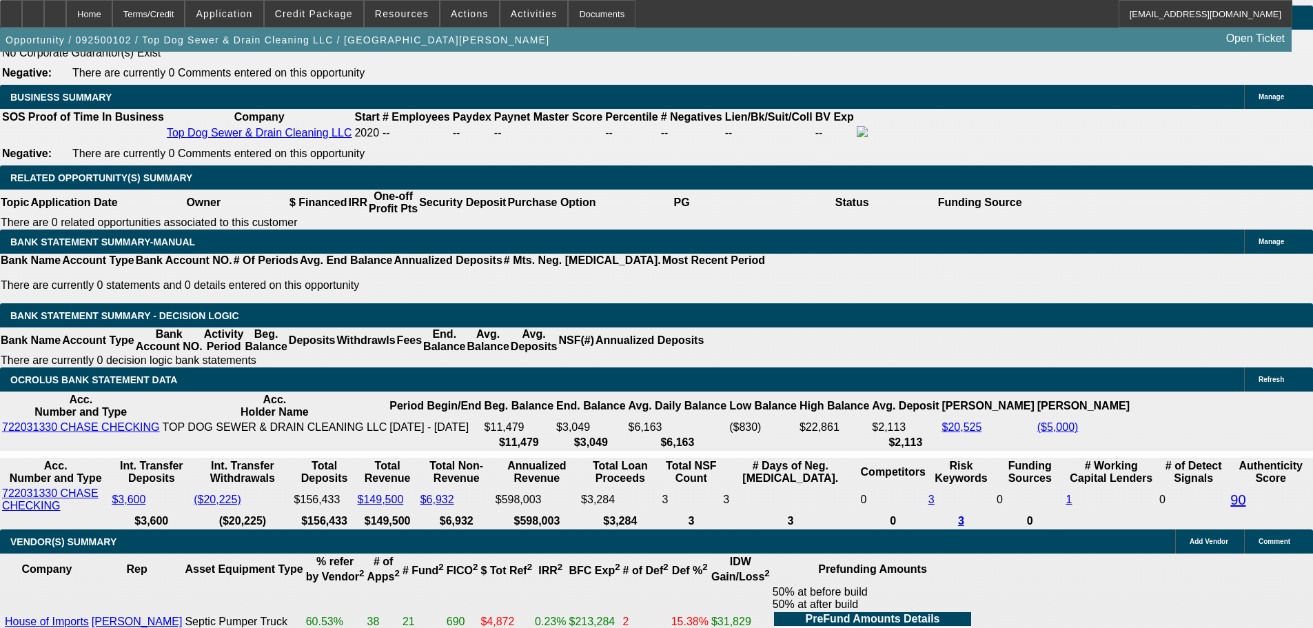
type input "$2,319.27"
type input "$7,460.32"
type input "$3,730.16"
type input "23"
drag, startPoint x: 209, startPoint y: 307, endPoint x: 369, endPoint y: 287, distance: 161.2
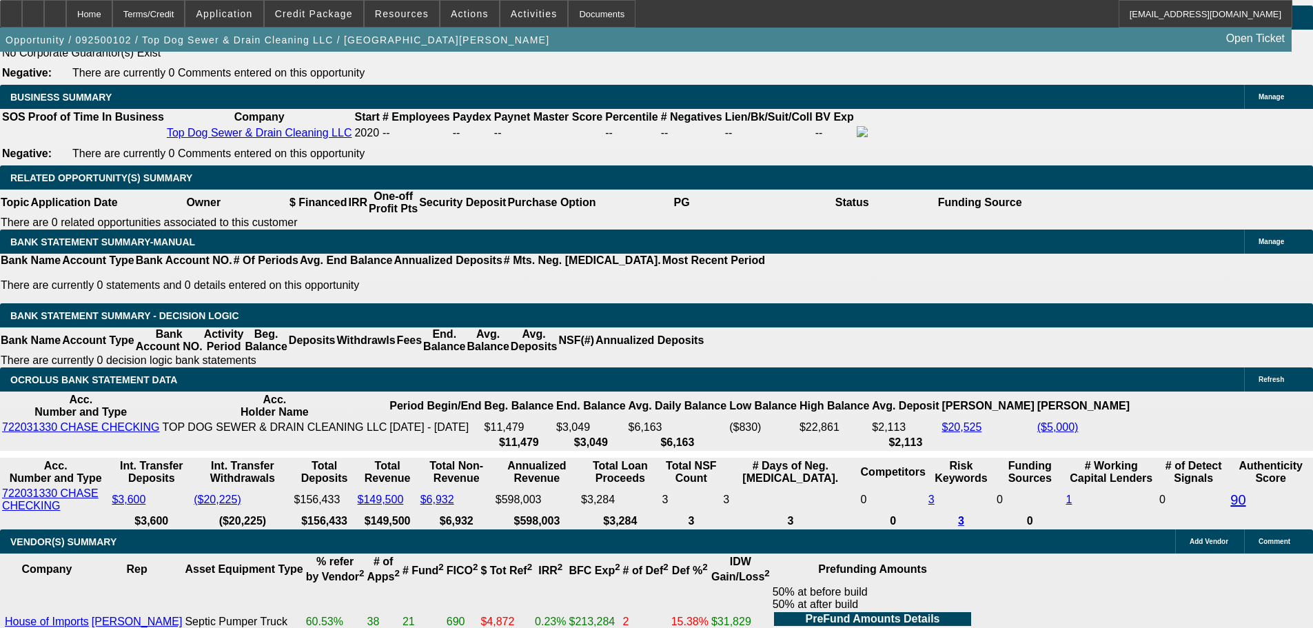
type input "37"
type input "$74.00"
type input "3725"
type input "$7,450.00"
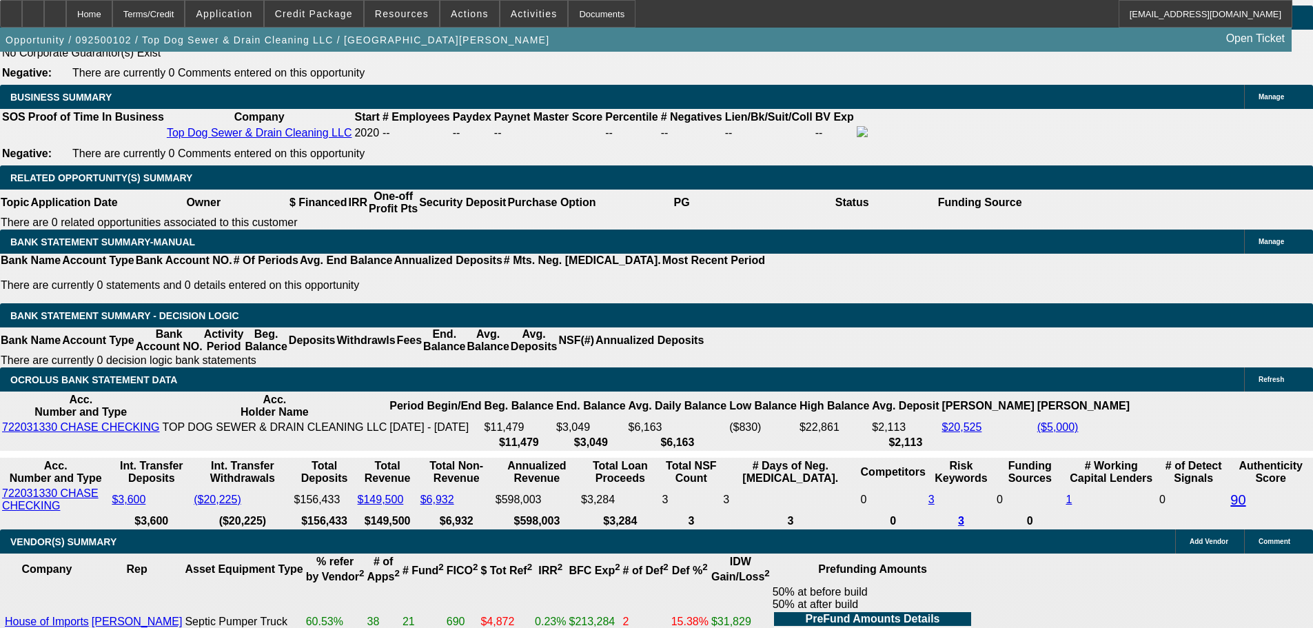
type input "22.9"
type input "$3,725.00"
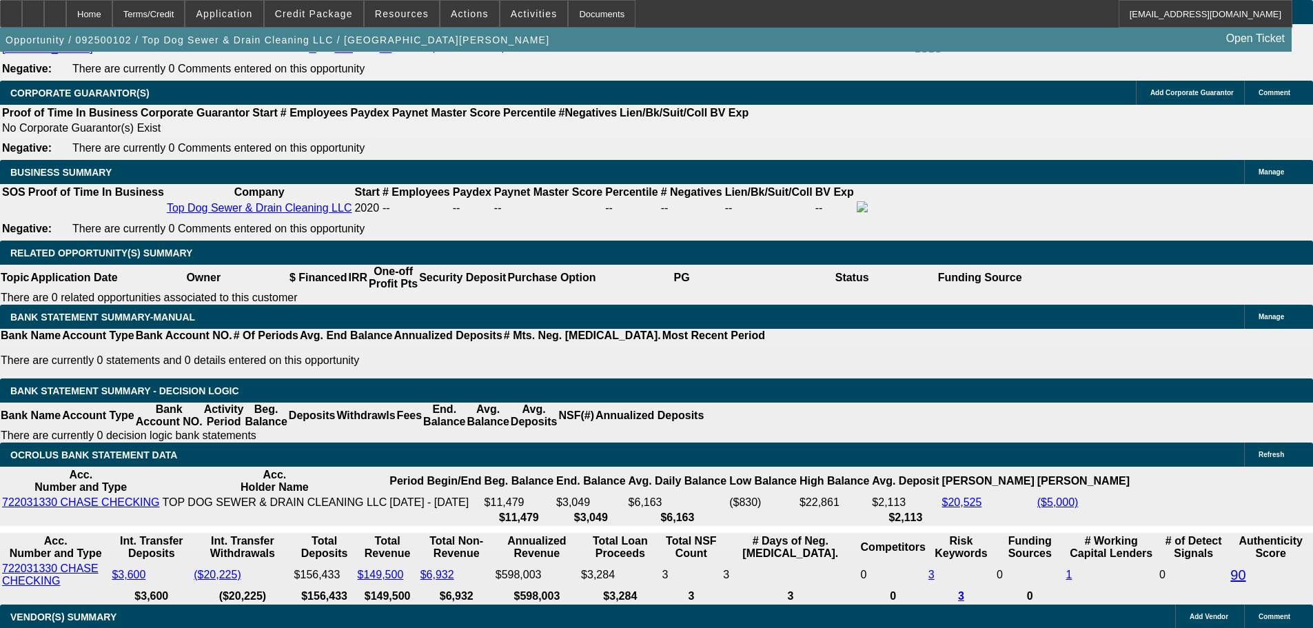
scroll to position [1930, 0]
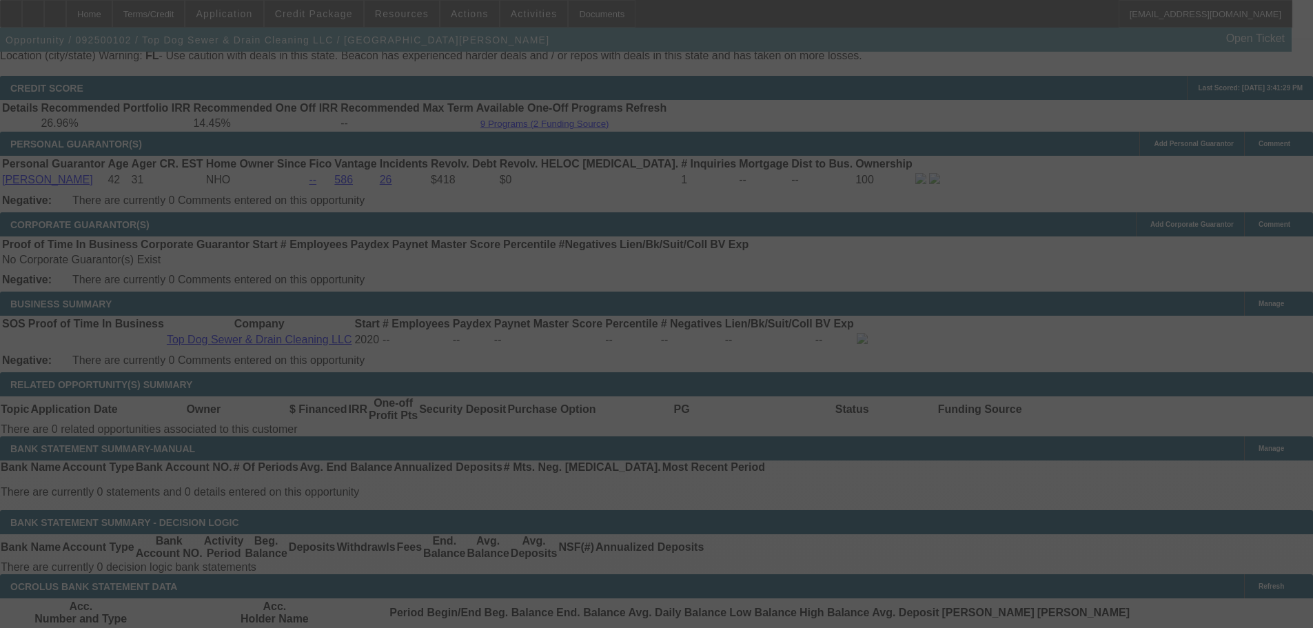
select select "0.2"
select select "2"
select select "0.1"
select select "4"
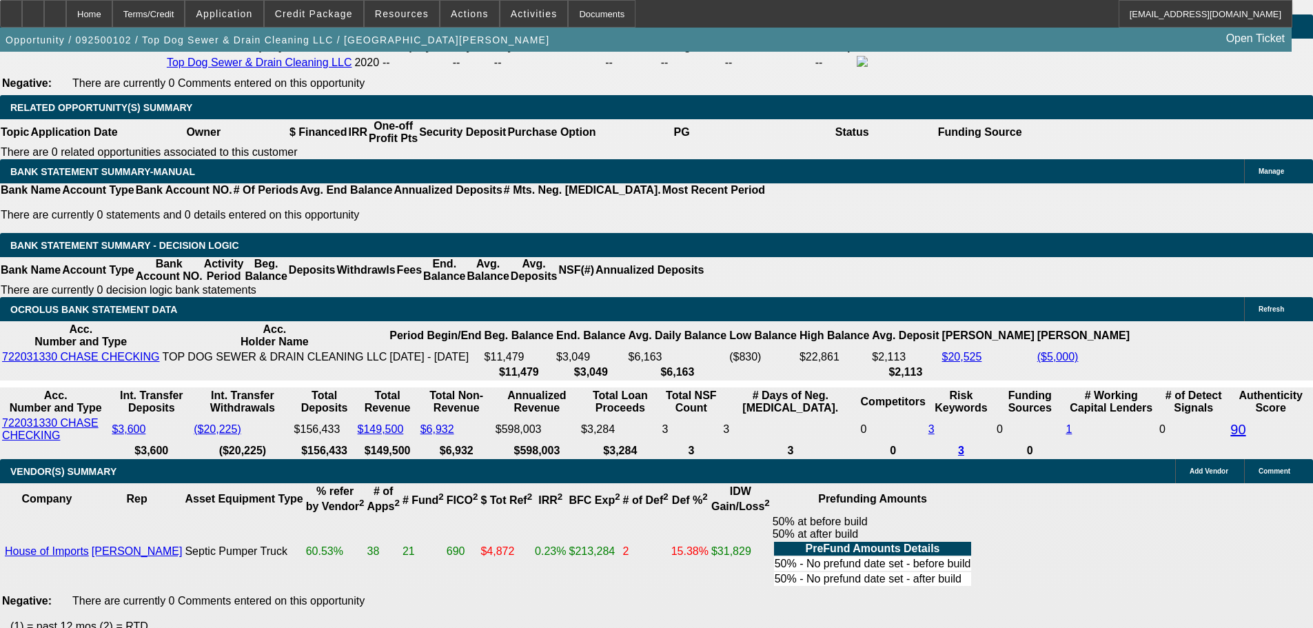
scroll to position [2481, 0]
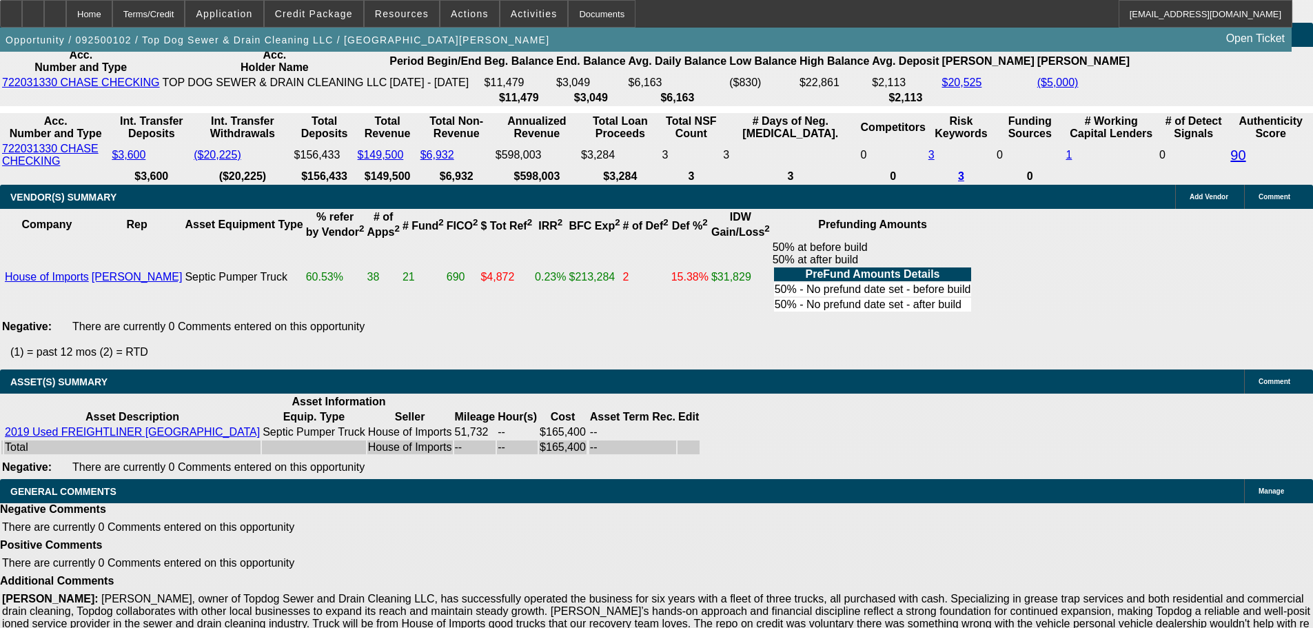
select select "4"
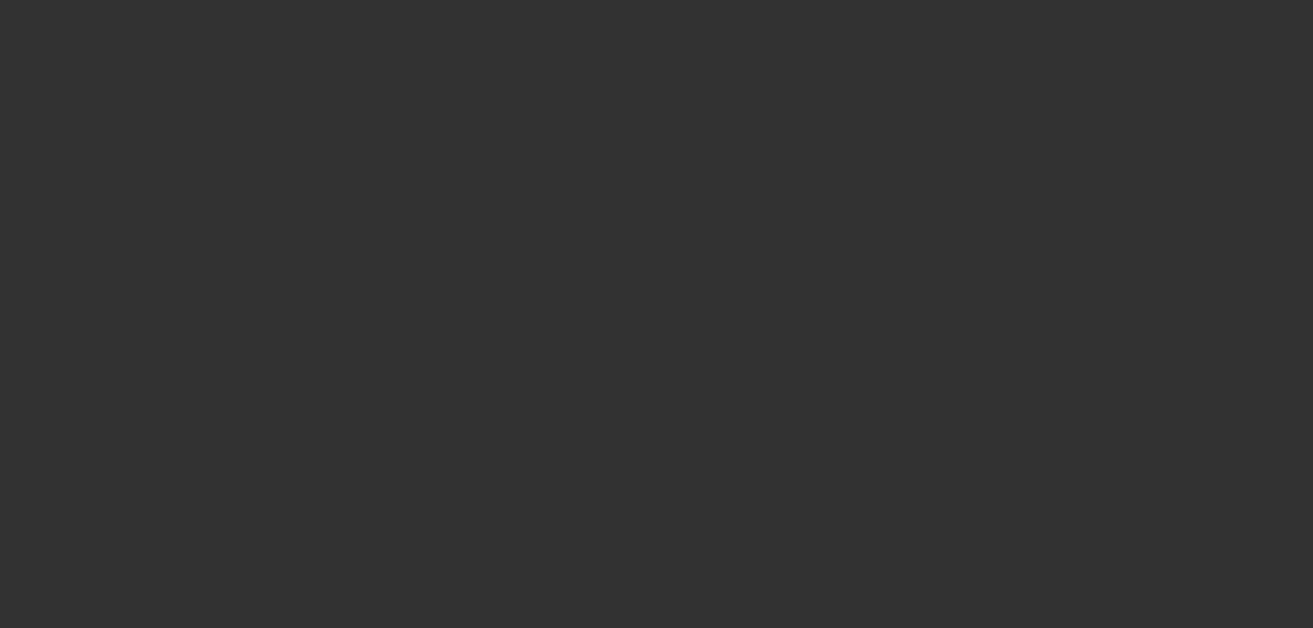
scroll to position [0, 0]
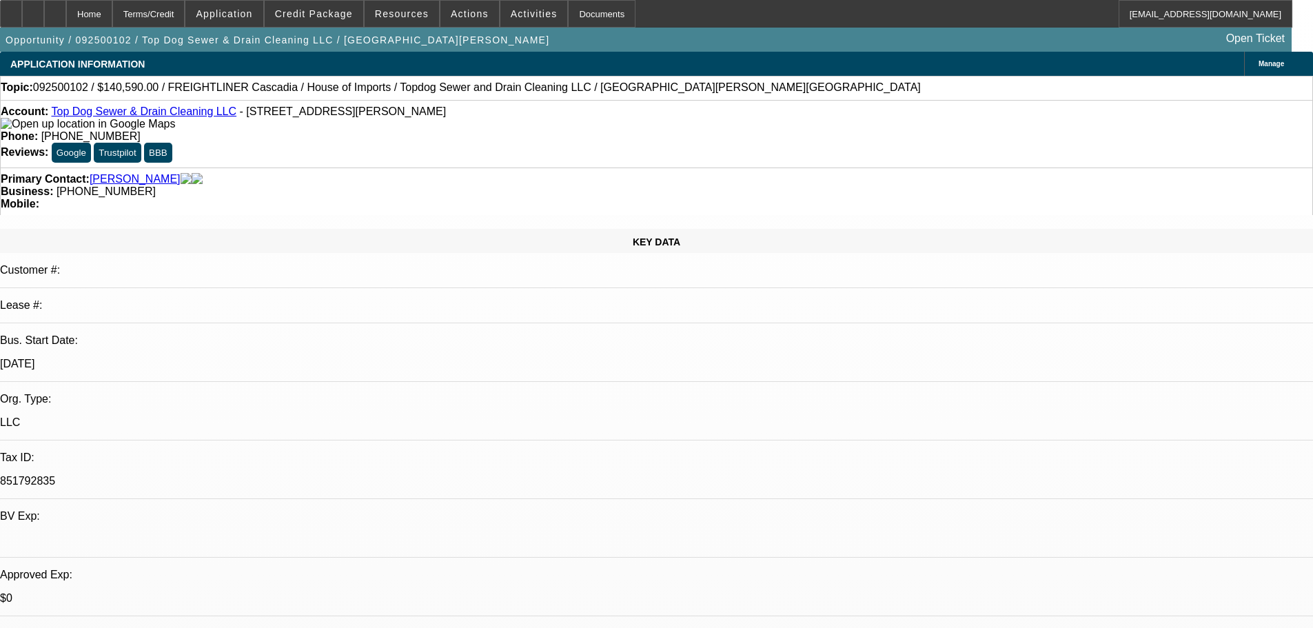
paste textarea "PASS, JUST TOO MANY NEGATIVES ON THIS DEAL."
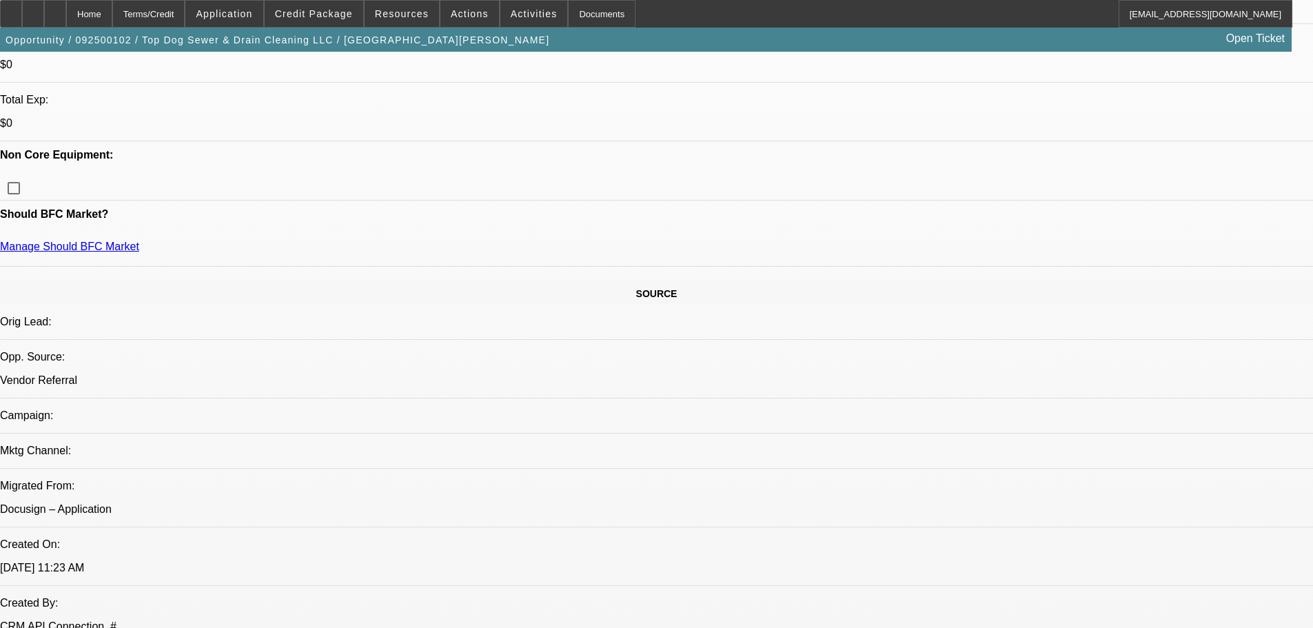
scroll to position [138, 0]
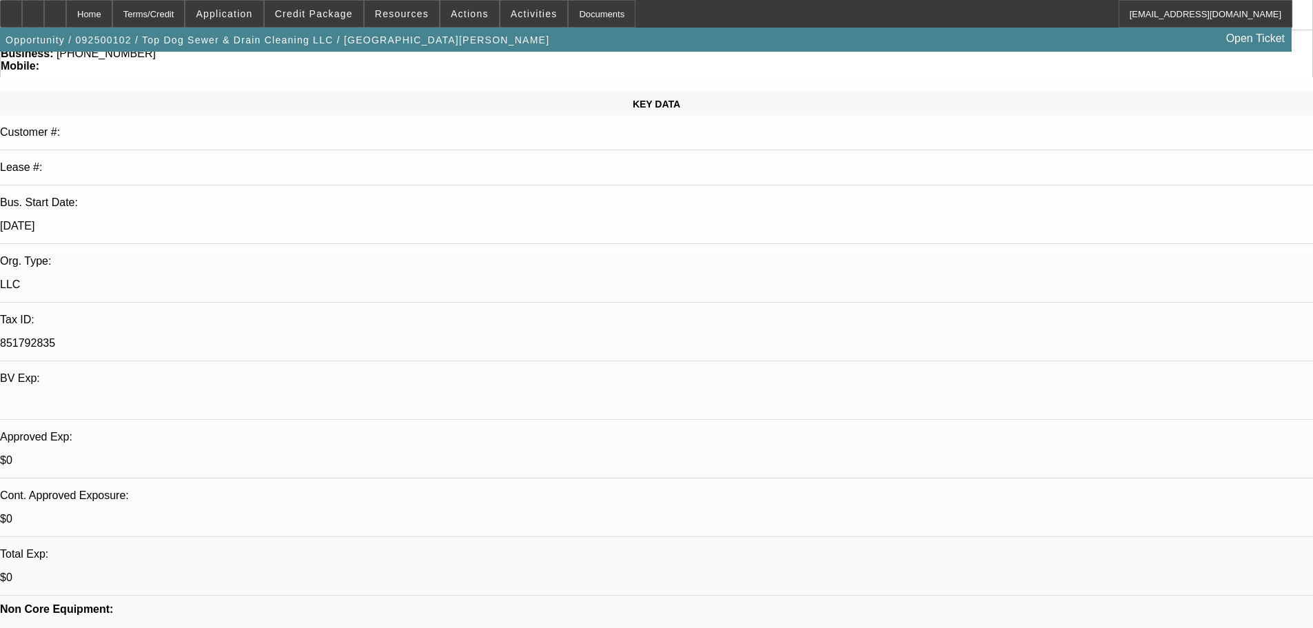
type textarea "PASS, JUST TOO MANY NEGATIVES ON THIS DEAL."
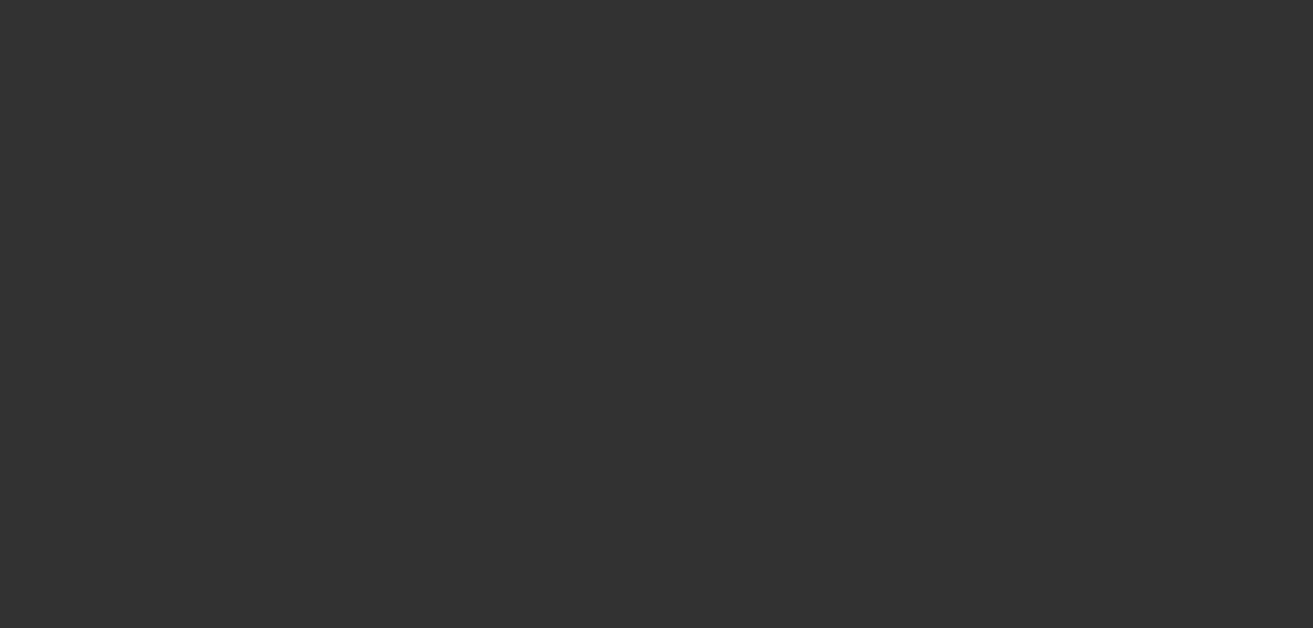
scroll to position [0, 0]
select select "0.2"
select select "2"
select select "0.1"
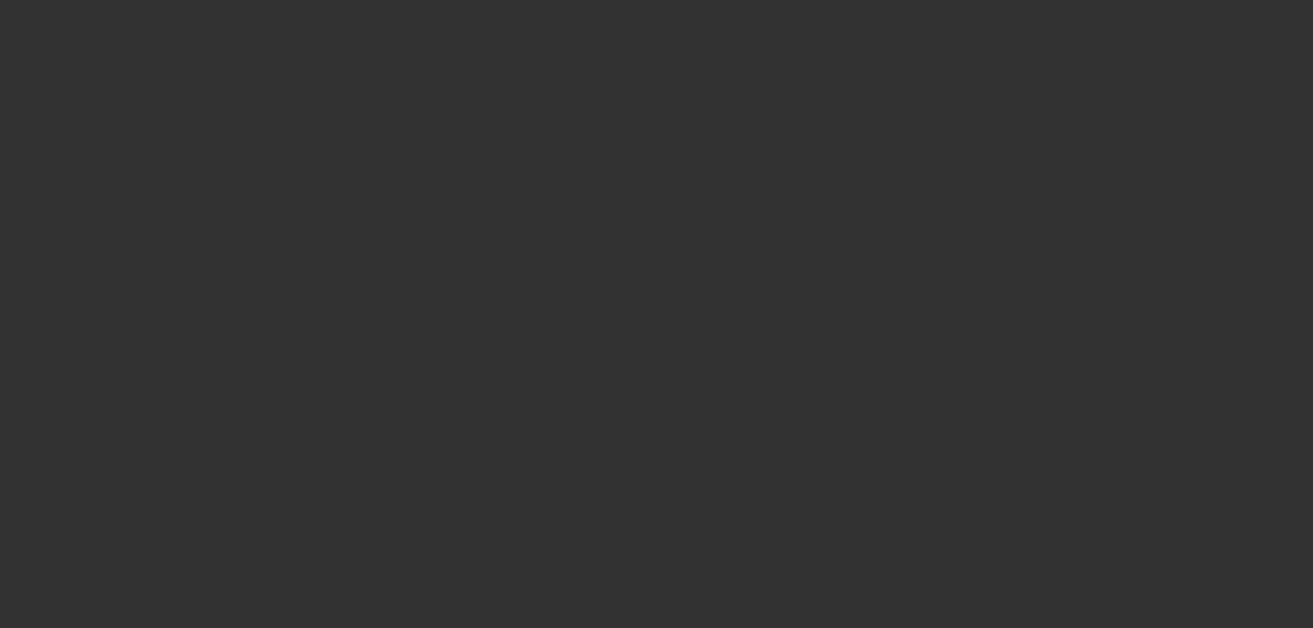
select select "4"
select select "0.15"
select select "2"
select select "0.1"
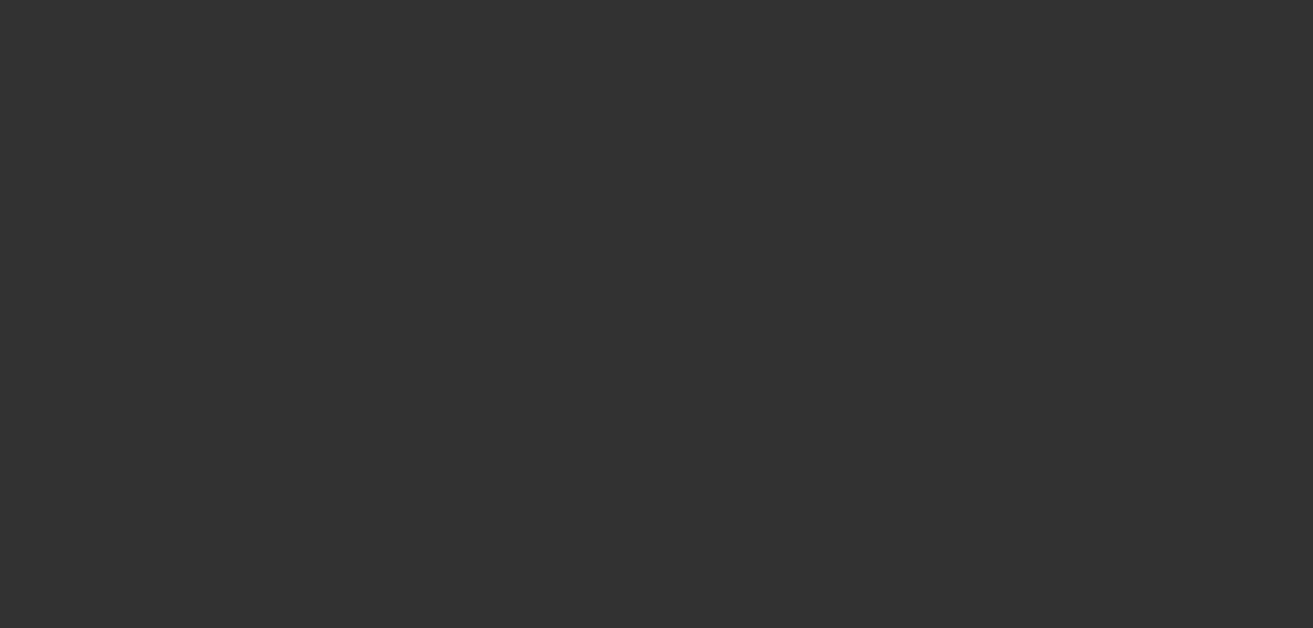
select select "4"
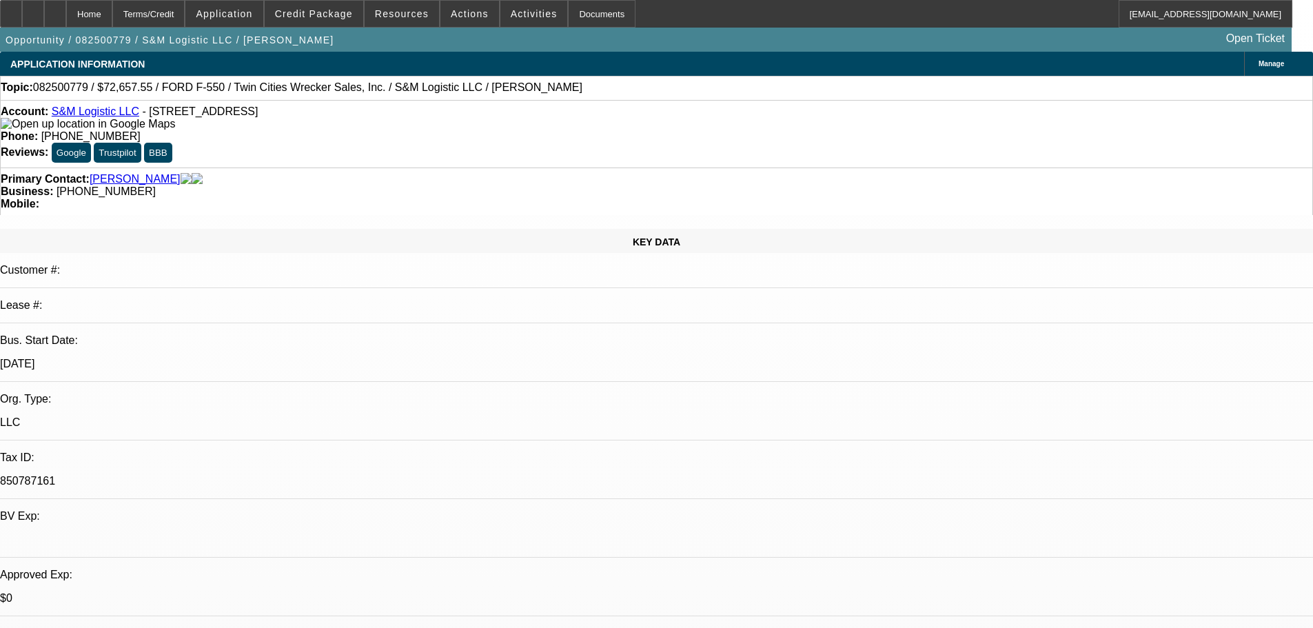
select select "0"
select select "2"
select select "0"
select select "21"
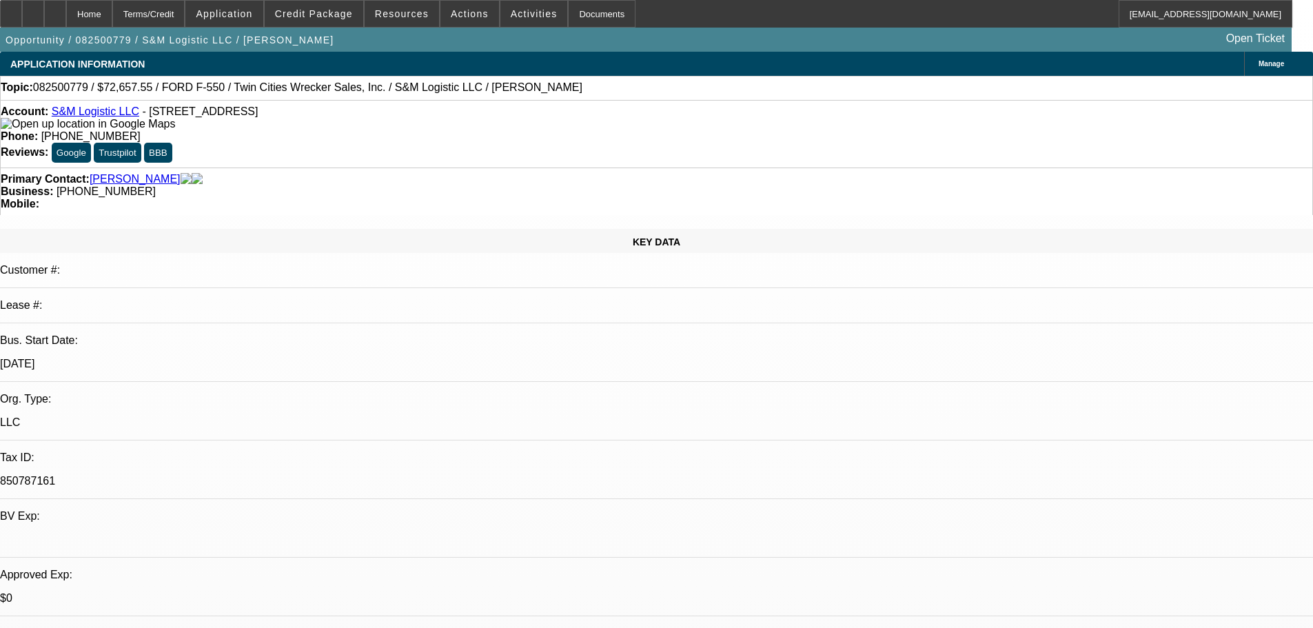
select select "0"
select select "2"
select select "0"
select select "21"
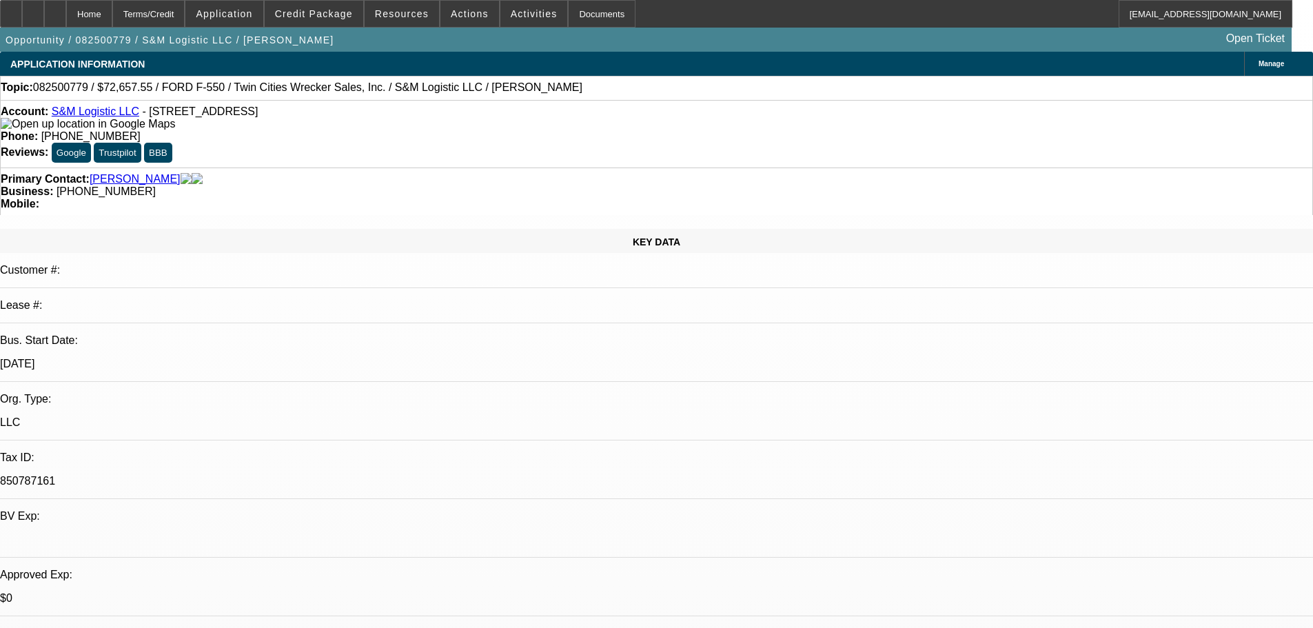
select select "0"
select select "6"
select select "0"
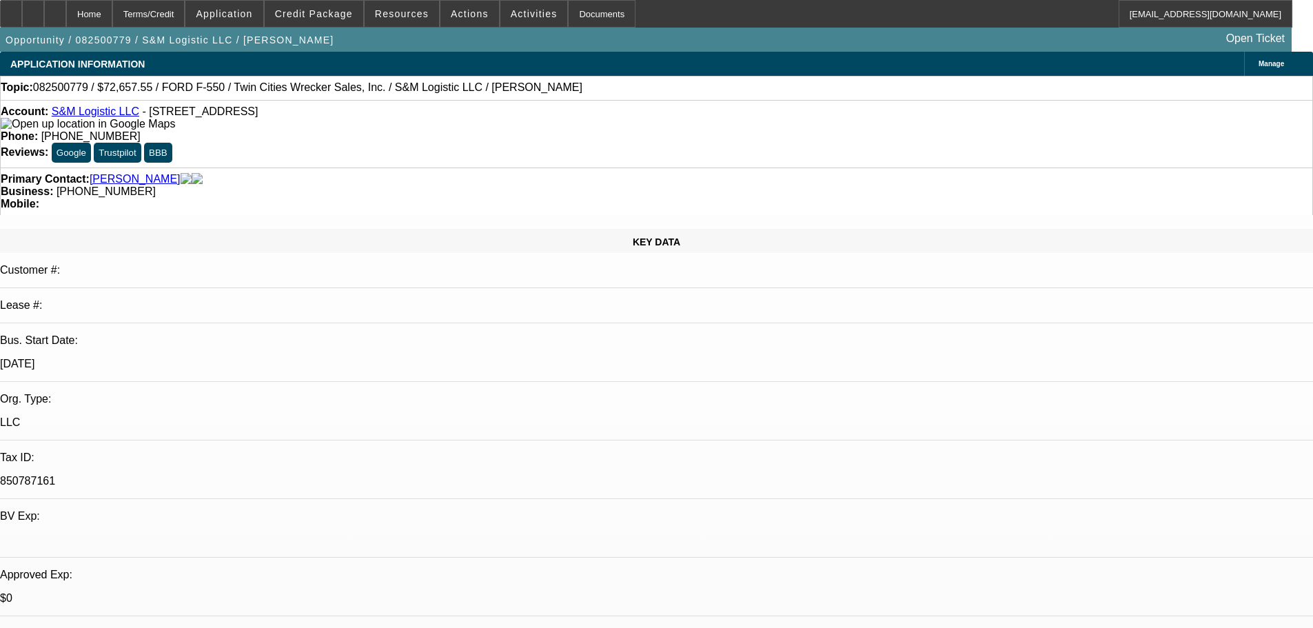
select select "0"
select select "6"
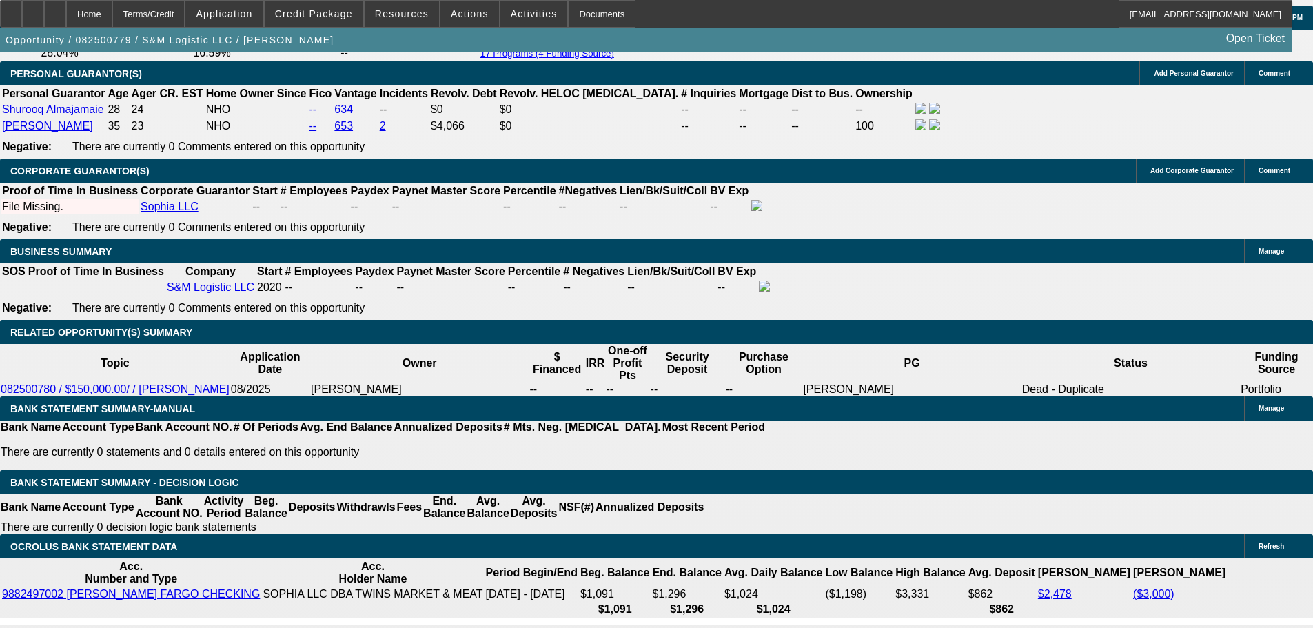
scroll to position [2205, 0]
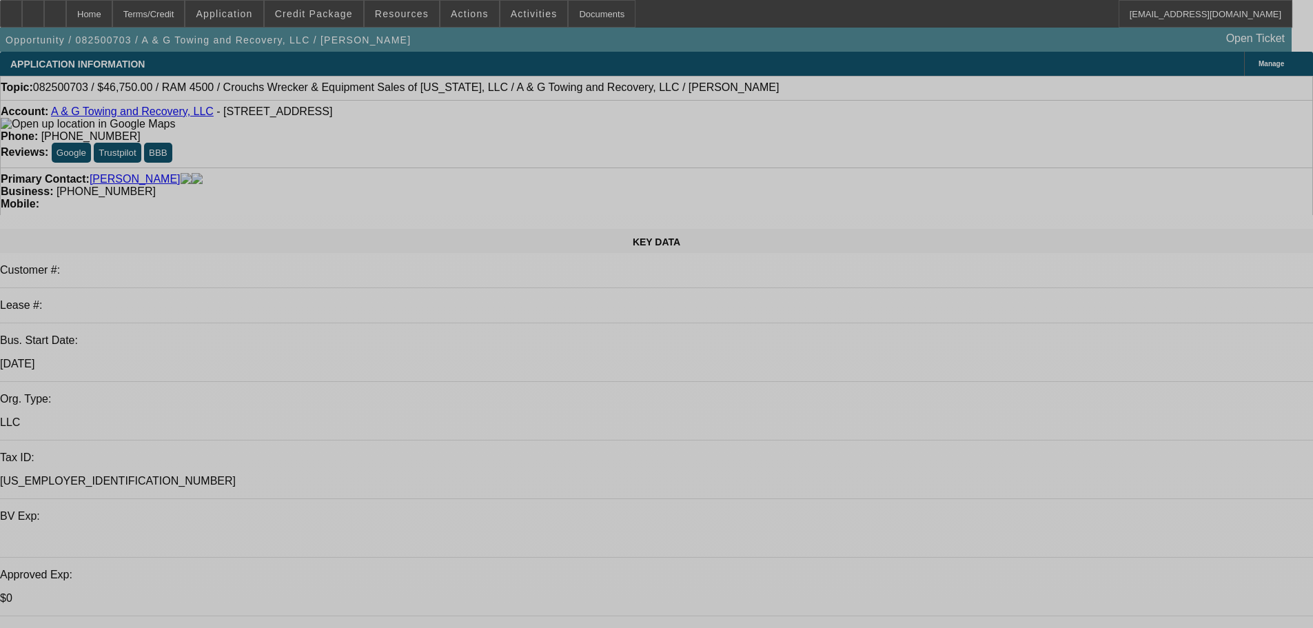
select select "0.15"
select select "2"
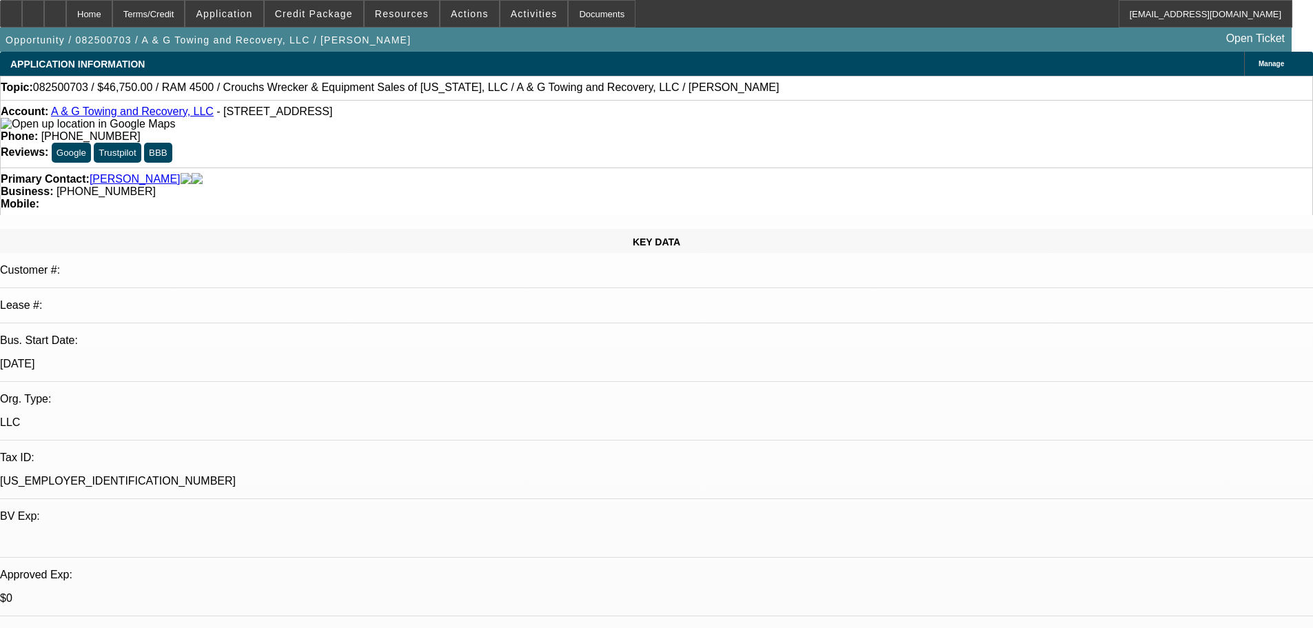
select select "2"
select select "0.1"
select select "4"
select select "0.15"
select select "2"
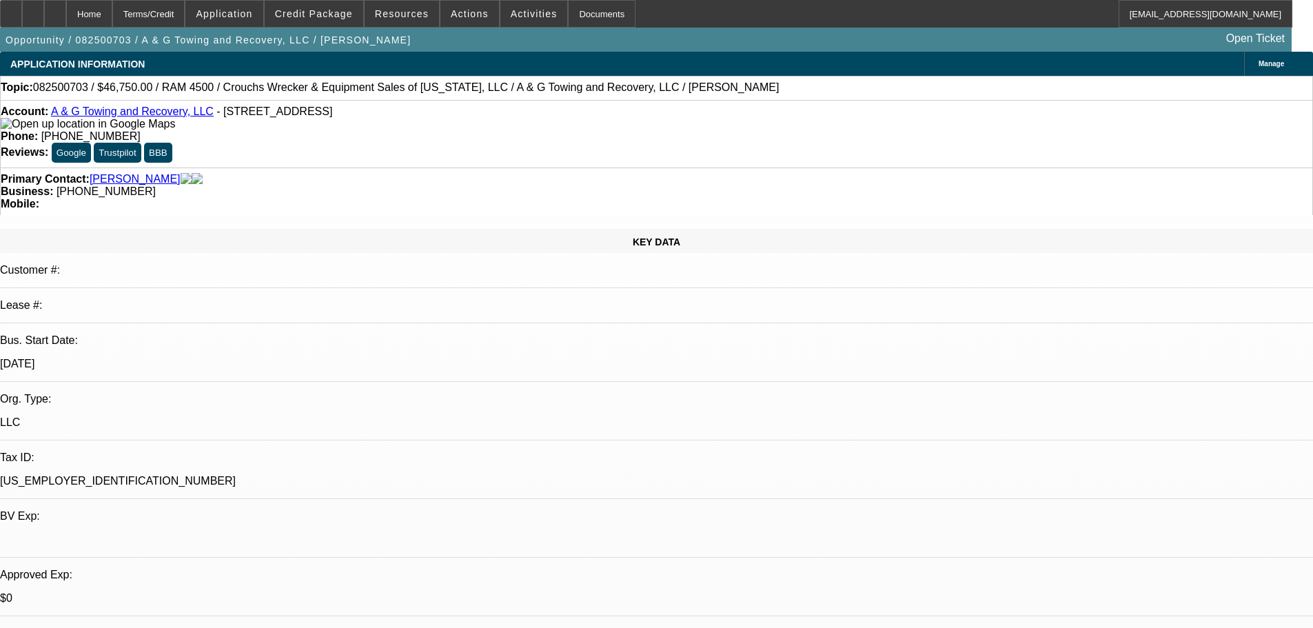
select select "2"
select select "0.1"
select select "4"
select select "0"
select select "2"
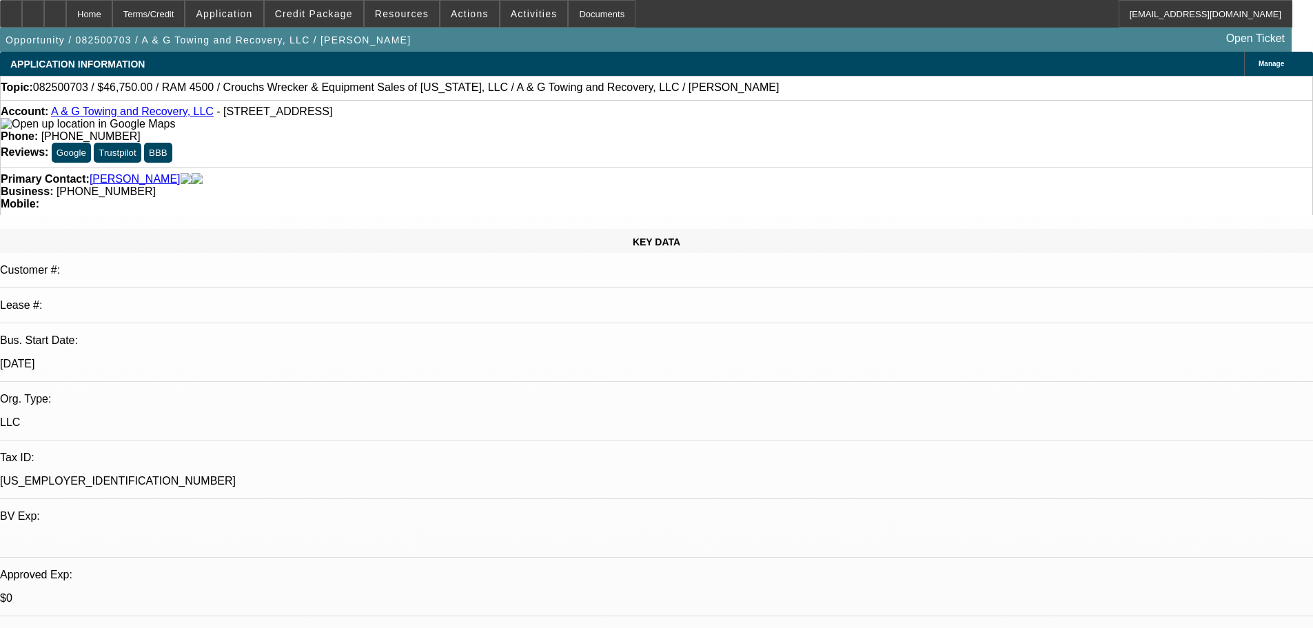
select select "2"
select select "0.1"
select select "4"
click at [337, 19] on span "Credit Package" at bounding box center [314, 13] width 78 height 11
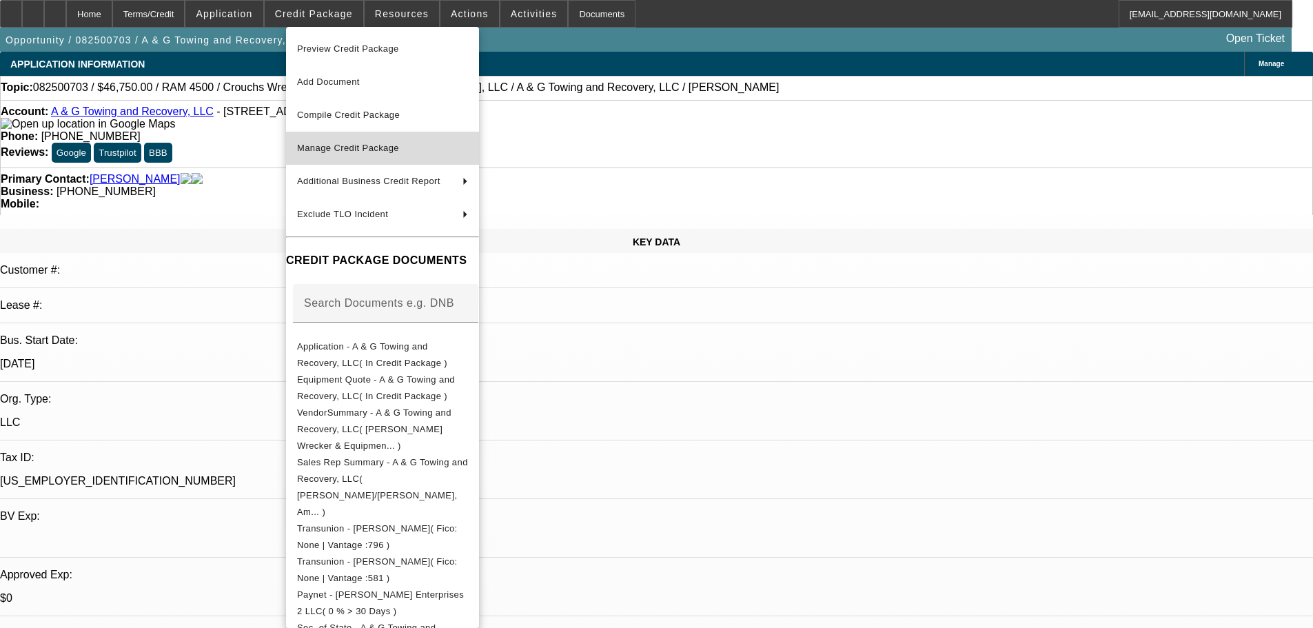
click at [345, 145] on span "Manage Credit Package" at bounding box center [348, 148] width 102 height 10
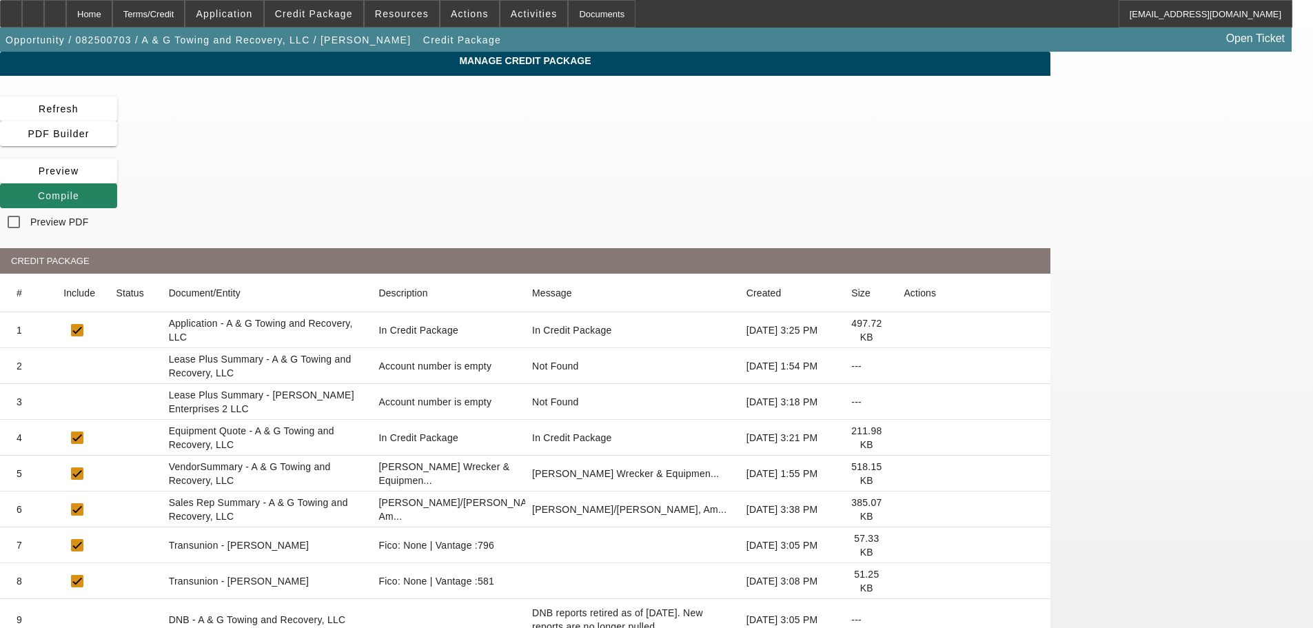
click at [904, 366] on icon at bounding box center [904, 366] width 0 height 0
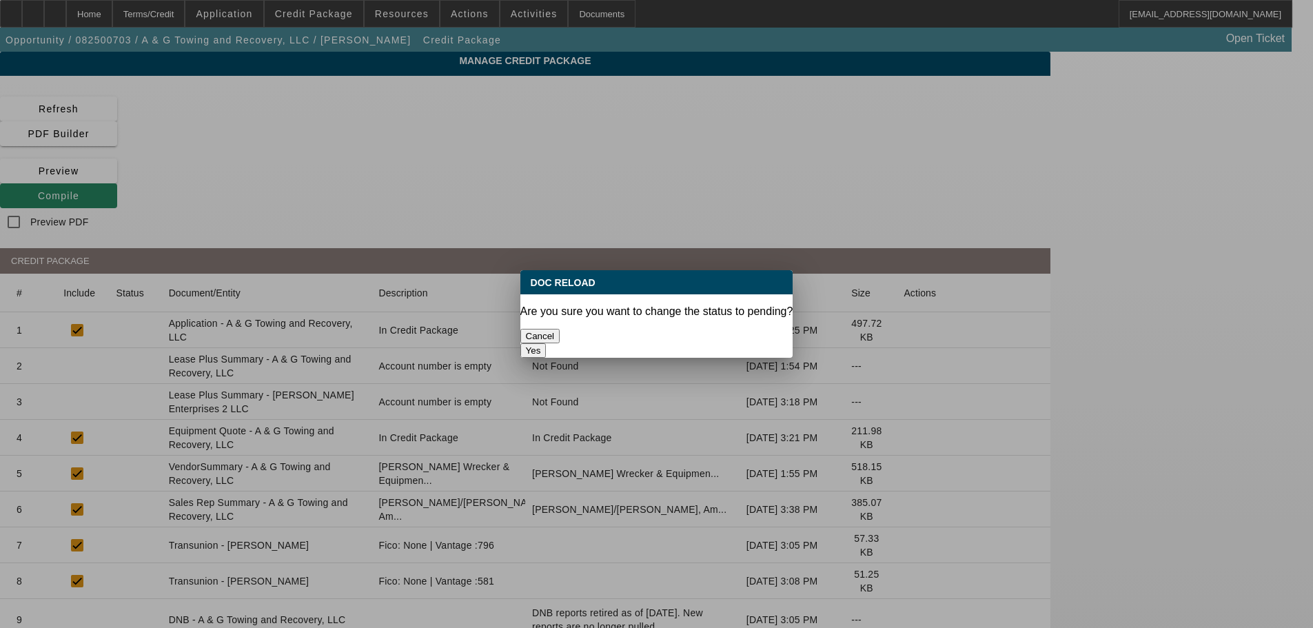
drag, startPoint x: 743, startPoint y: 325, endPoint x: 729, endPoint y: 324, distance: 13.8
click at [547, 343] on button "Yes" at bounding box center [533, 350] width 26 height 14
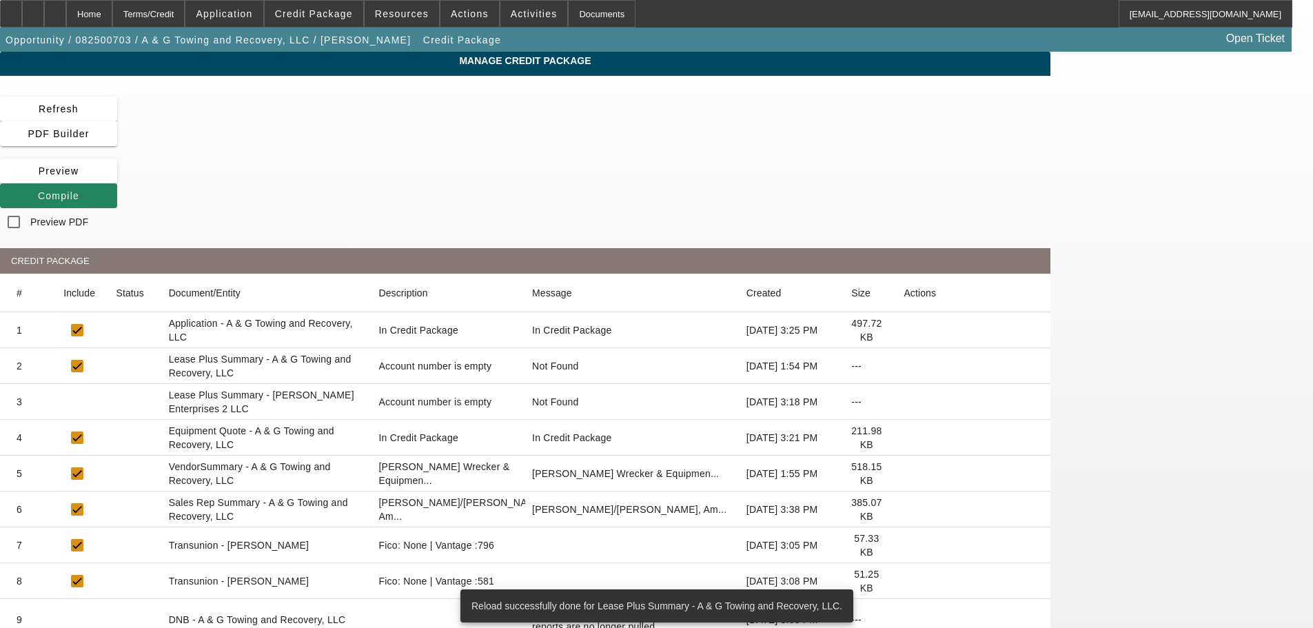
click at [904, 473] on icon at bounding box center [904, 473] width 0 height 0
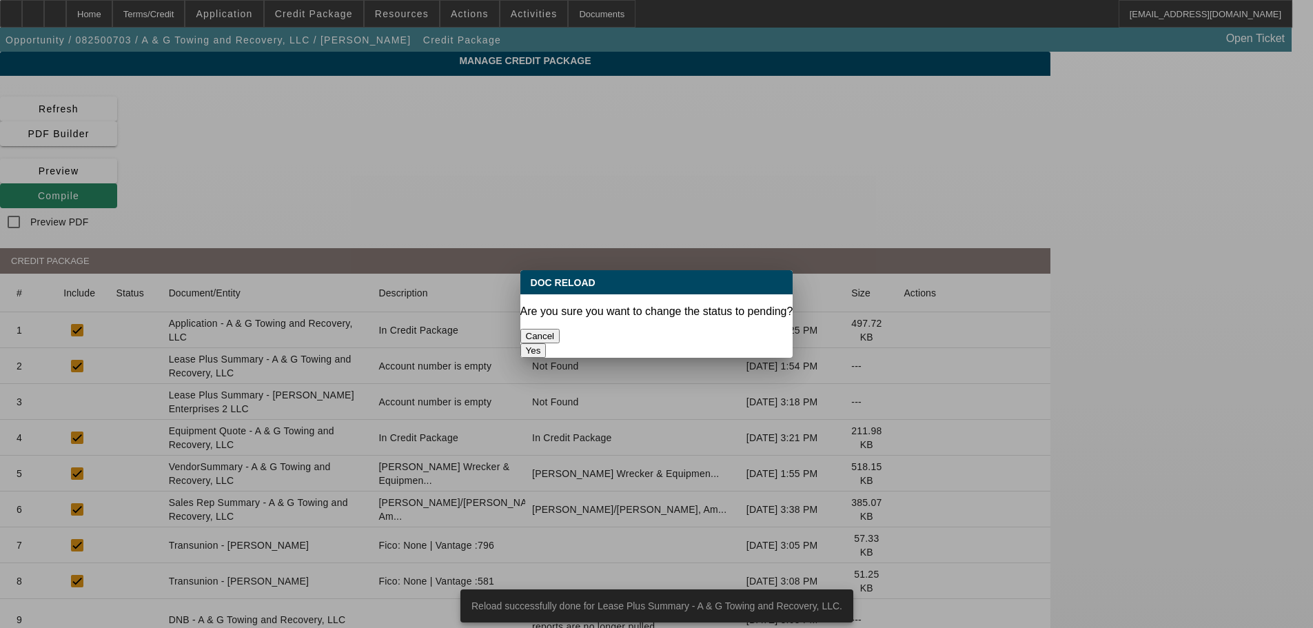
click at [547, 343] on button "Yes" at bounding box center [533, 350] width 26 height 14
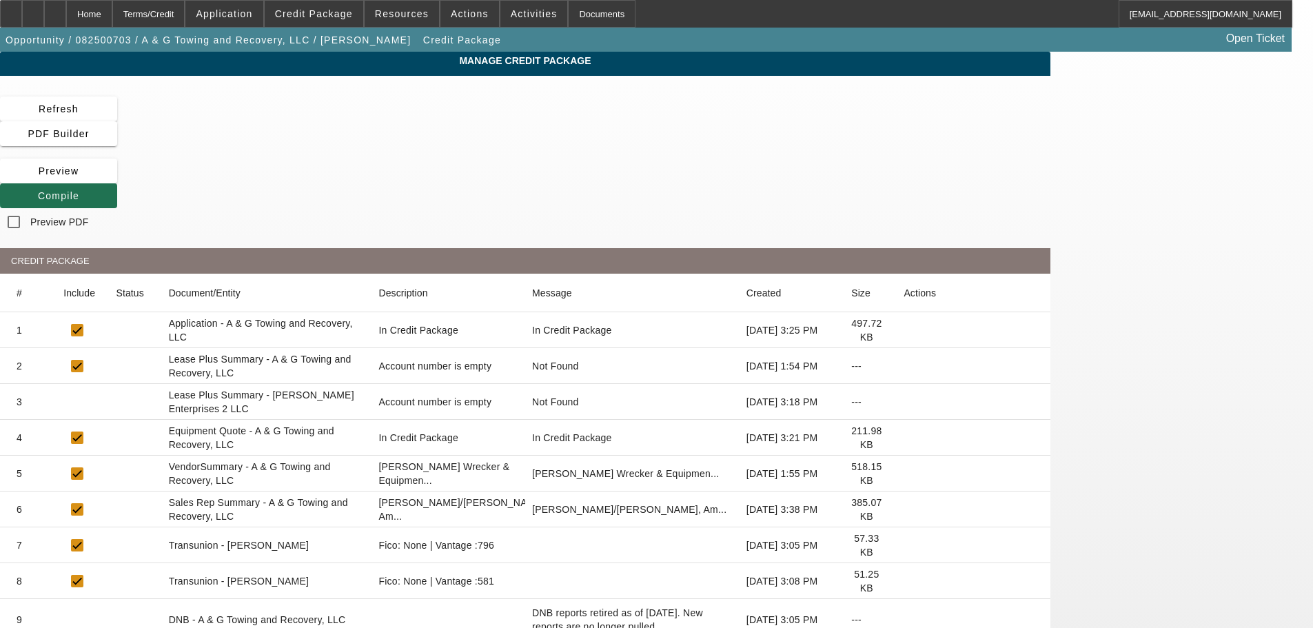
click at [79, 190] on span "Compile" at bounding box center [58, 195] width 41 height 11
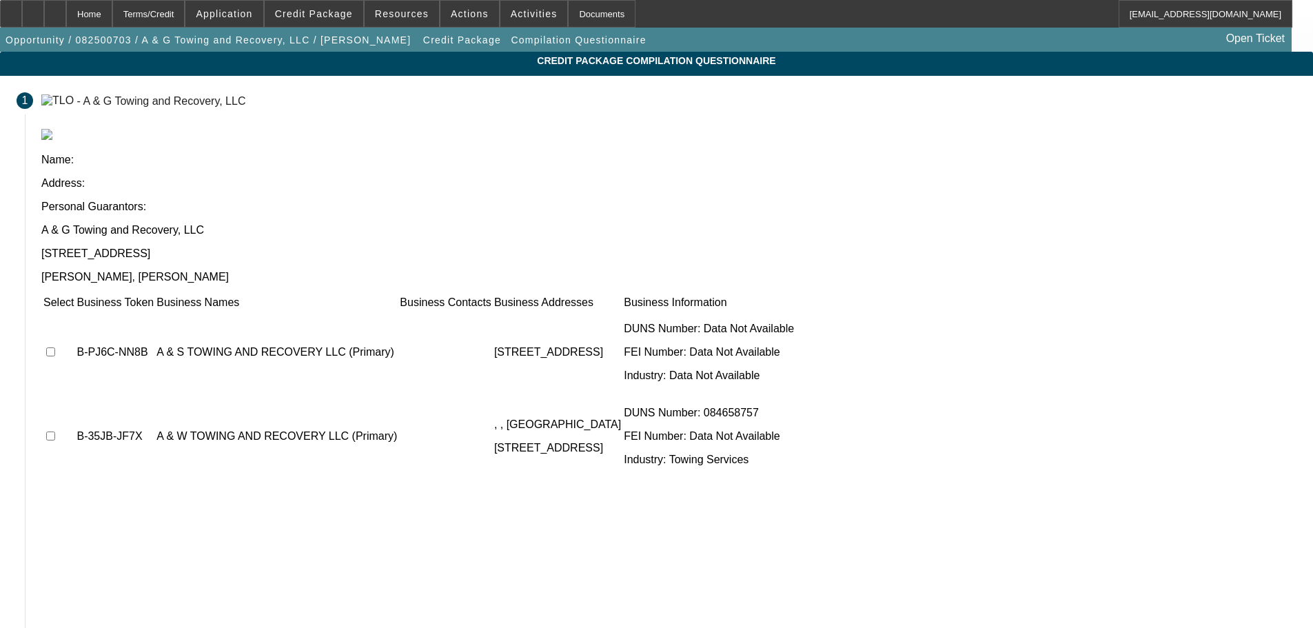
click at [74, 311] on td at bounding box center [59, 352] width 32 height 83
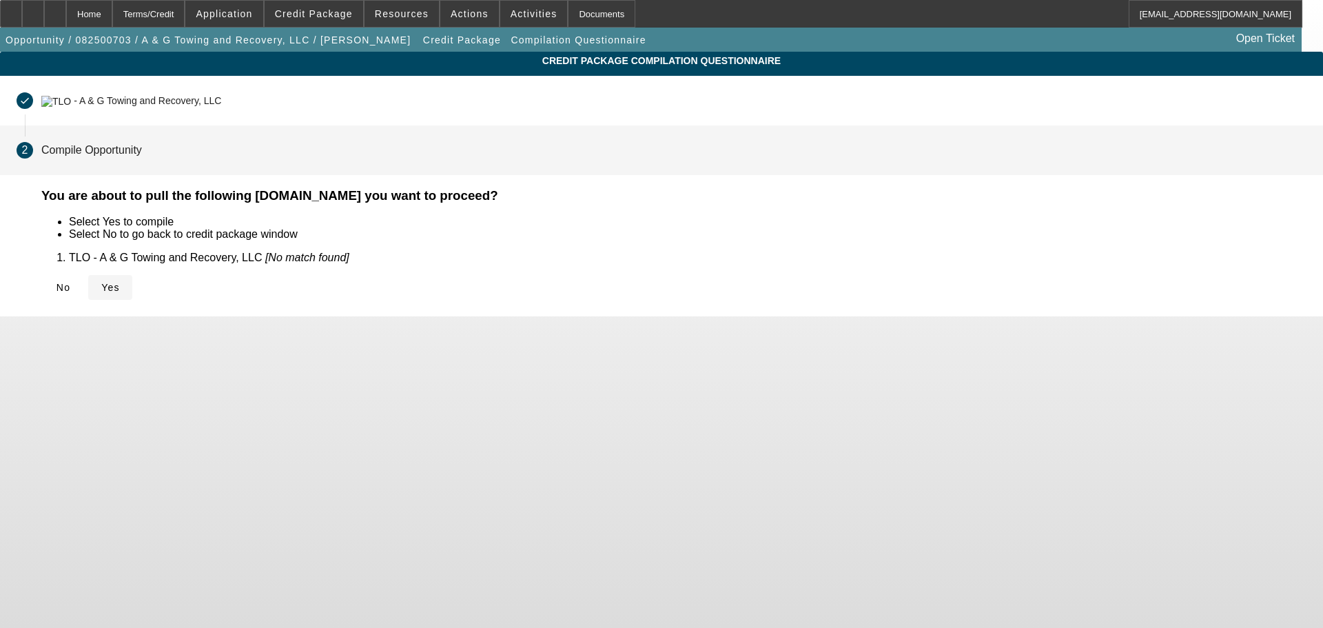
click at [132, 294] on span at bounding box center [110, 287] width 44 height 33
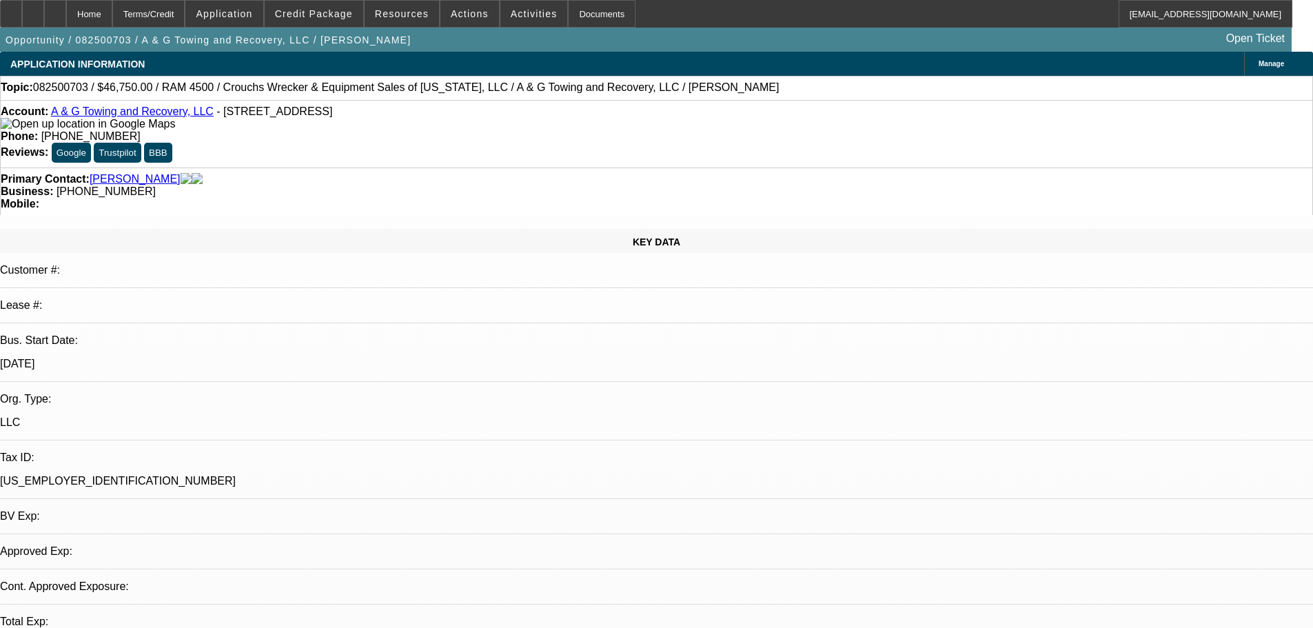
select select "0.15"
select select "2"
select select "0.1"
select select "4"
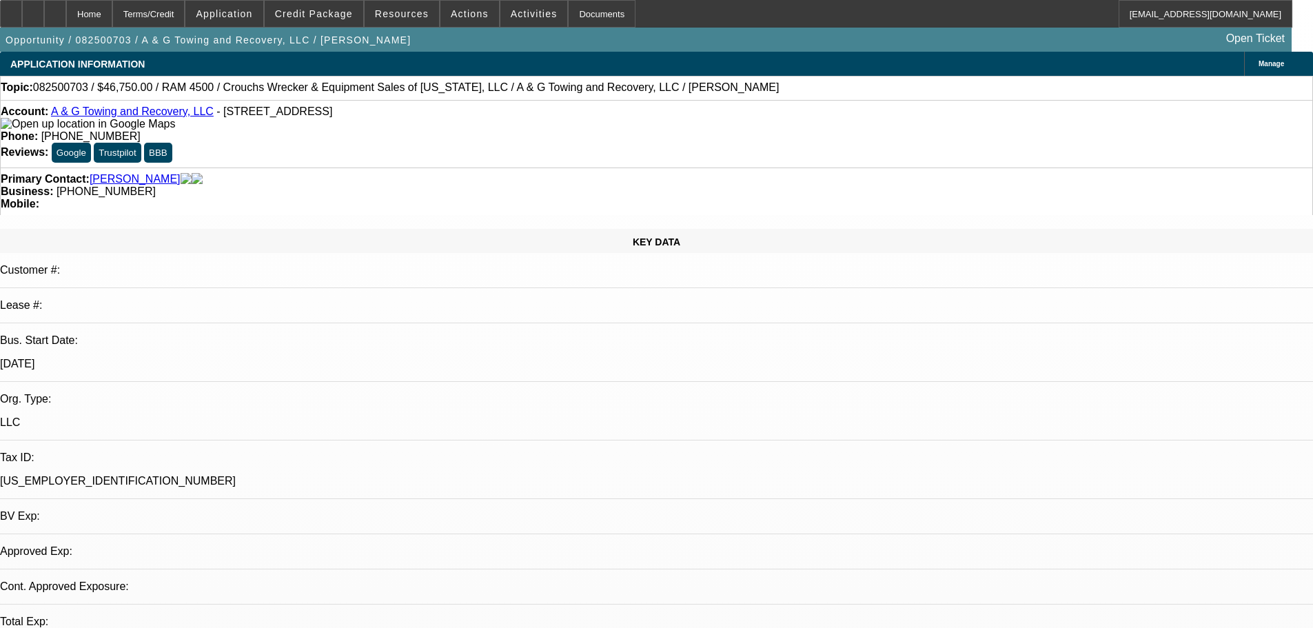
select select "0.15"
select select "2"
select select "0.1"
select select "4"
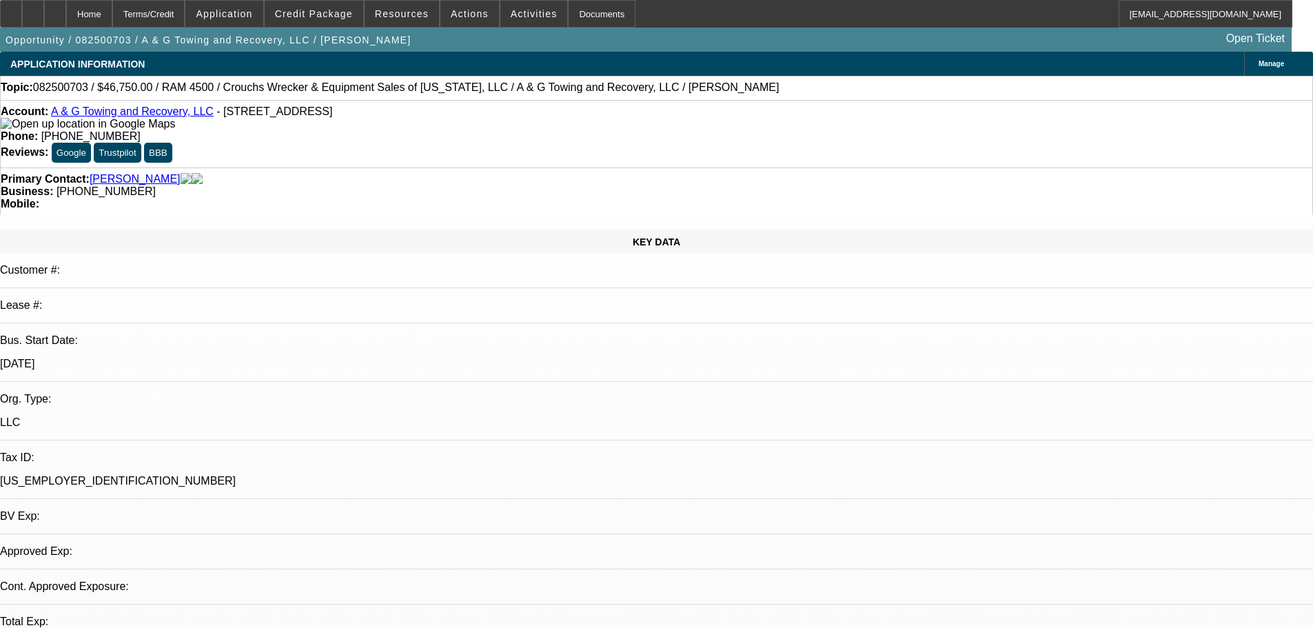
select select "0"
select select "2"
select select "0.1"
select select "4"
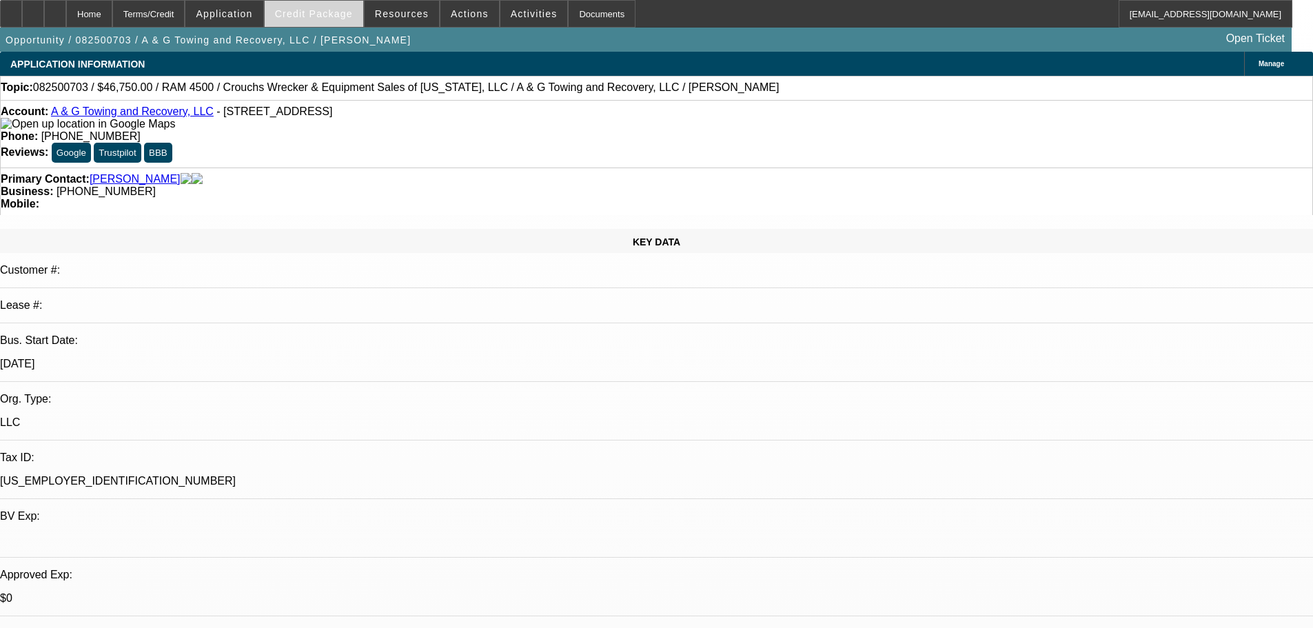
click at [339, 22] on span at bounding box center [314, 13] width 99 height 33
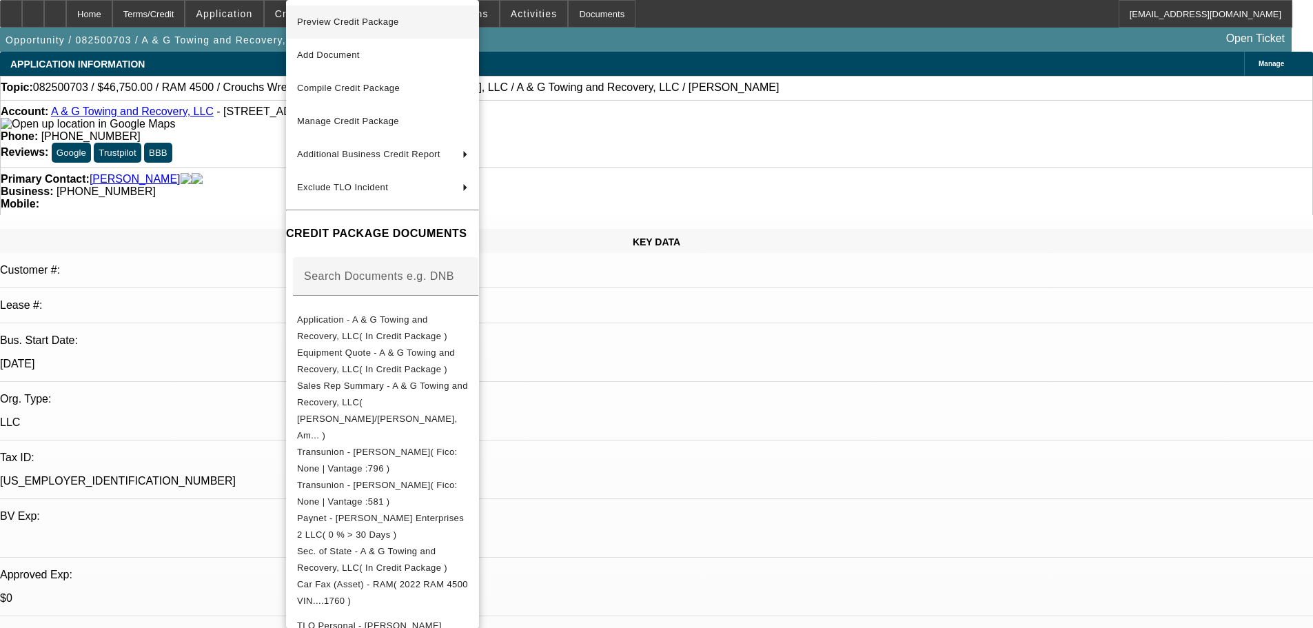
click at [353, 23] on span "Preview Credit Package" at bounding box center [348, 22] width 102 height 10
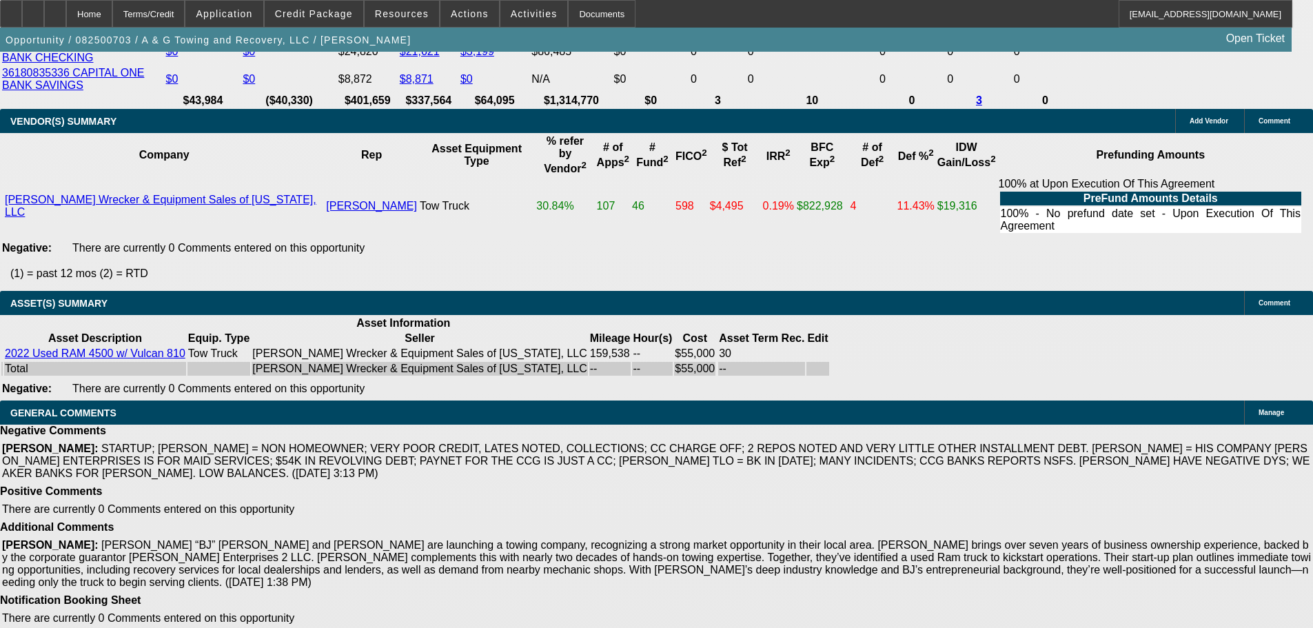
scroll to position [2777, 0]
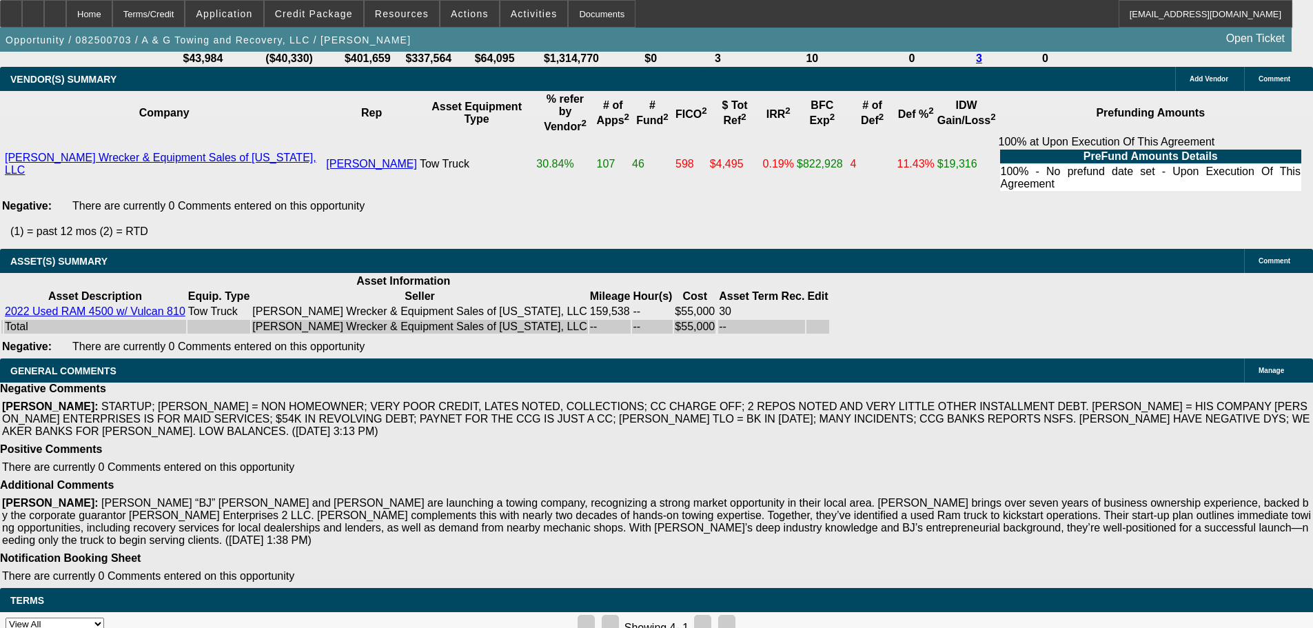
select select "4"
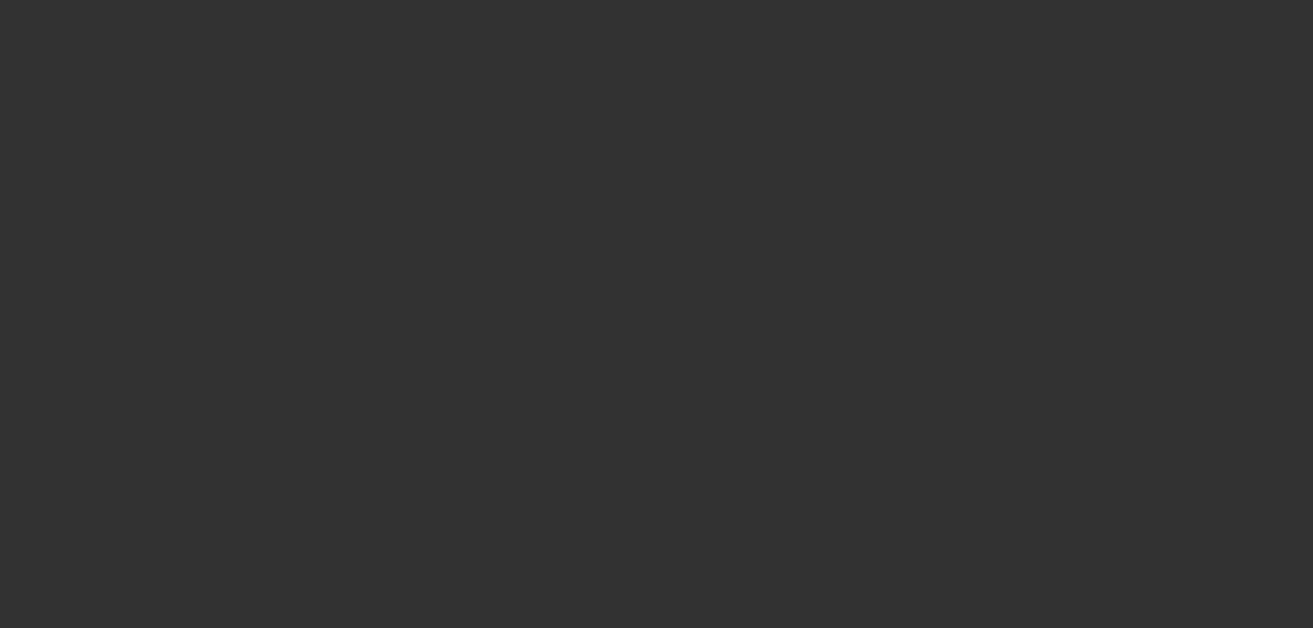
scroll to position [0, 0]
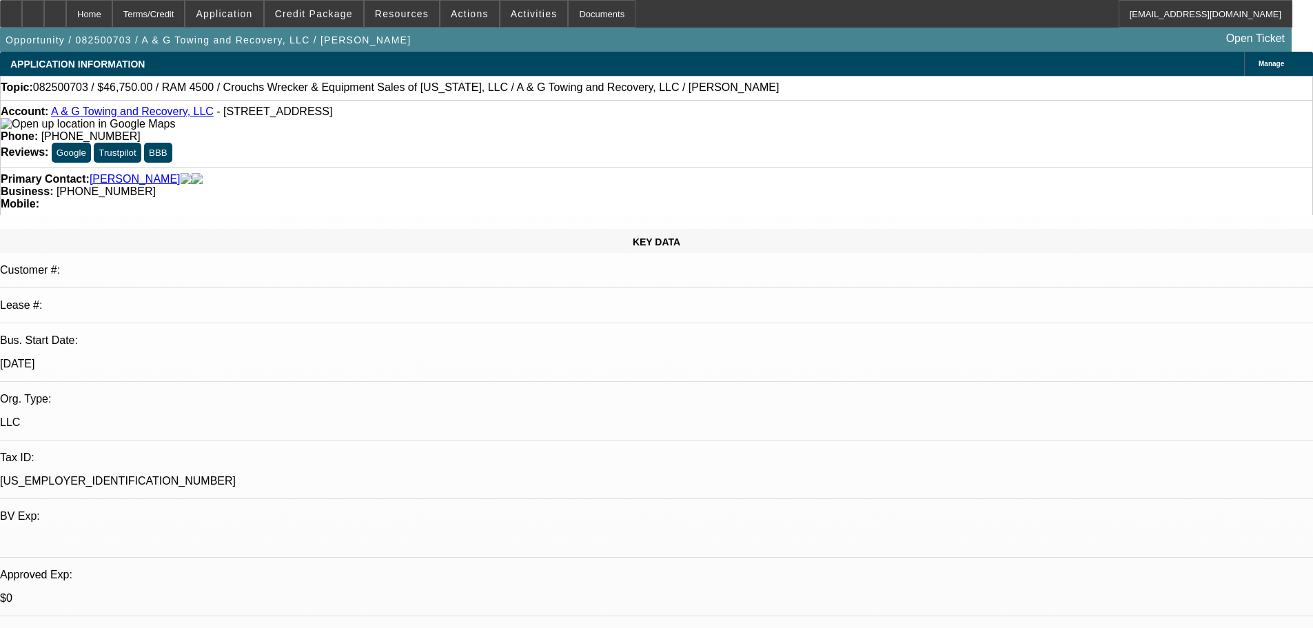
drag, startPoint x: 1263, startPoint y: 234, endPoint x: 1294, endPoint y: 300, distance: 73.1
type textarea "SORRY, I DID REVIEW AGAIN BUT WOULD NOT TAKE A CHANCE ON THIS DEAL. JUST TOO WE…"
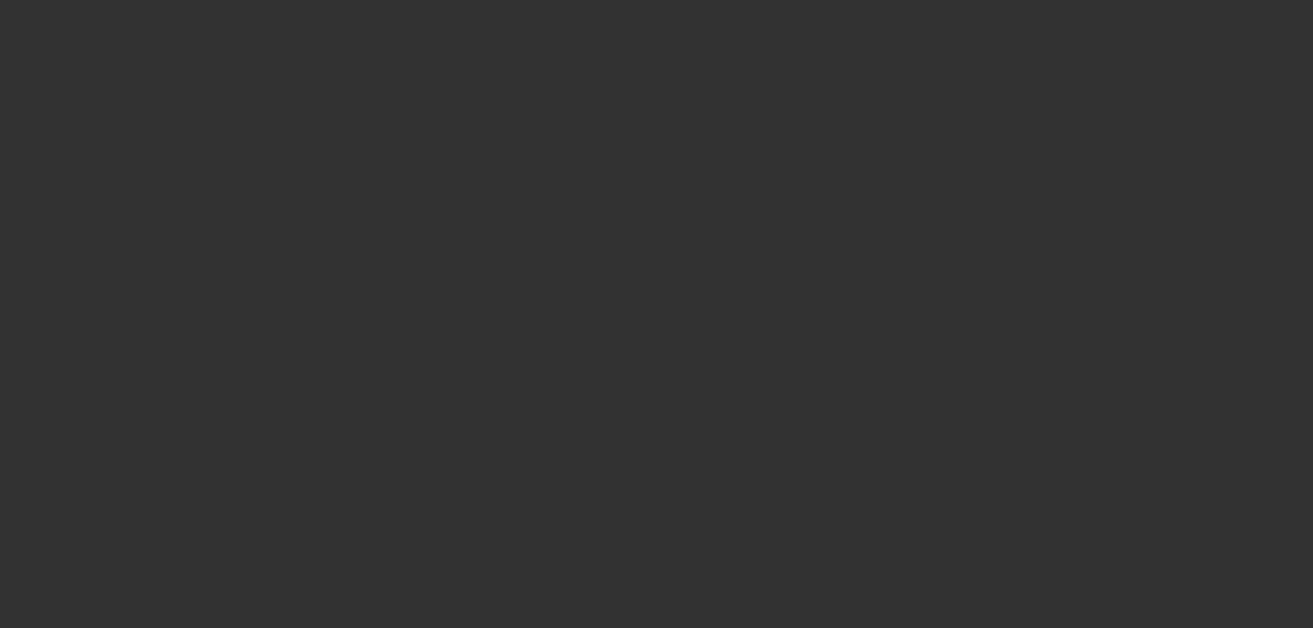
select select "0.15"
select select "2"
select select "0.1"
select select "4"
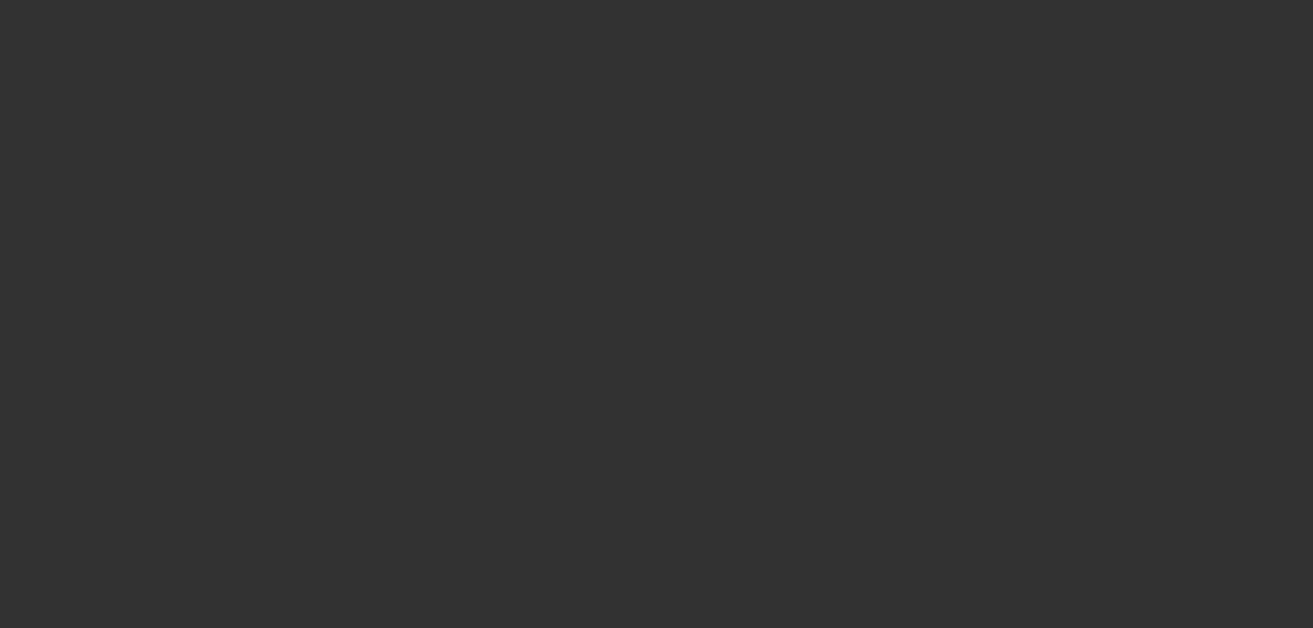
select select "0.15"
select select "2"
select select "0.1"
select select "4"
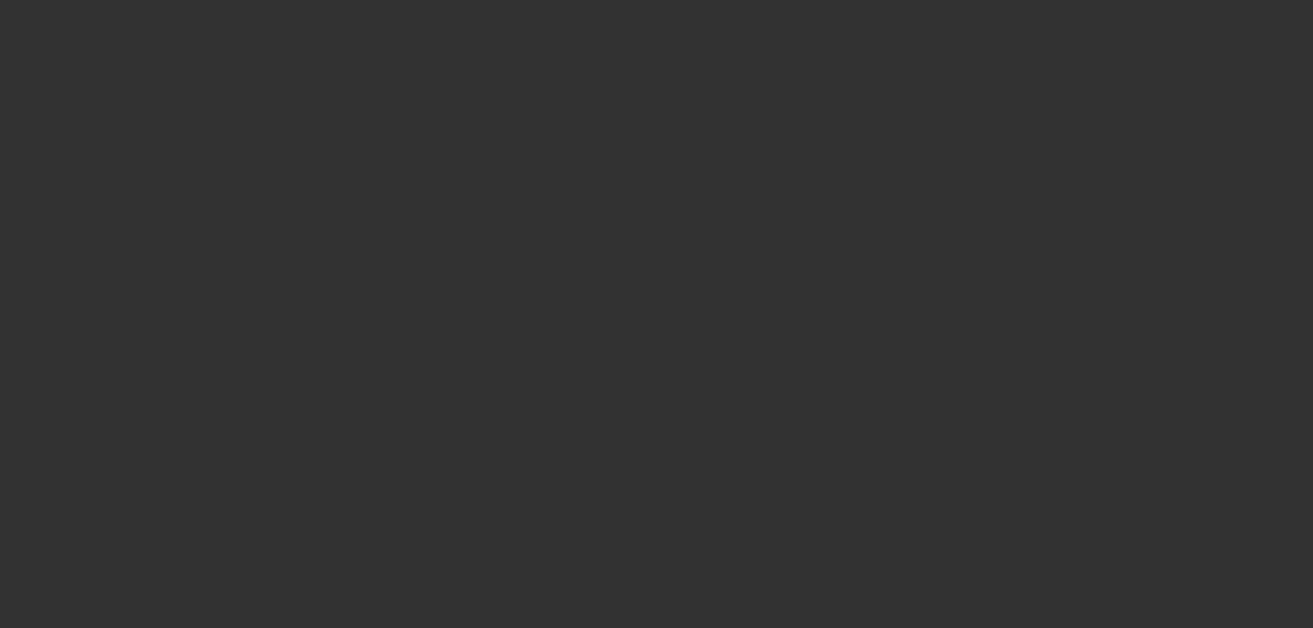
select select "0"
select select "2"
select select "0.1"
select select "4"
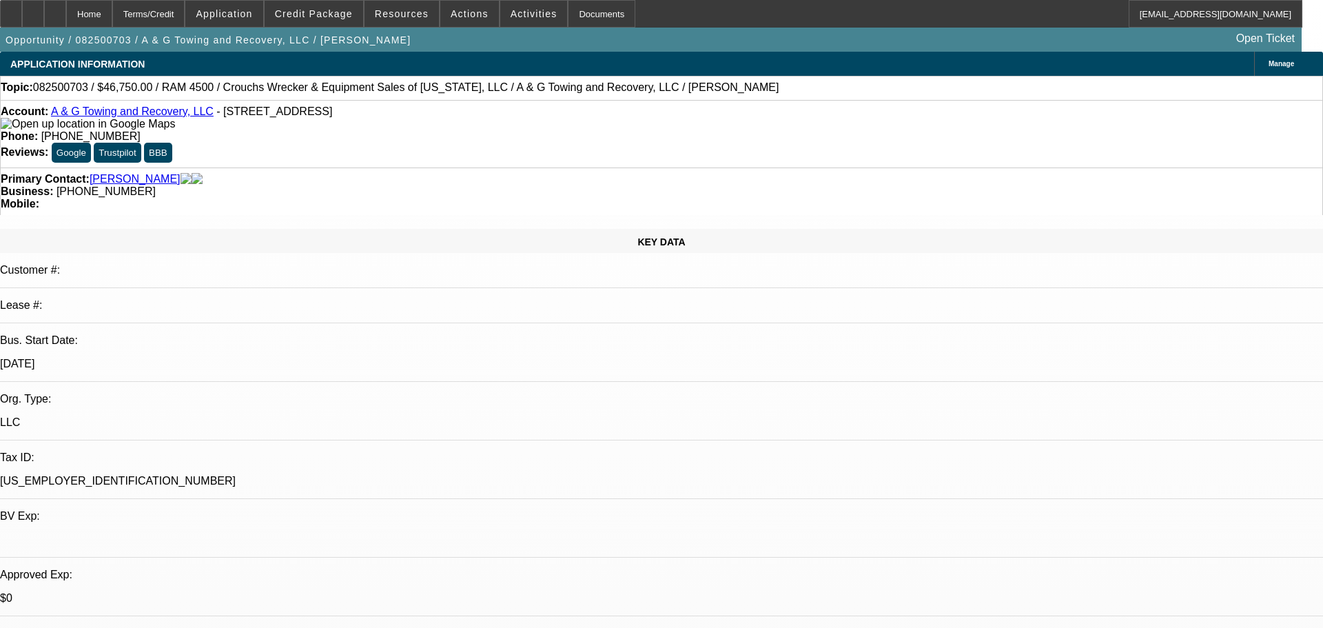
select select "0.15"
select select "2"
select select "0.1"
select select "4"
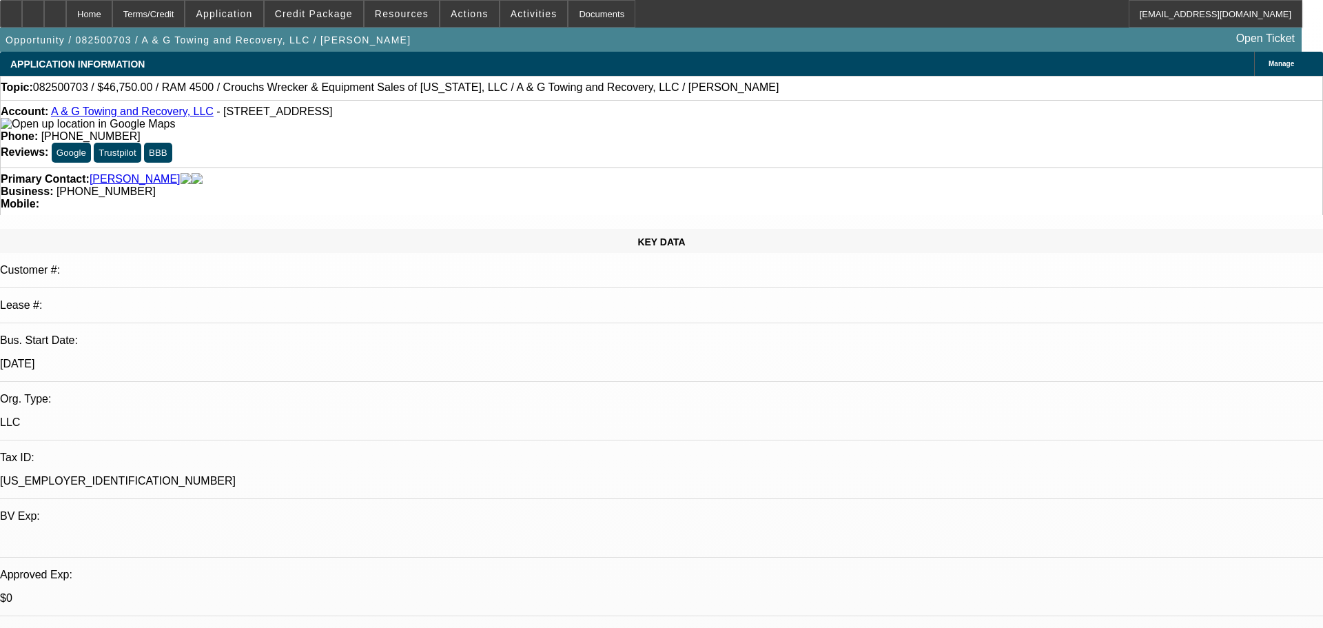
select select "0.15"
select select "2"
select select "0.1"
select select "4"
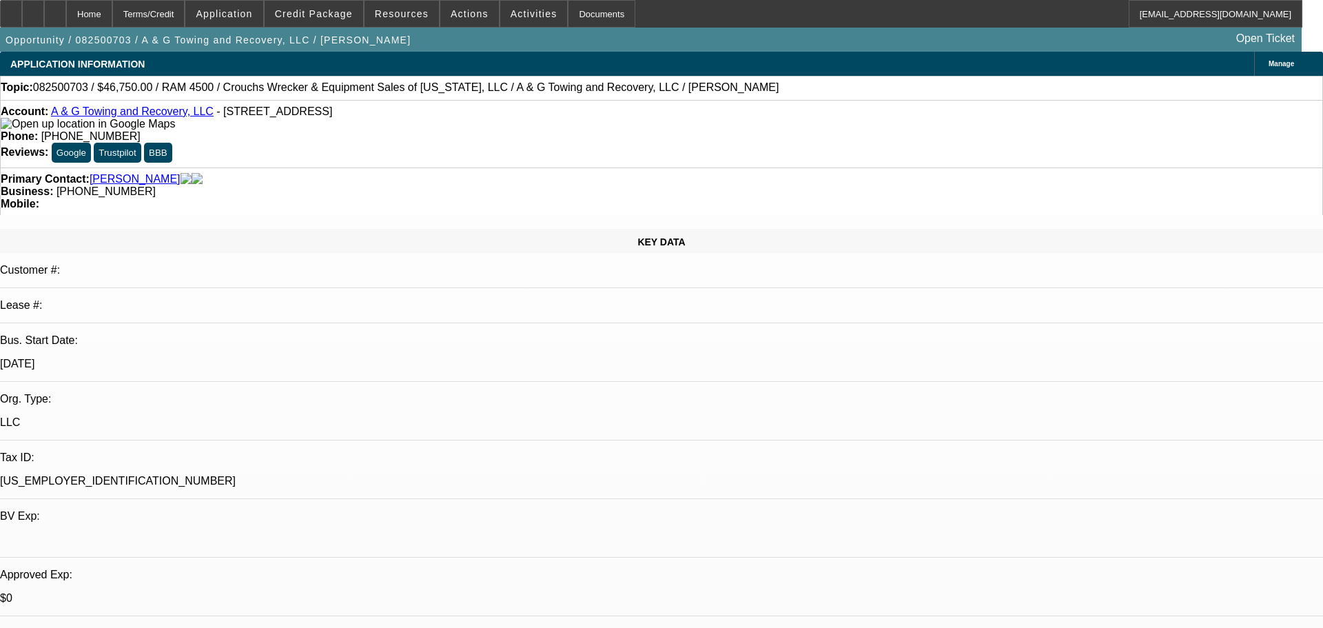
select select "0"
select select "2"
select select "0.1"
select select "4"
